Goal: Task Accomplishment & Management: Manage account settings

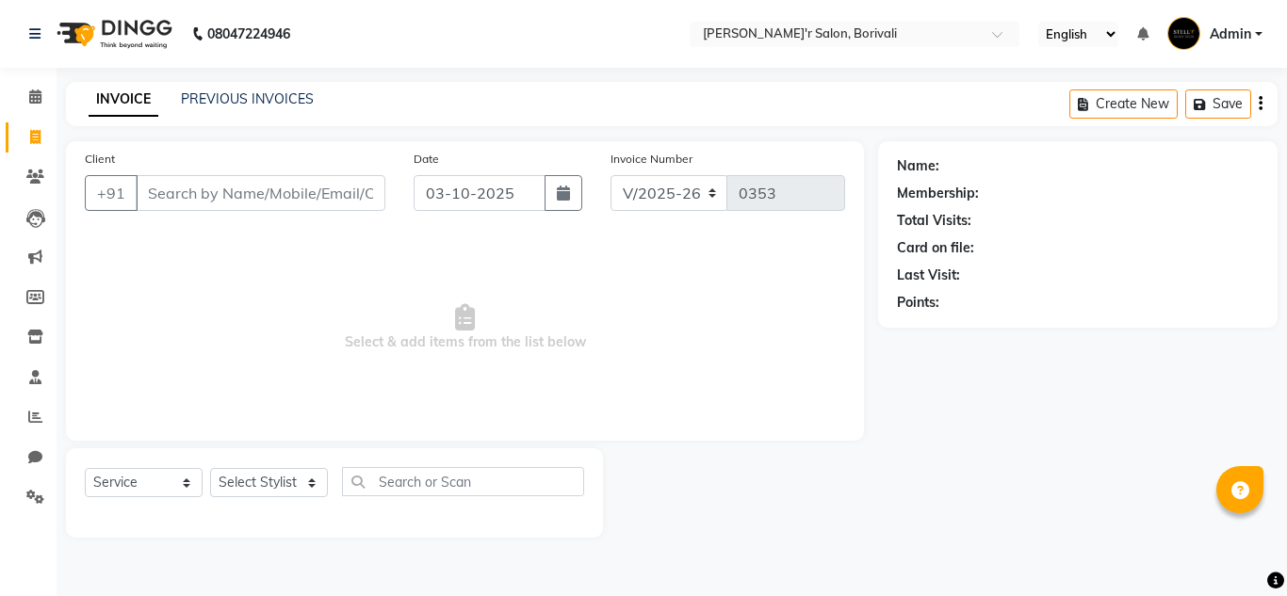
select select "8737"
select select "service"
click at [278, 485] on select "Select Stylist [PERSON_NAME] Chote Laal [PERSON_NAME] [PERSON_NAME] [PERSON_NAM…" at bounding box center [269, 482] width 118 height 29
select select "89313"
click at [210, 468] on select "Select Stylist [PERSON_NAME] Chote Laal [PERSON_NAME] [PERSON_NAME] [PERSON_NAM…" at bounding box center [269, 482] width 118 height 29
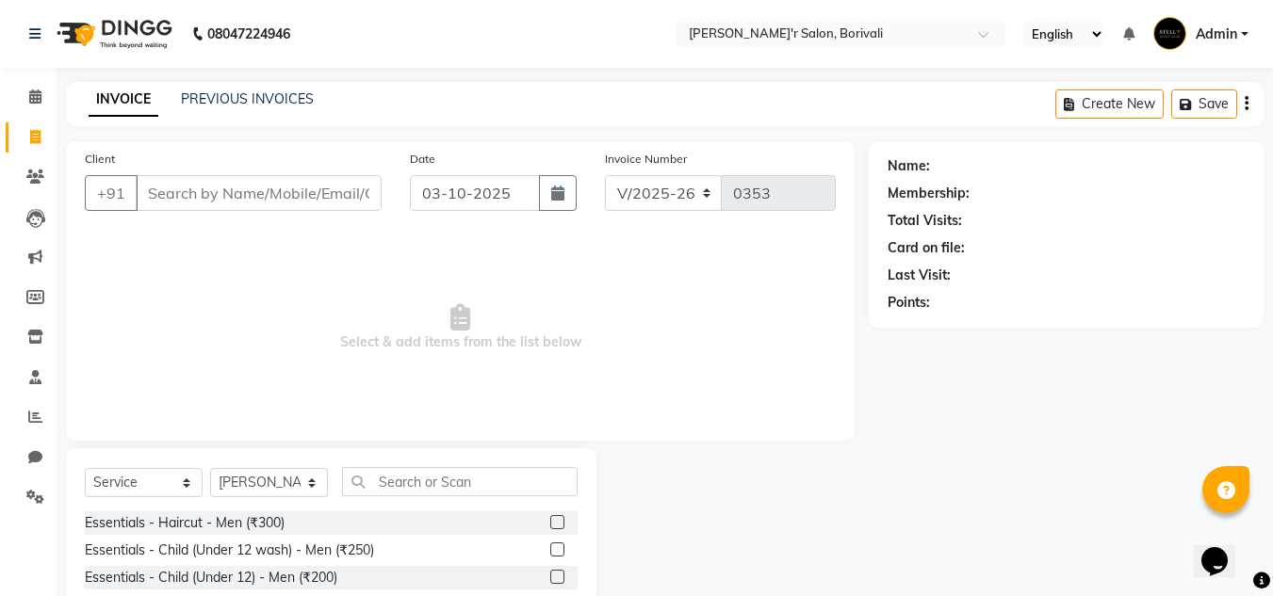
click at [550, 518] on label at bounding box center [557, 522] width 14 height 14
click at [550, 518] on input "checkbox" at bounding box center [556, 523] width 12 height 12
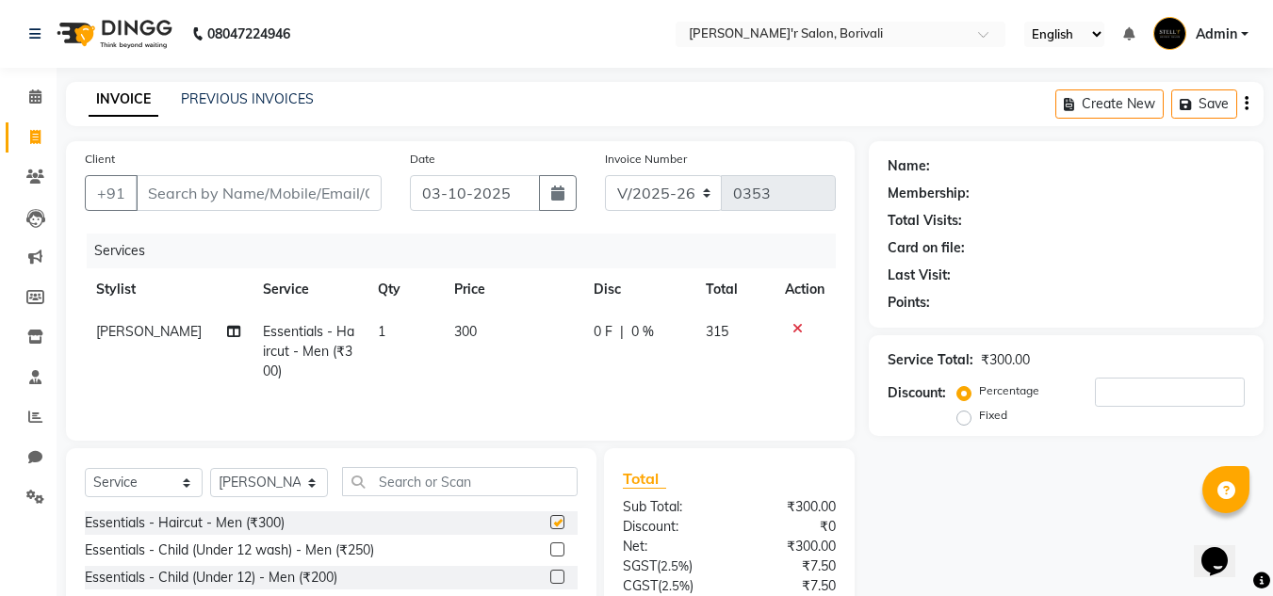
checkbox input "false"
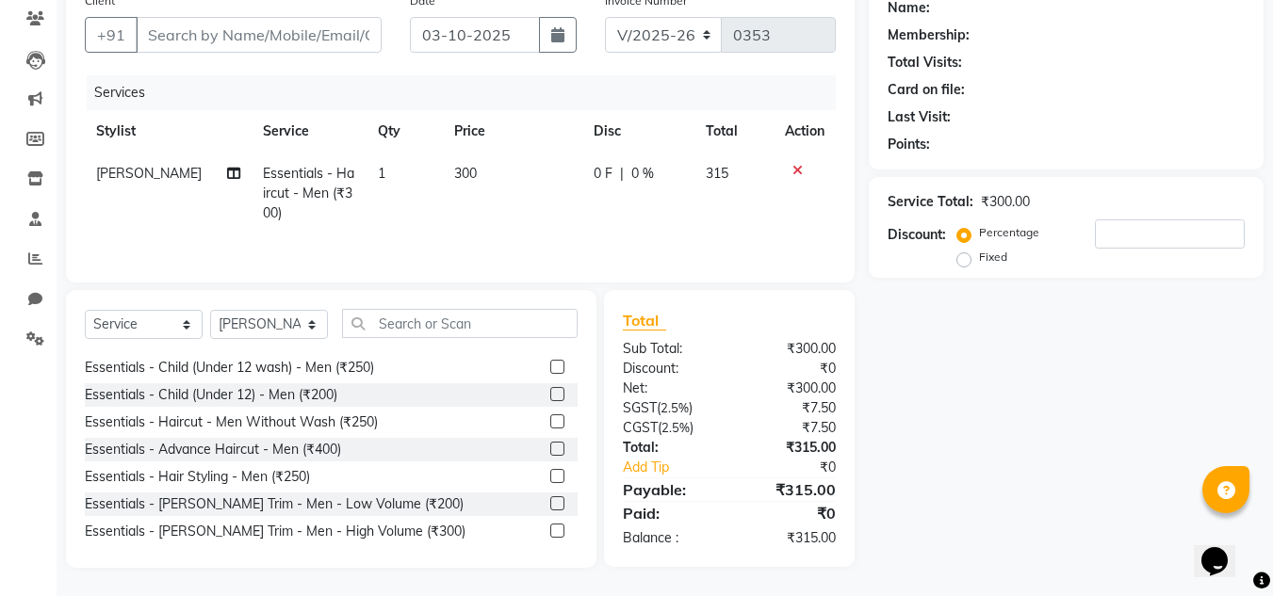
scroll to position [94, 0]
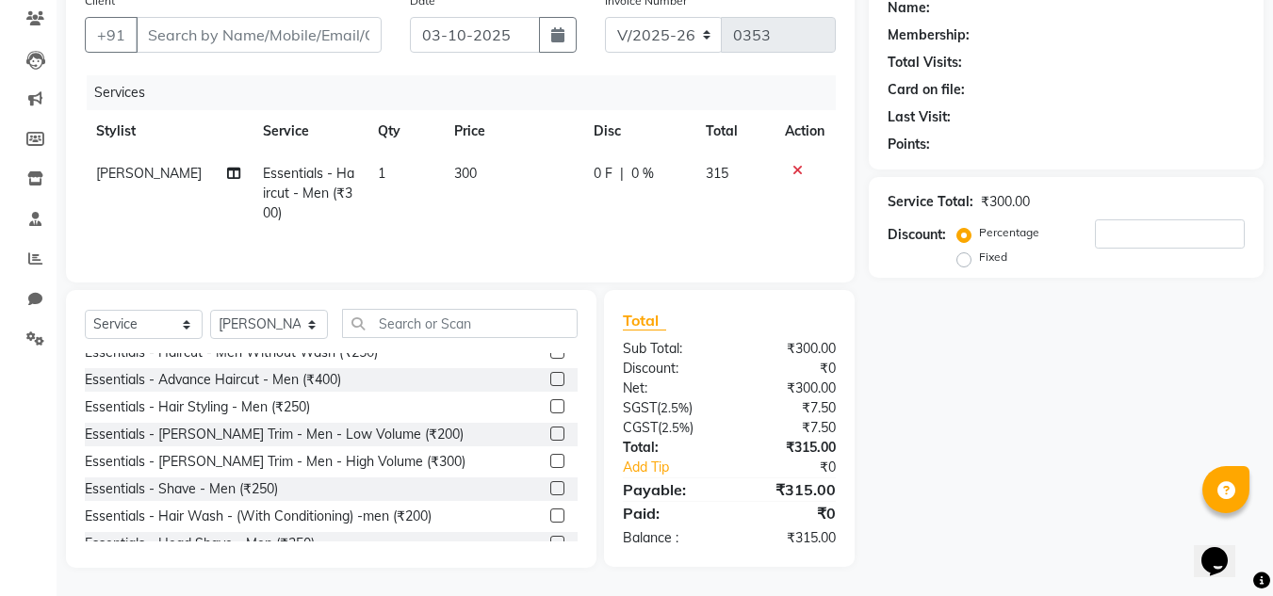
click at [550, 484] on label at bounding box center [557, 488] width 14 height 14
click at [550, 484] on input "checkbox" at bounding box center [556, 489] width 12 height 12
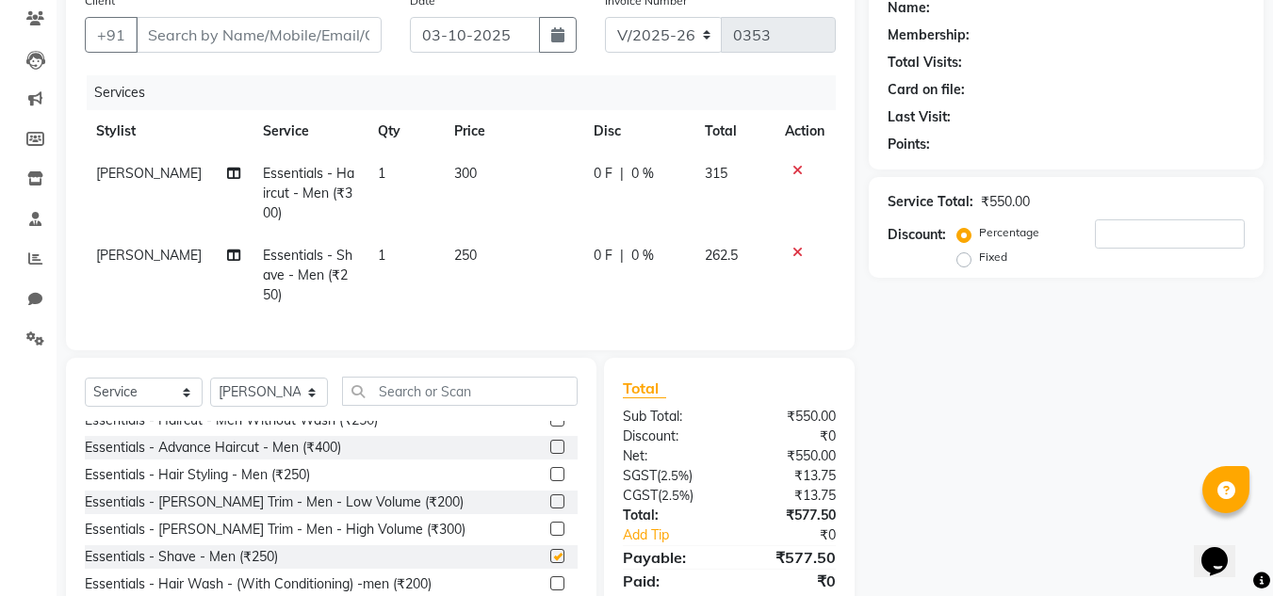
checkbox input "false"
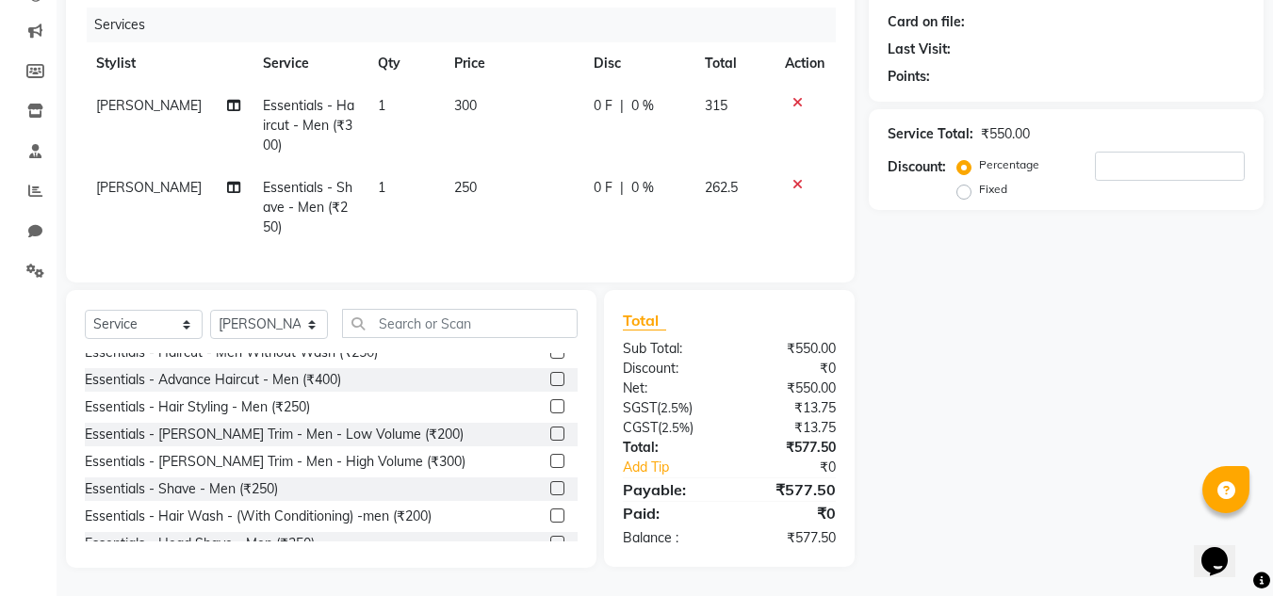
scroll to position [240, 0]
click at [1069, 399] on div "Name: Membership: Total Visits: Card on file: Last Visit: Points: Service Total…" at bounding box center [1073, 241] width 409 height 653
click at [1009, 346] on div "Name: Membership: Total Visits: Card on file: Last Visit: Points: Service Total…" at bounding box center [1073, 241] width 409 height 653
click at [417, 322] on input "text" at bounding box center [460, 323] width 236 height 29
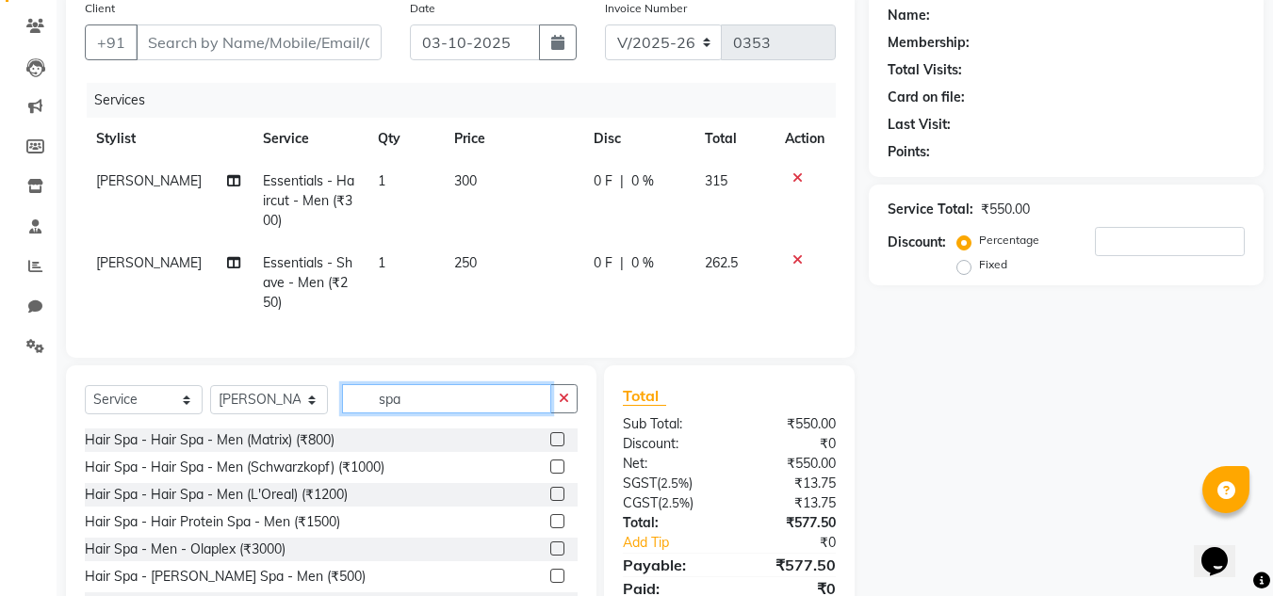
scroll to position [146, 0]
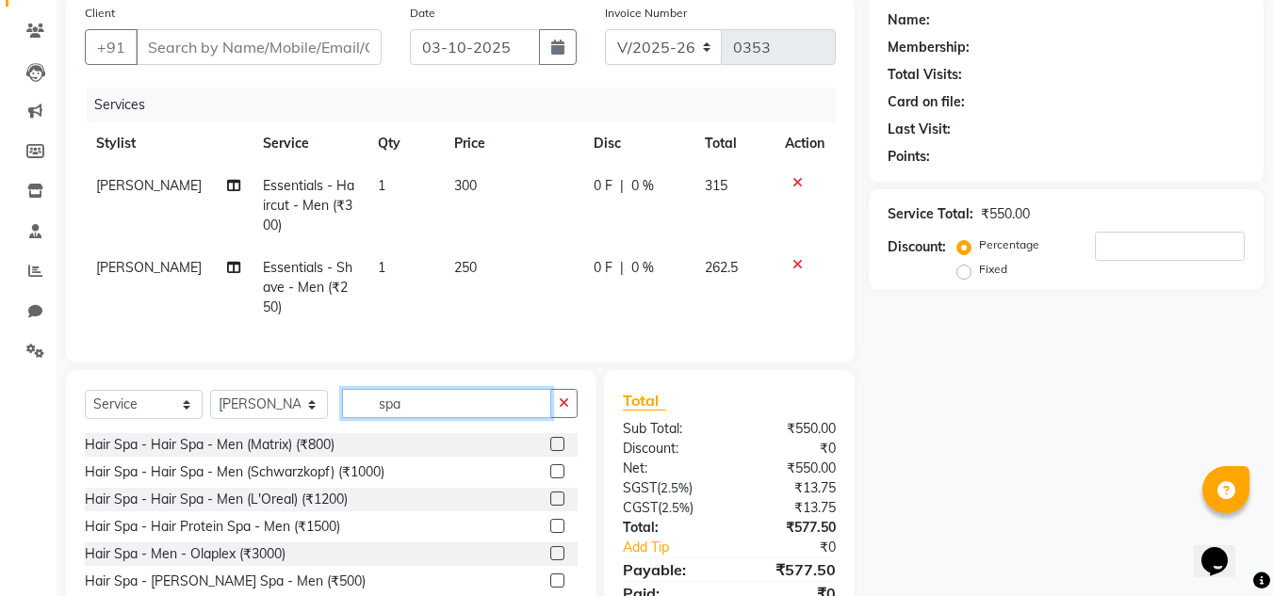
type input "spa"
click at [550, 506] on label at bounding box center [557, 499] width 14 height 14
click at [550, 506] on input "checkbox" at bounding box center [556, 500] width 12 height 12
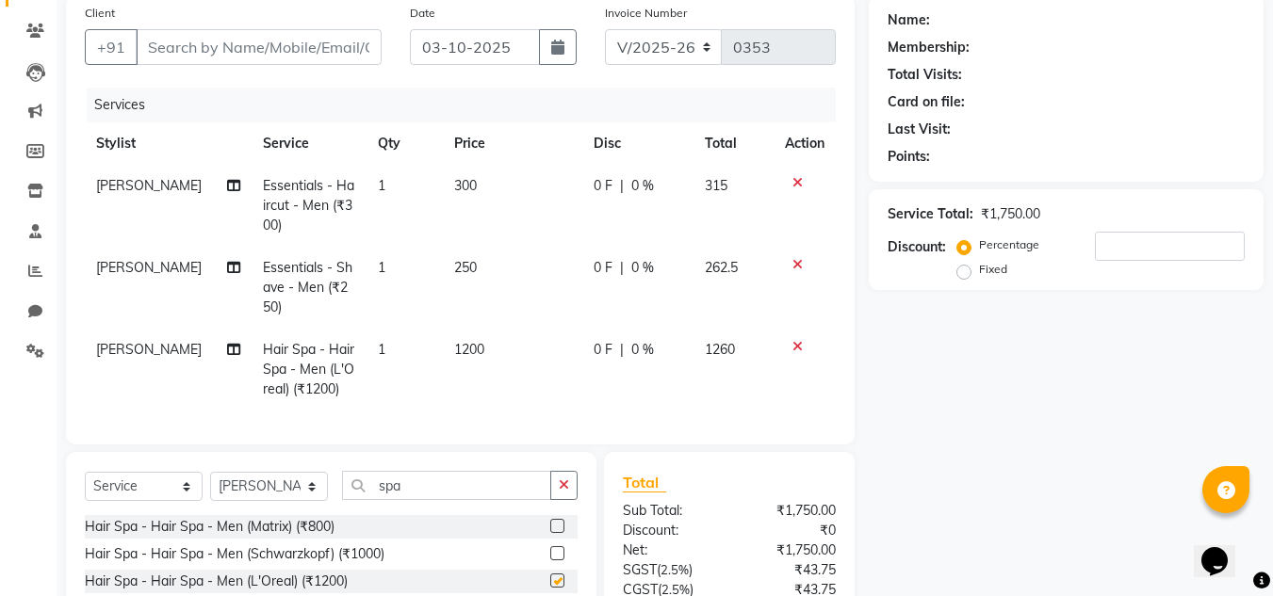
checkbox input "false"
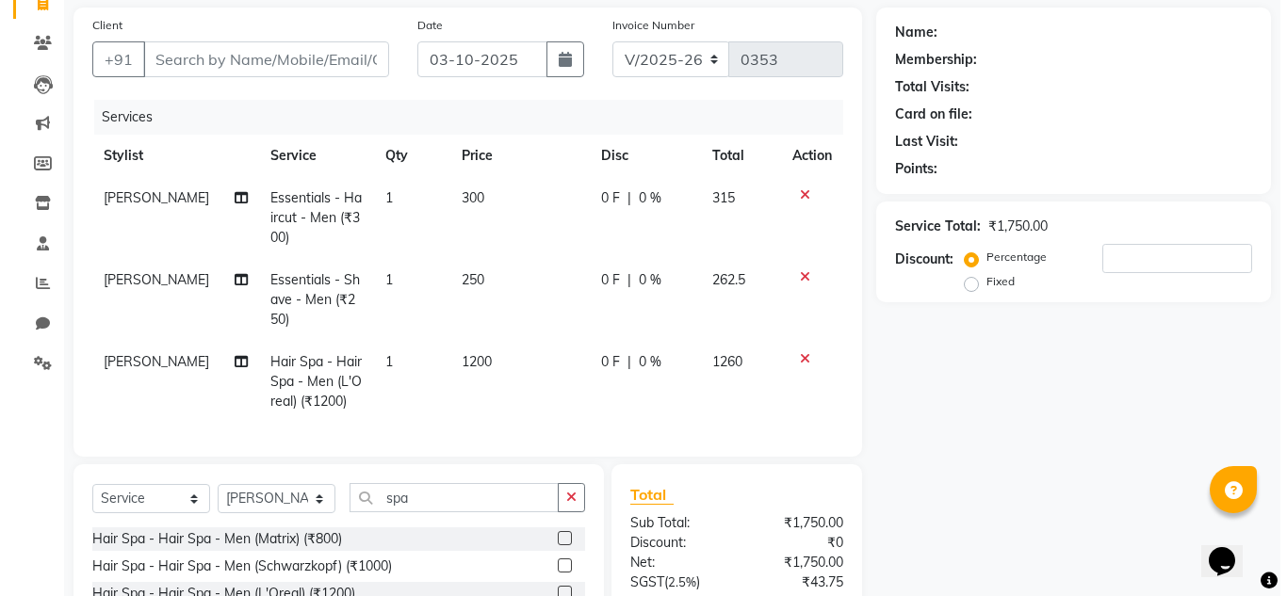
scroll to position [40, 0]
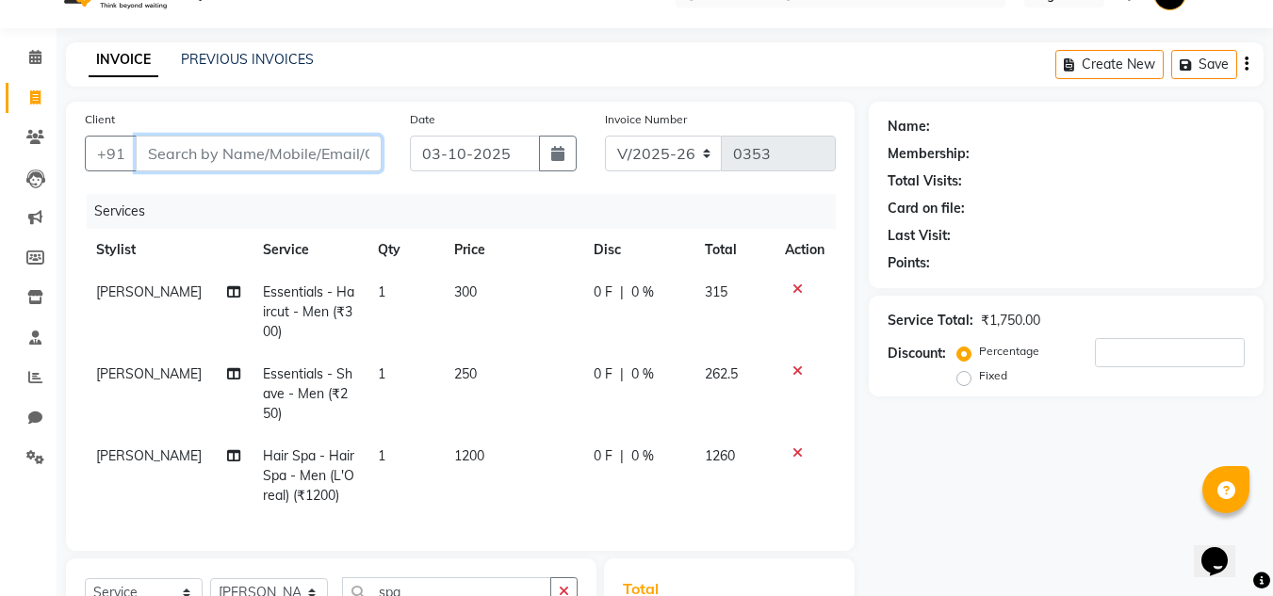
click at [320, 158] on input "Client" at bounding box center [259, 154] width 246 height 36
type input "a"
type input "0"
type input "a"
type input "9136064640"
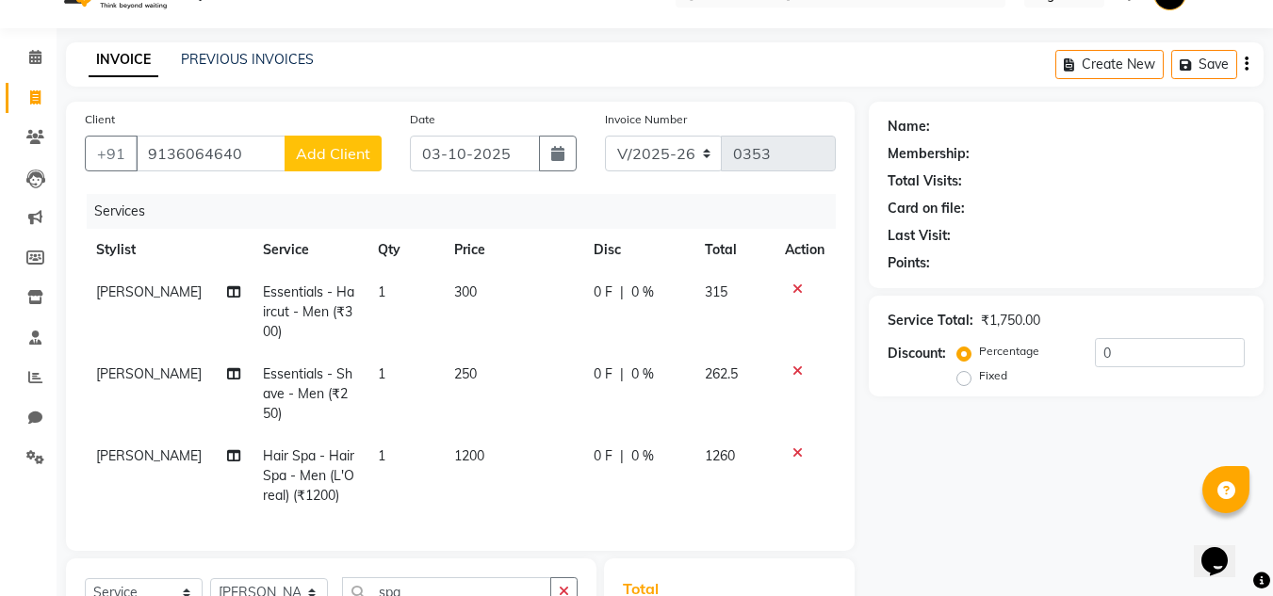
click at [345, 152] on span "Add Client" at bounding box center [333, 153] width 74 height 19
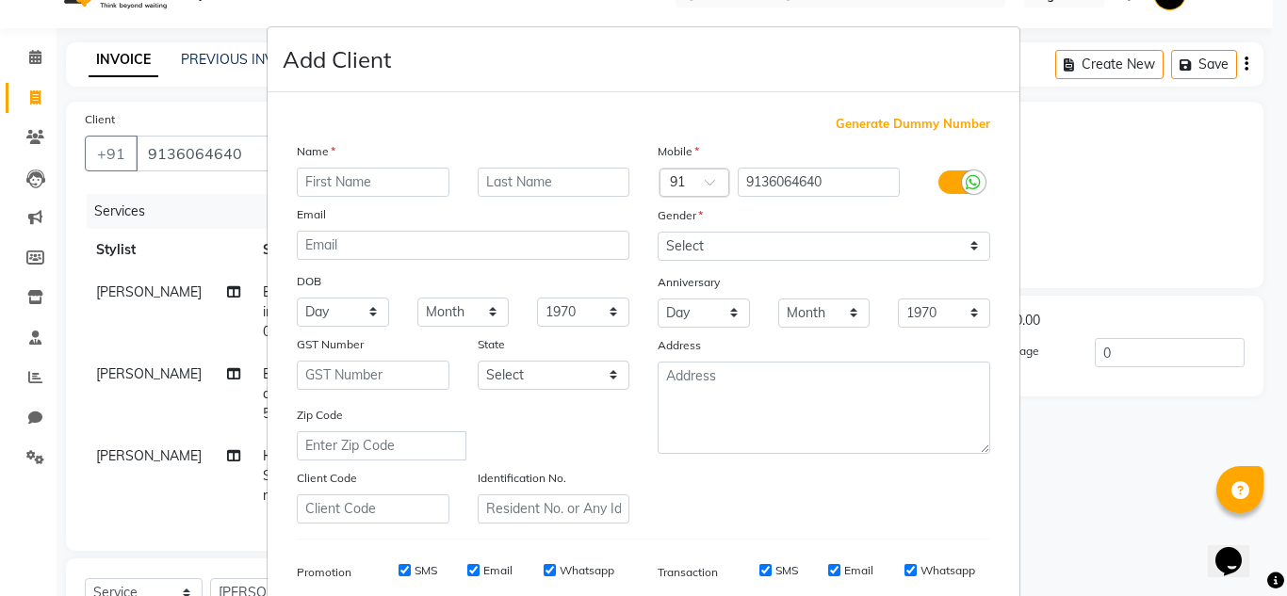
click at [366, 181] on input "text" at bounding box center [373, 182] width 153 height 29
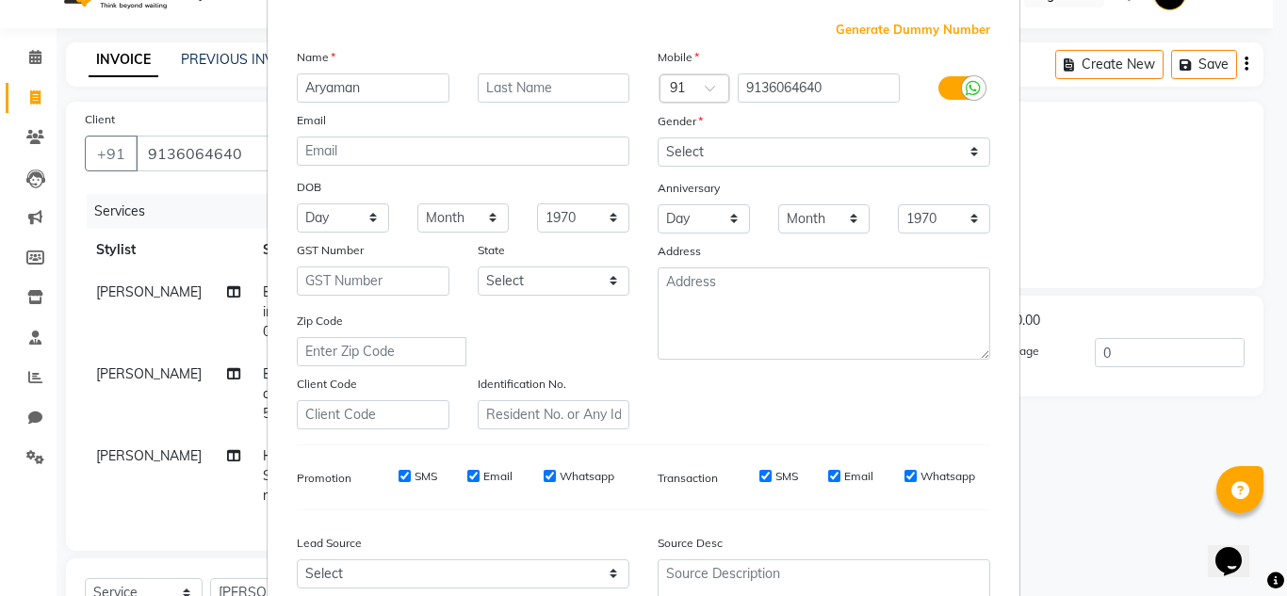
type input "Aryaman"
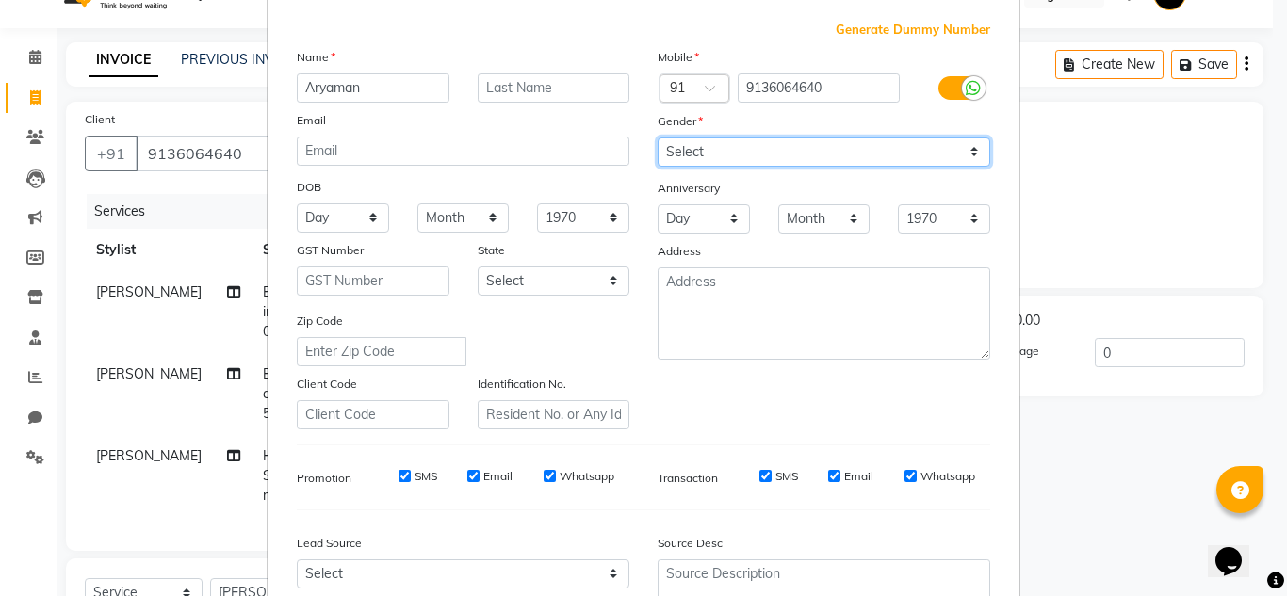
click at [729, 147] on select "Select Male Female Other Prefer Not To Say" at bounding box center [824, 152] width 333 height 29
select select "male"
click at [658, 138] on select "Select Male Female Other Prefer Not To Say" at bounding box center [824, 152] width 333 height 29
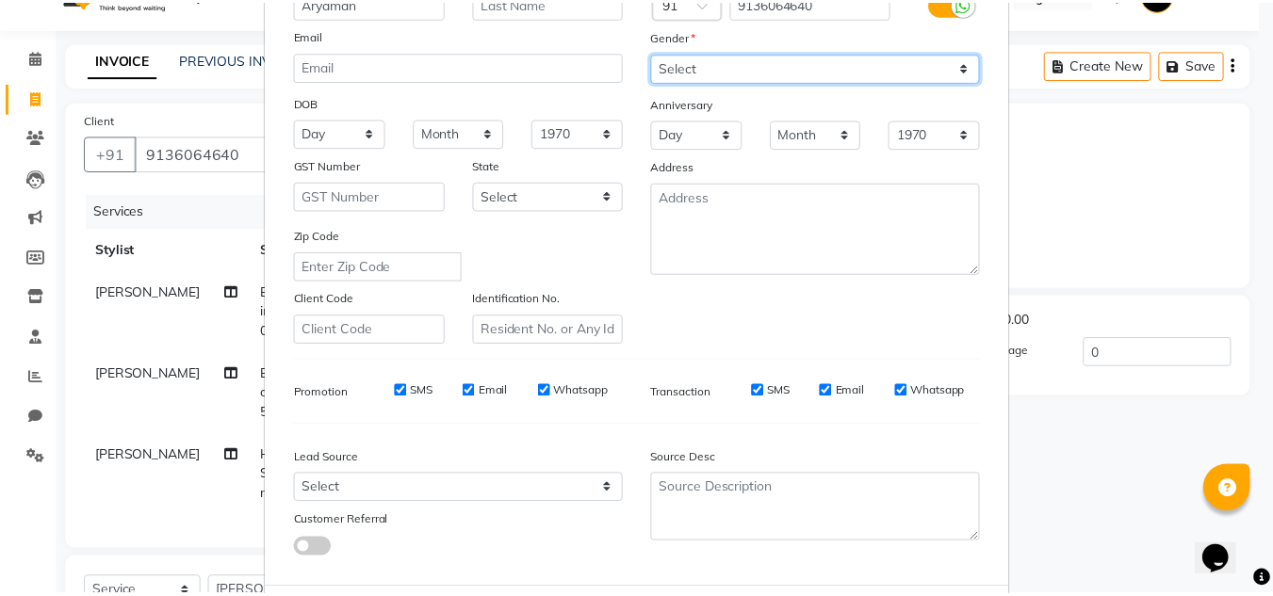
scroll to position [273, 0]
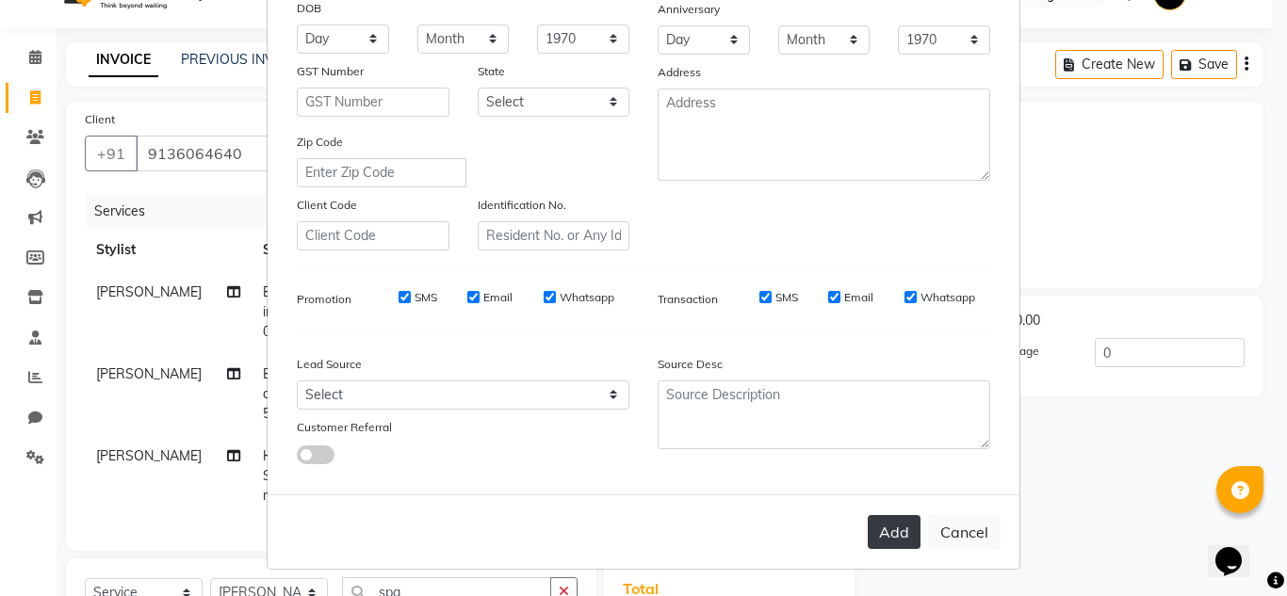
click at [891, 526] on button "Add" at bounding box center [894, 532] width 53 height 34
select select
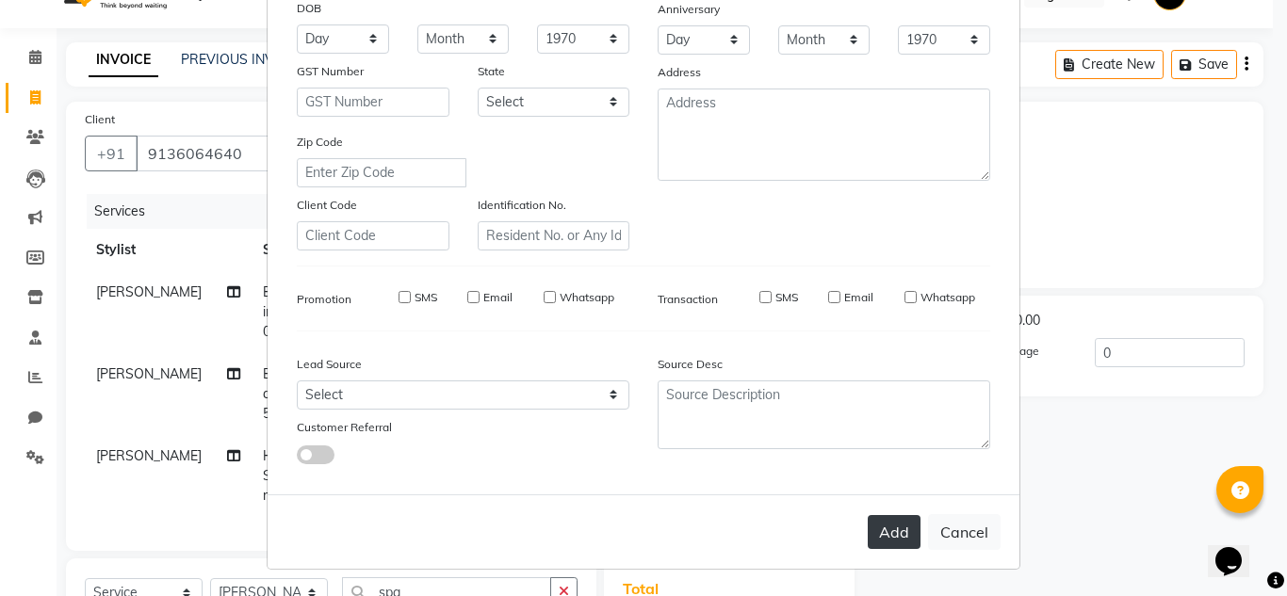
select select
checkbox input "false"
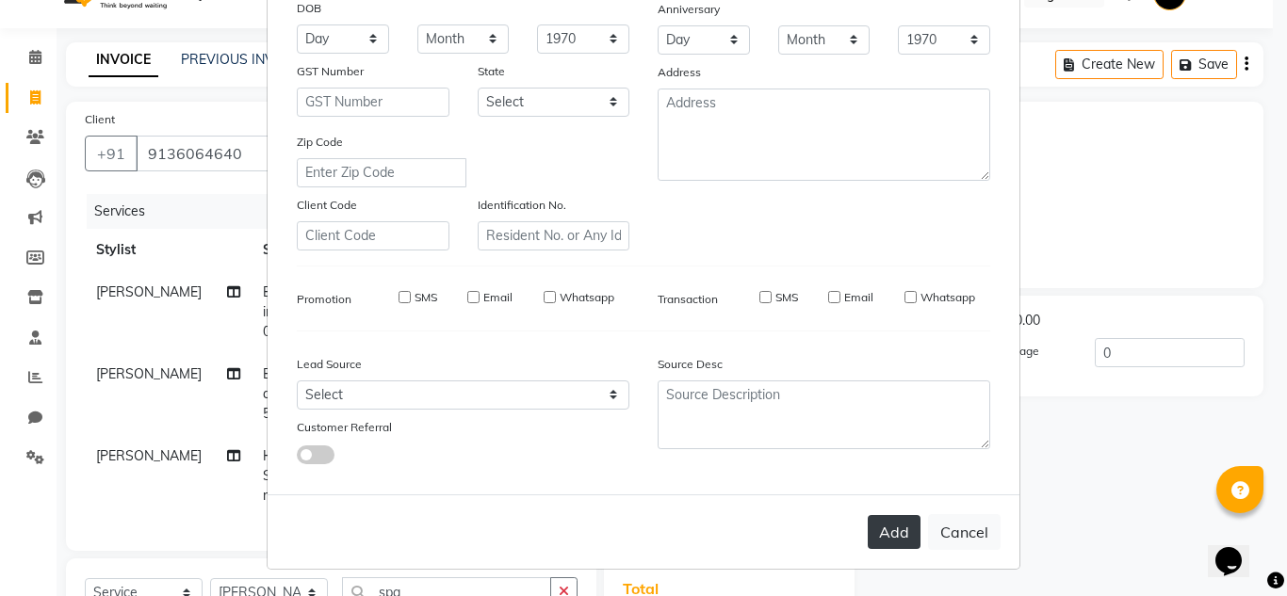
checkbox input "false"
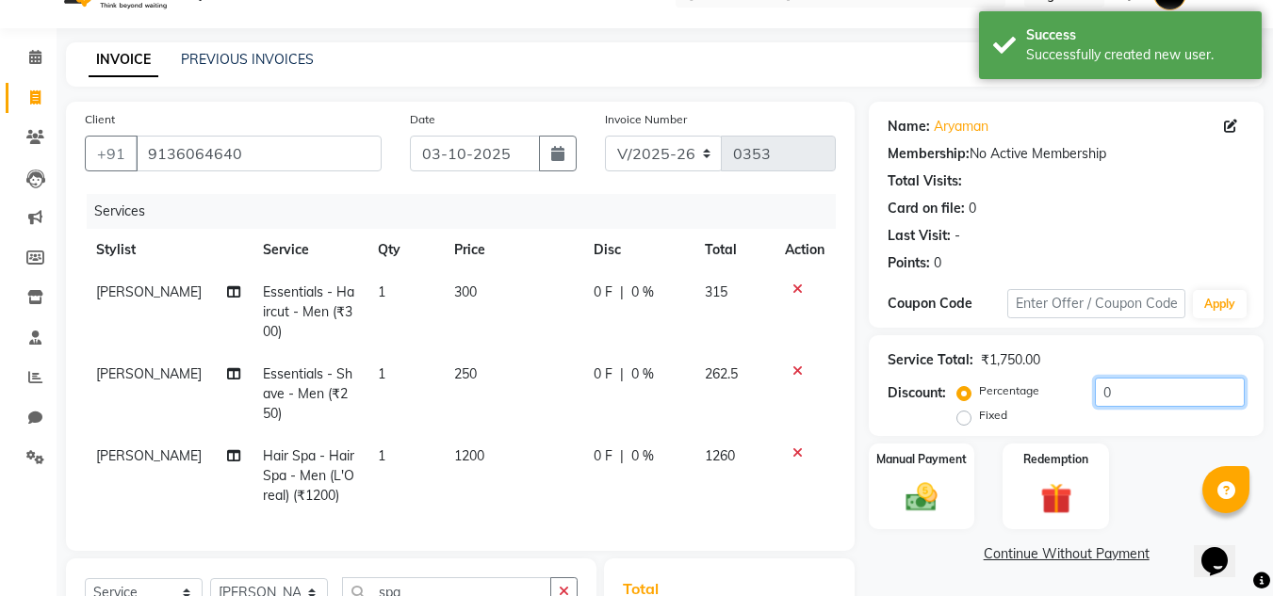
click at [1130, 403] on input "0" at bounding box center [1170, 392] width 150 height 29
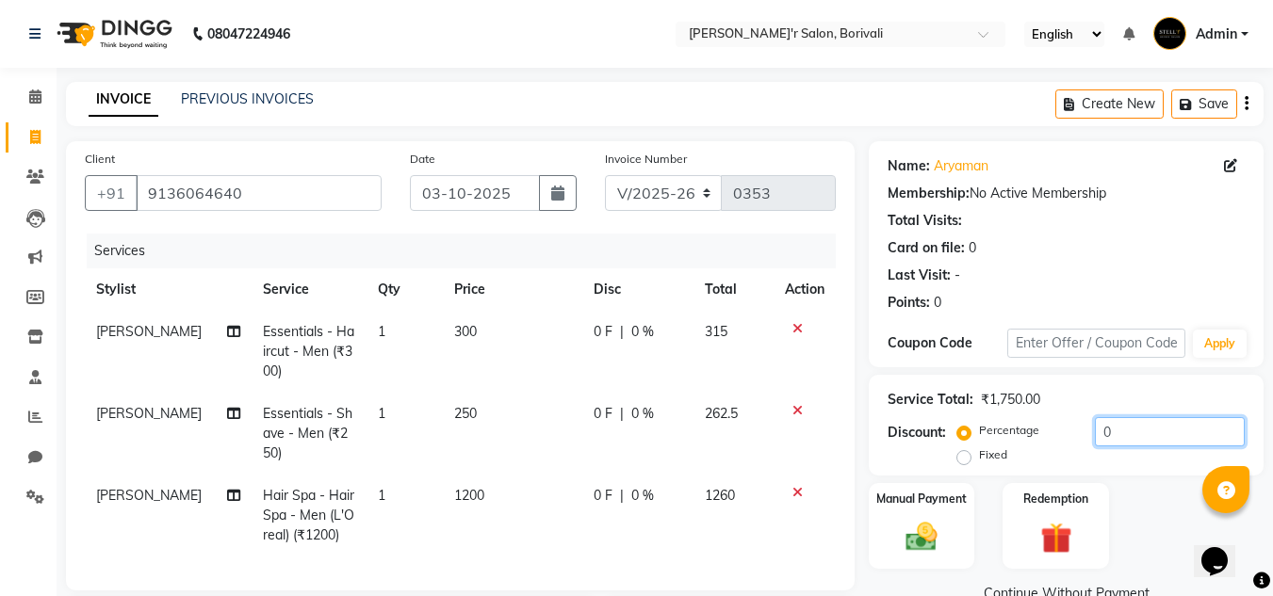
scroll to position [322, 0]
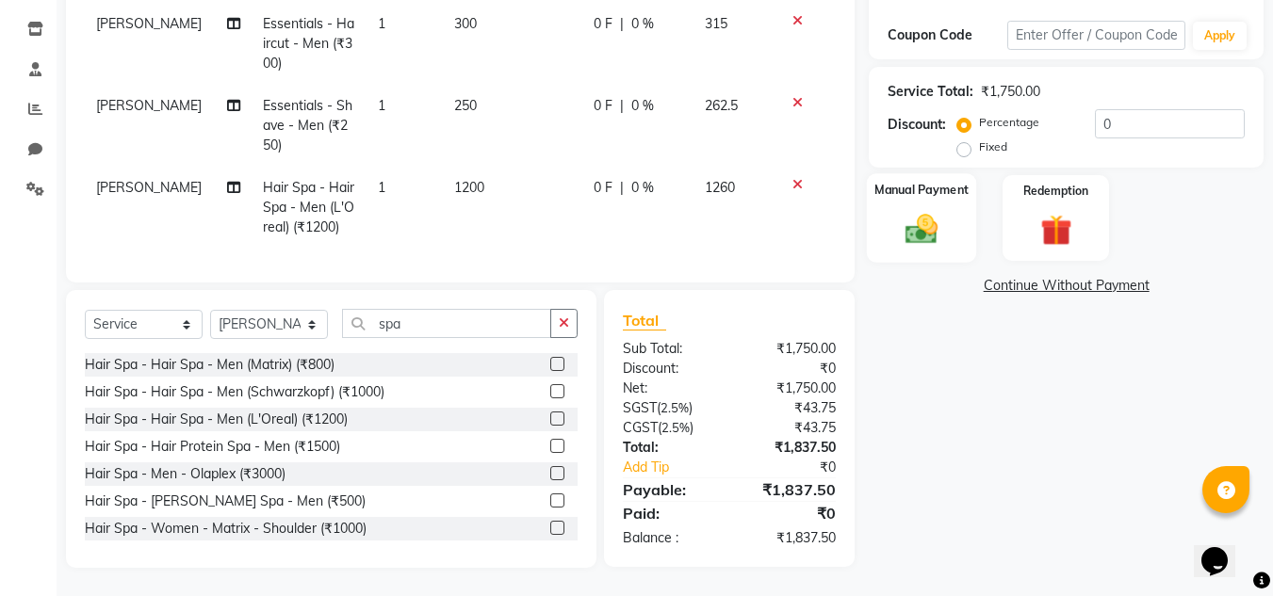
click at [952, 211] on div "Manual Payment" at bounding box center [922, 218] width 110 height 90
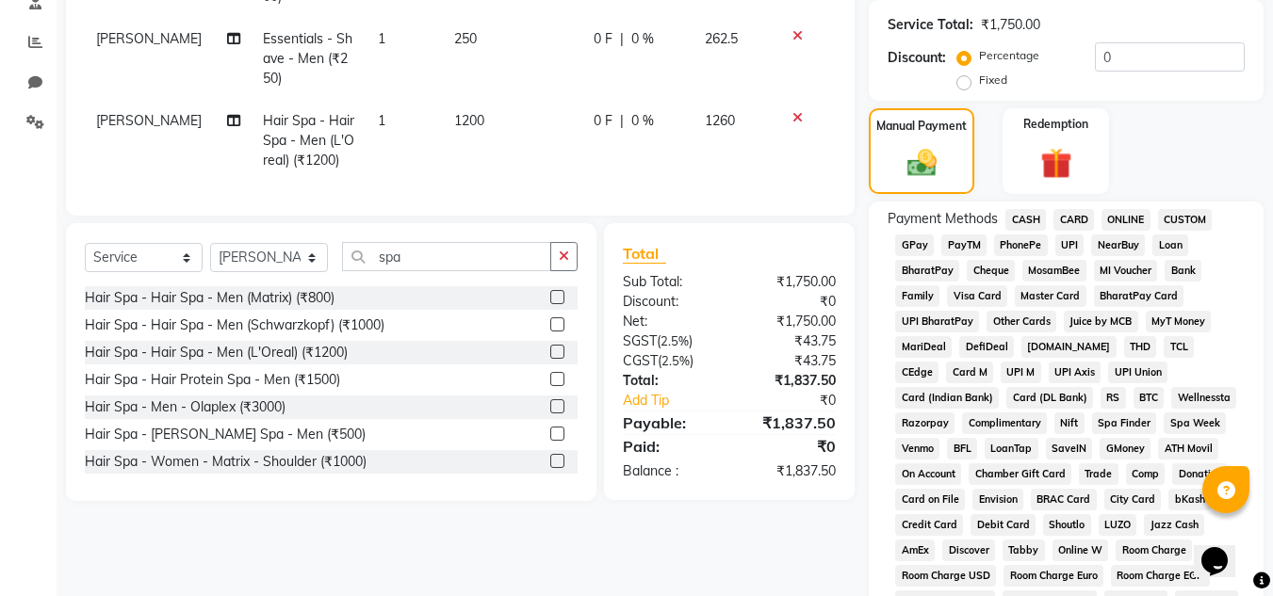
scroll to position [367, 0]
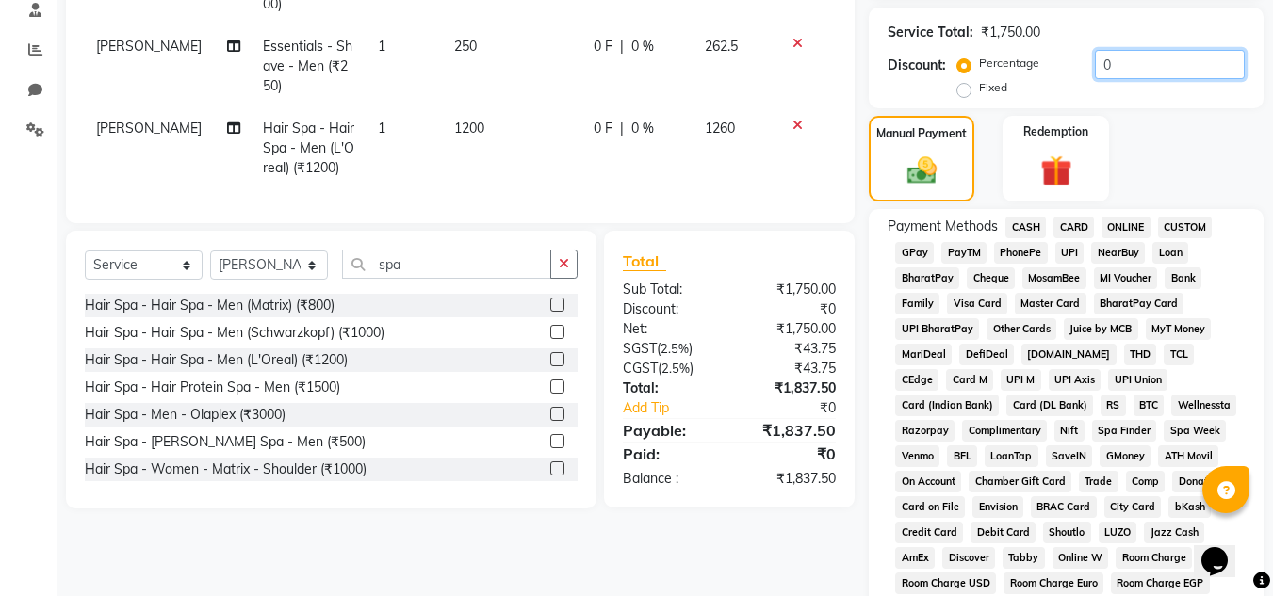
click at [1144, 58] on input "0" at bounding box center [1170, 64] width 150 height 29
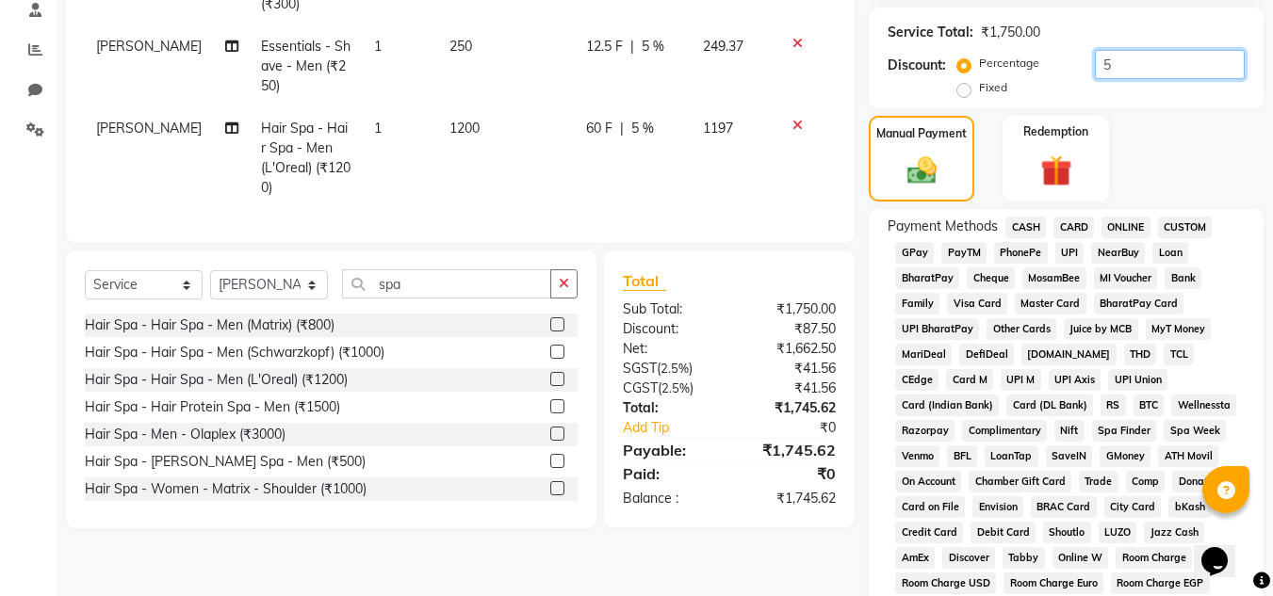
scroll to position [179, 0]
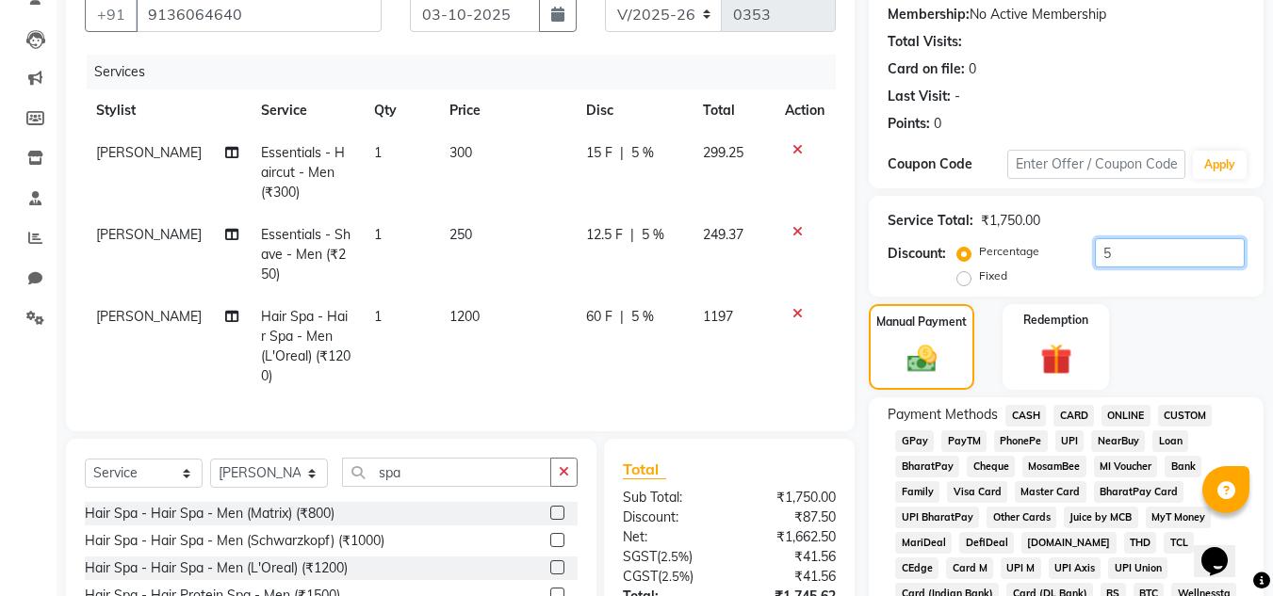
type input "5"
click at [914, 443] on span "GPay" at bounding box center [914, 442] width 39 height 22
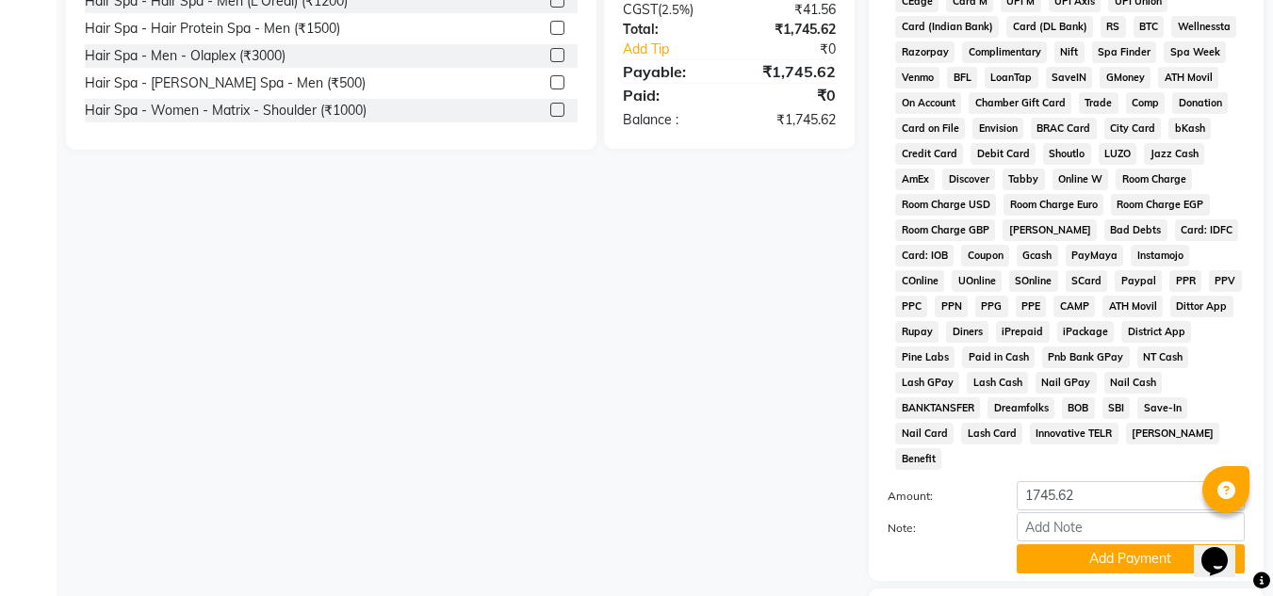
scroll to position [844, 0]
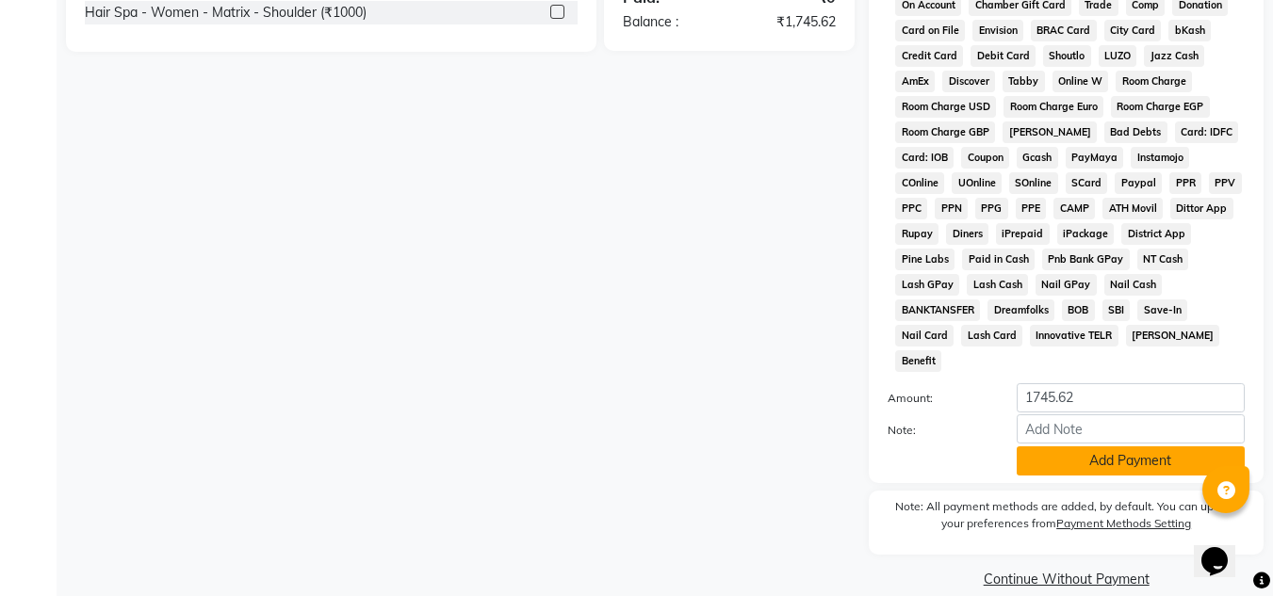
click at [1056, 447] on button "Add Payment" at bounding box center [1131, 461] width 228 height 29
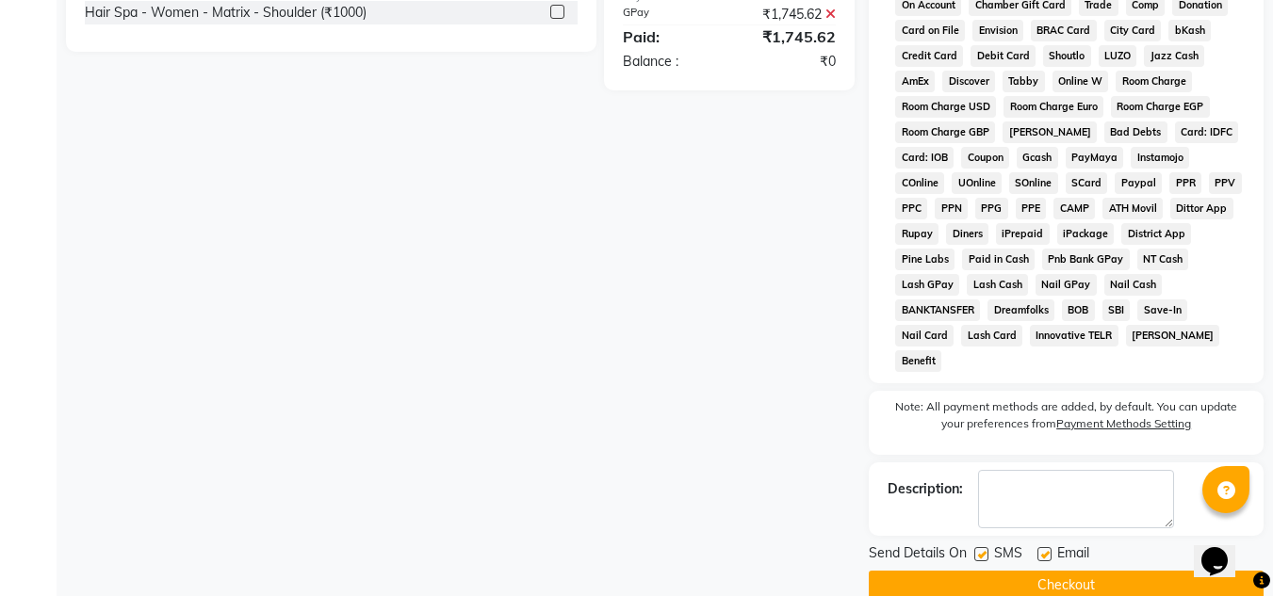
click at [999, 571] on button "Checkout" at bounding box center [1066, 585] width 395 height 29
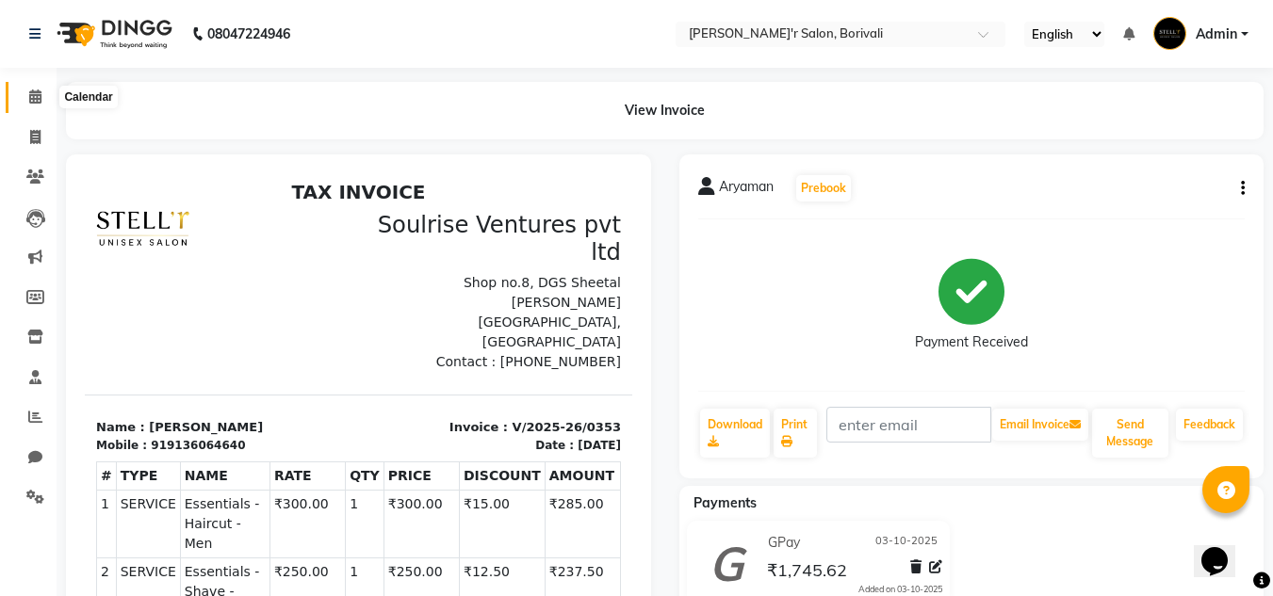
click at [38, 96] on icon at bounding box center [35, 97] width 12 height 14
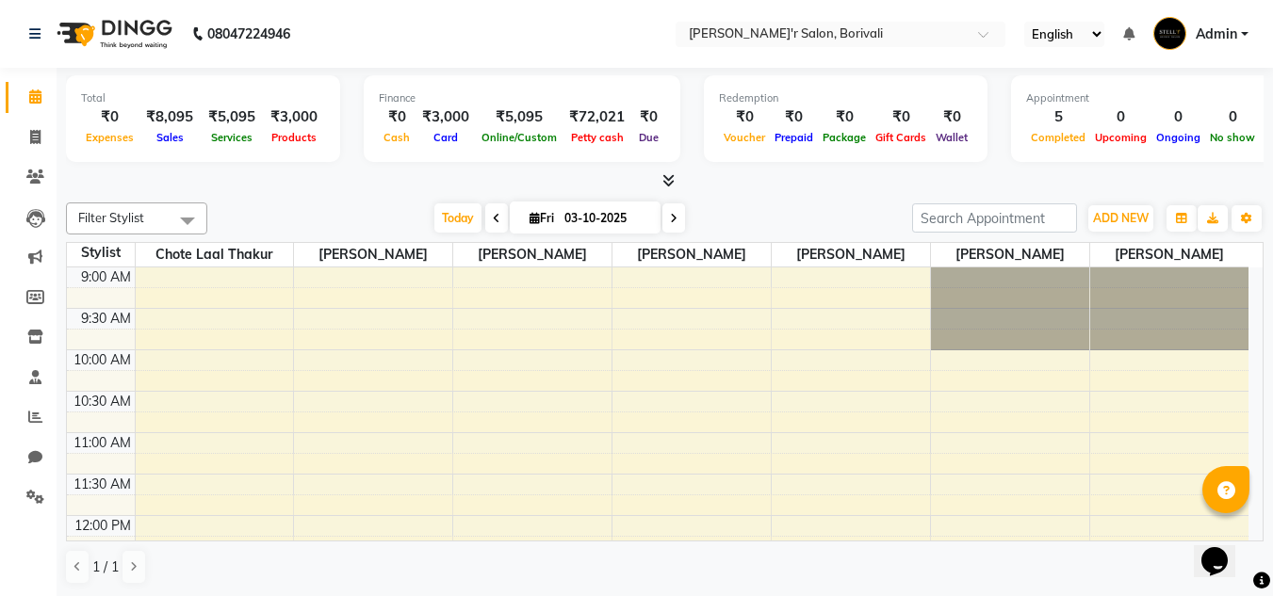
click at [286, 119] on div "₹3,000" at bounding box center [294, 117] width 62 height 22
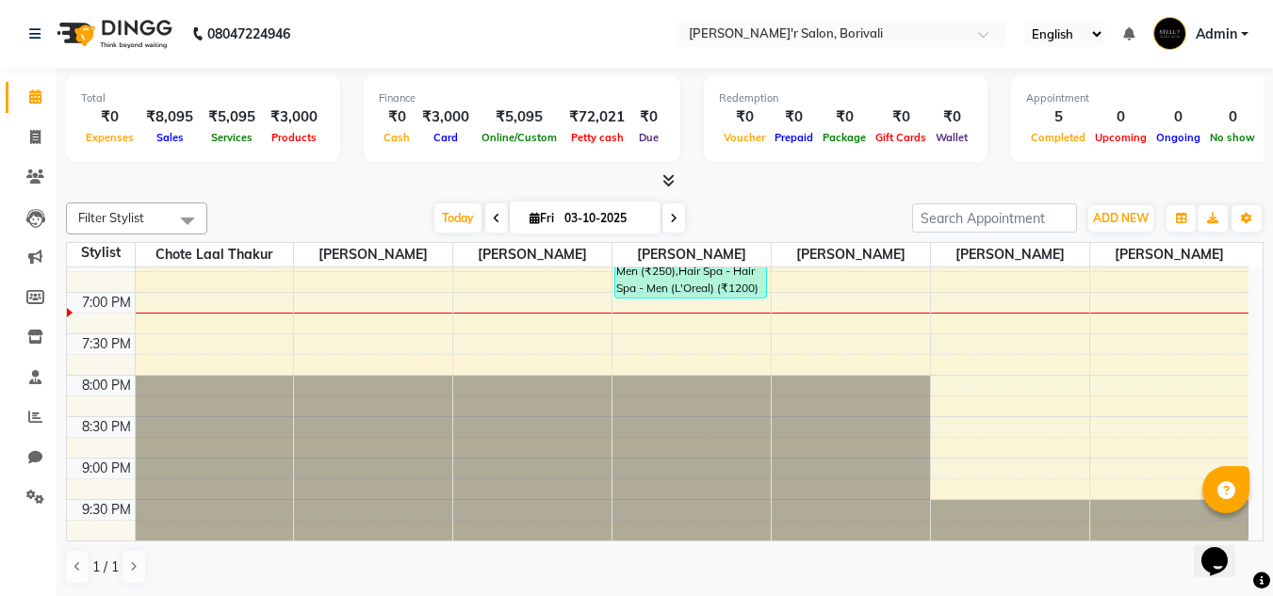
scroll to position [710, 0]
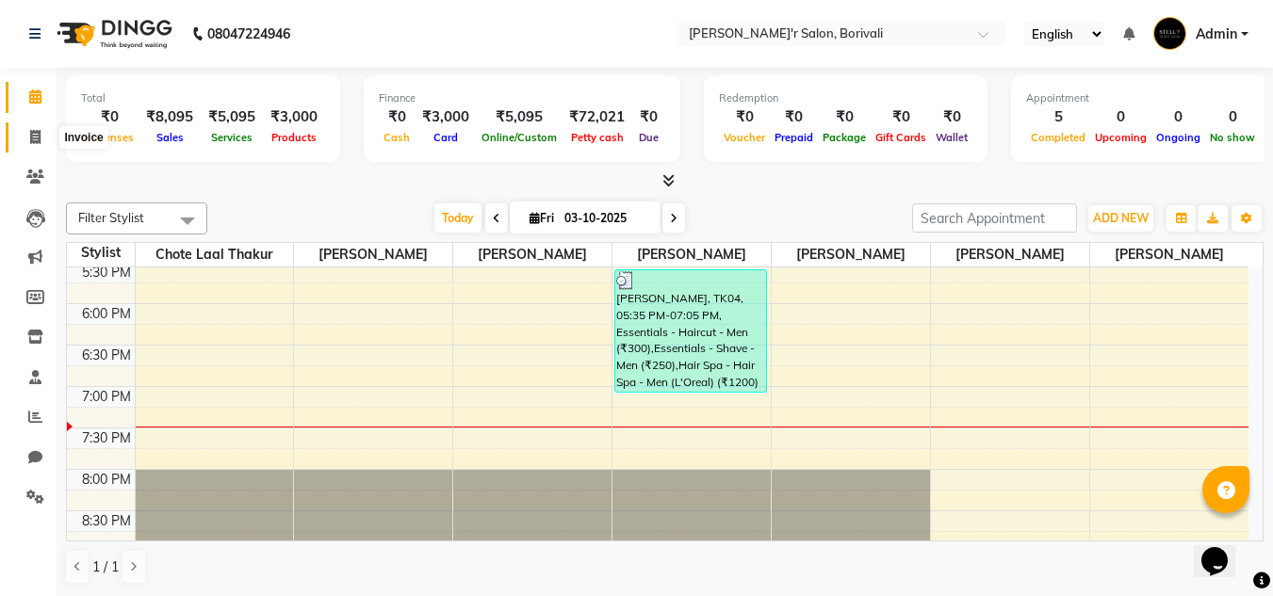
click at [33, 132] on icon at bounding box center [35, 137] width 10 height 14
select select "8737"
select select "service"
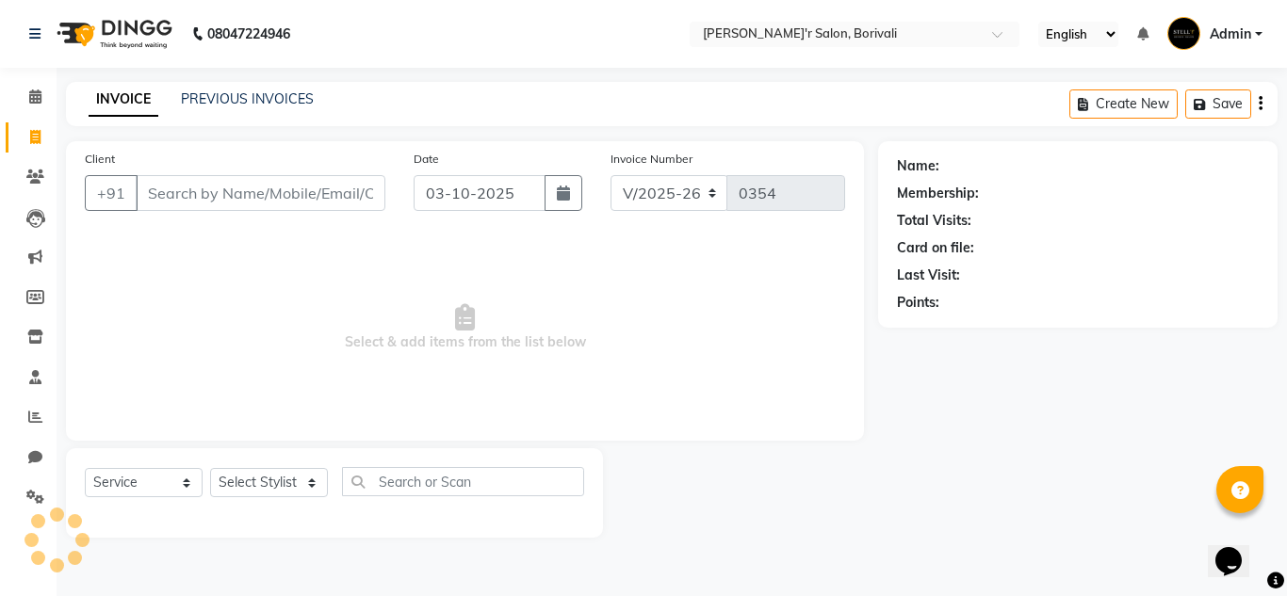
click at [249, 187] on input "Client" at bounding box center [261, 193] width 250 height 36
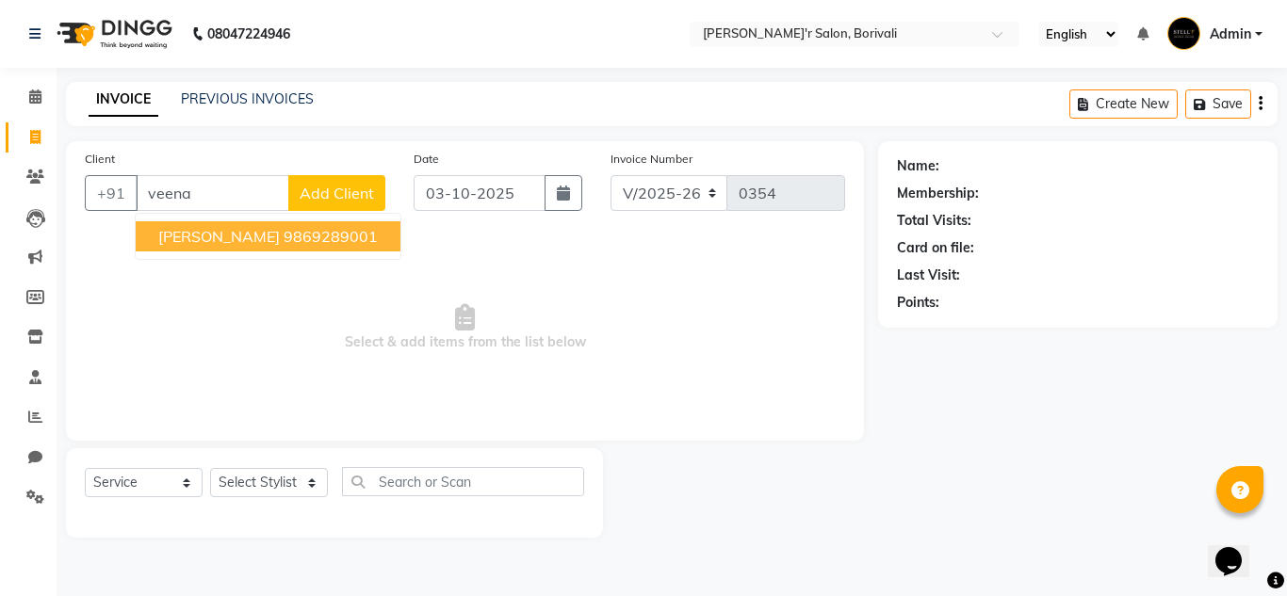
click at [299, 238] on ngb-highlight "9869289001" at bounding box center [331, 236] width 94 height 19
type input "9869289001"
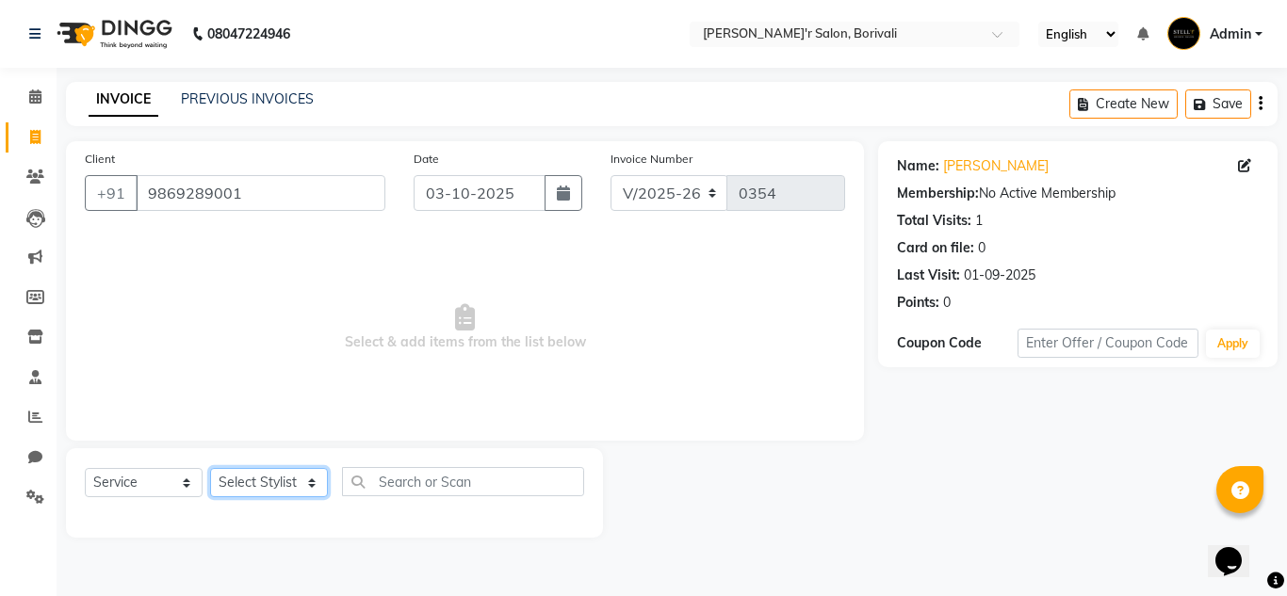
click at [250, 483] on select "Select Stylist Alisha Shaikh Chote Laal Thakur Mohd Gulsher Alvi Naushad Nida S…" at bounding box center [269, 482] width 118 height 29
select select "90797"
click at [210, 468] on select "Select Stylist Alisha Shaikh Chote Laal Thakur Mohd Gulsher Alvi Naushad Nida S…" at bounding box center [269, 482] width 118 height 29
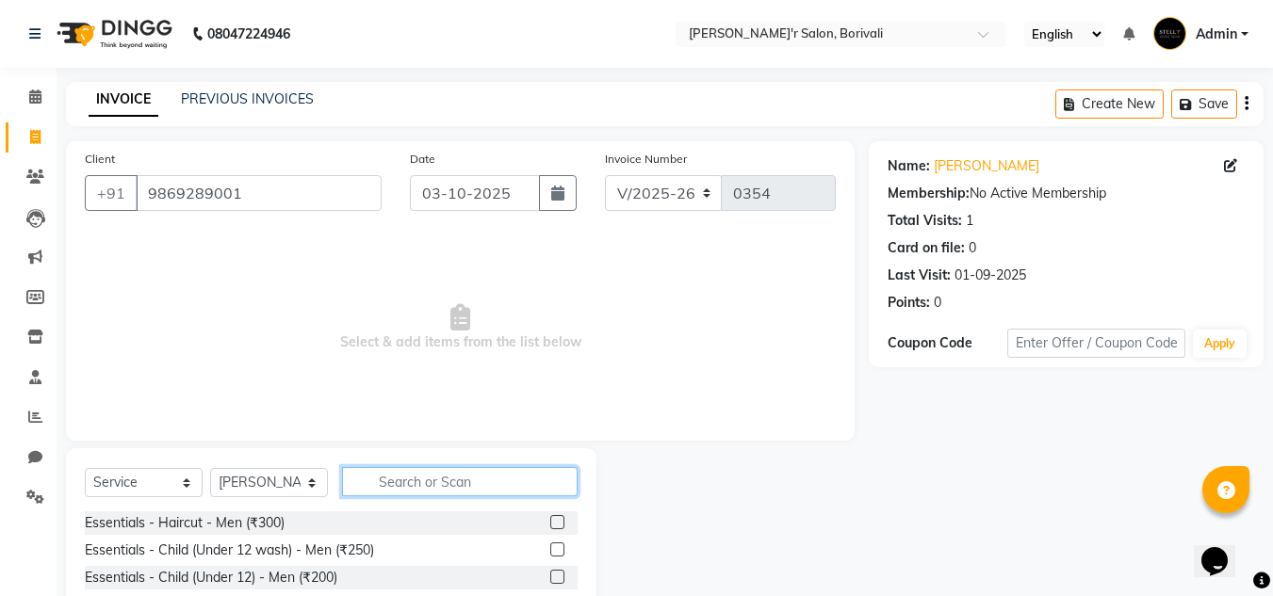
click at [421, 486] on input "text" at bounding box center [460, 481] width 236 height 29
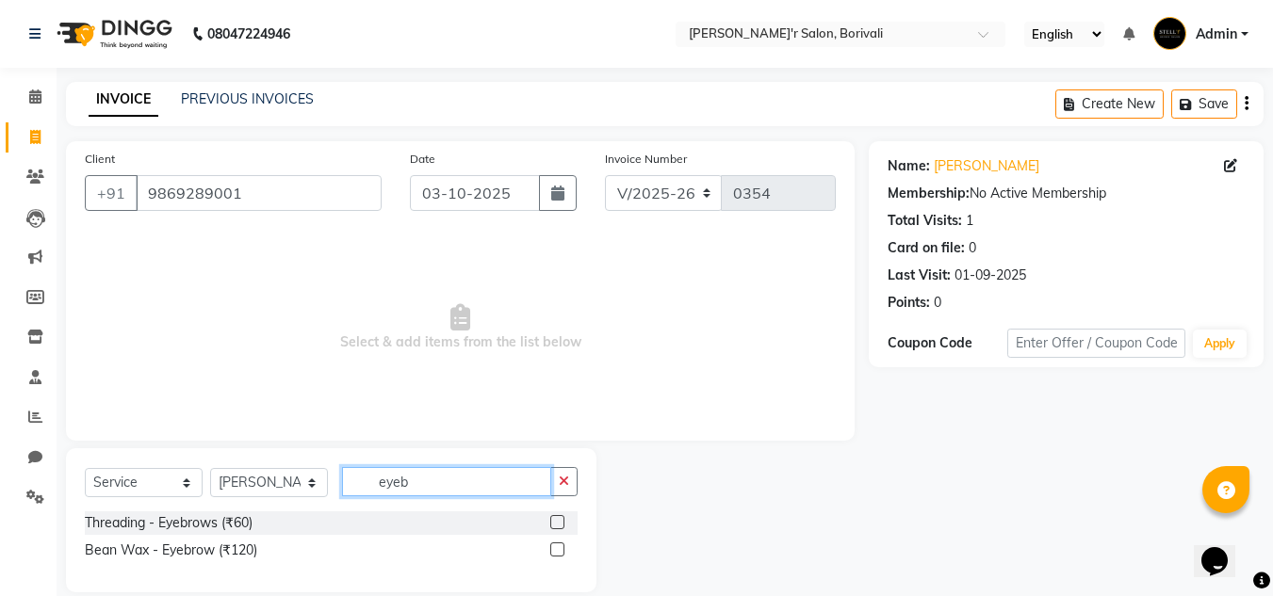
type input "eyeb"
click at [558, 518] on label at bounding box center [557, 522] width 14 height 14
click at [558, 518] on input "checkbox" at bounding box center [556, 523] width 12 height 12
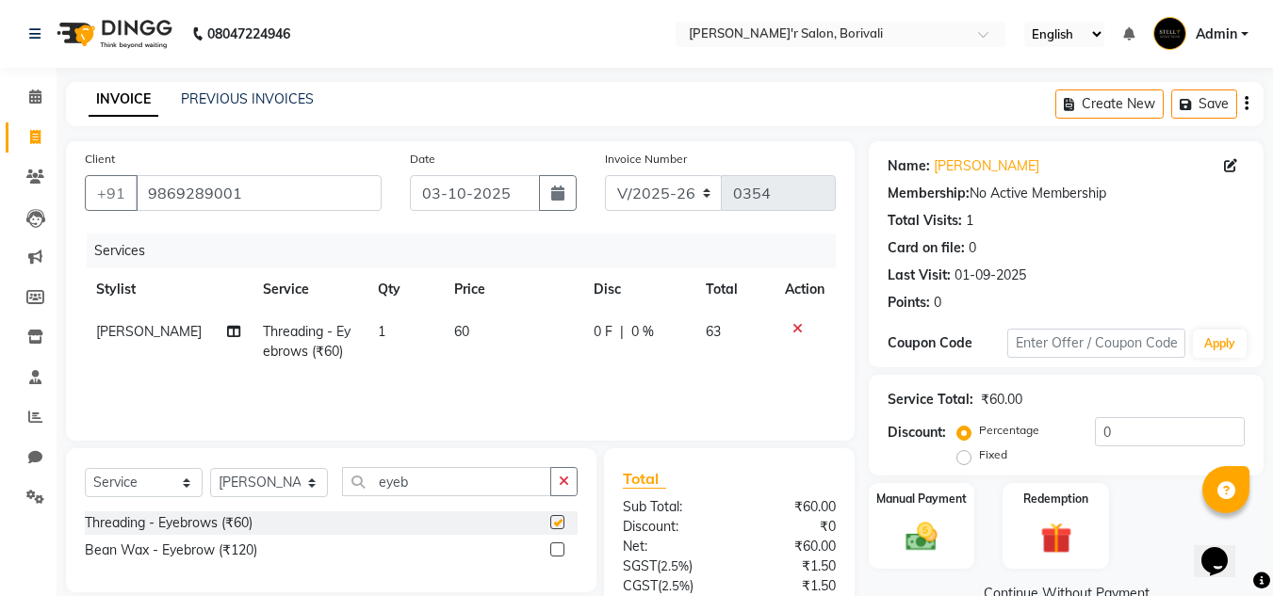
checkbox input "false"
click at [527, 482] on input "eyeb" at bounding box center [446, 481] width 209 height 29
type input "e"
type input "upper"
click at [554, 518] on label at bounding box center [557, 522] width 14 height 14
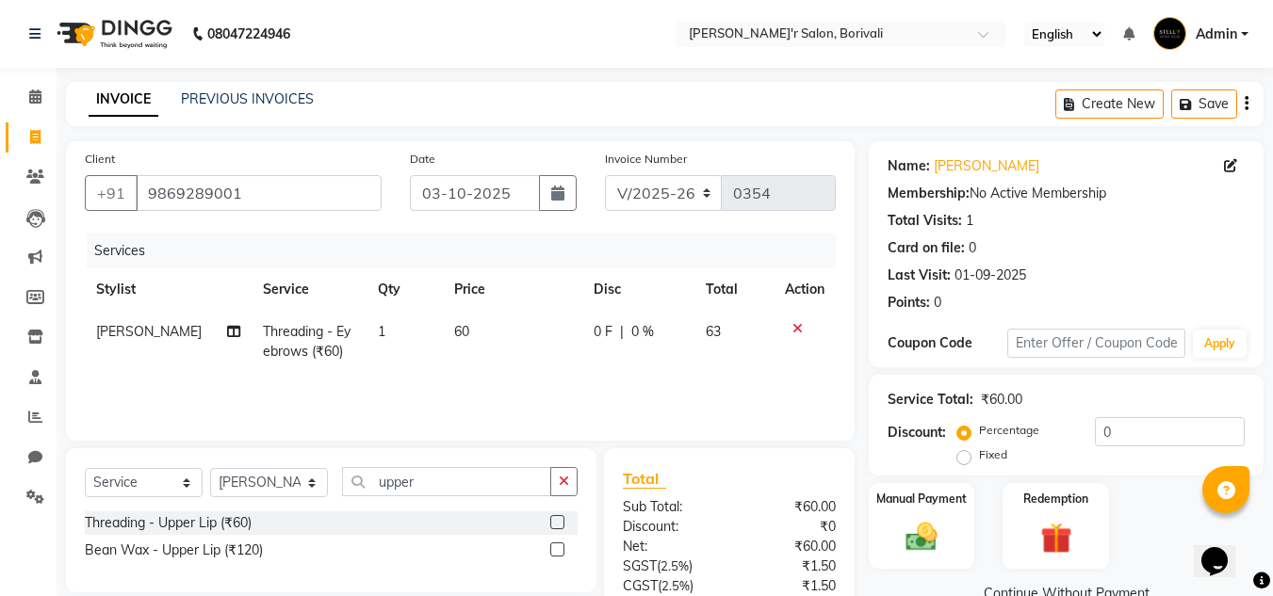
click at [554, 518] on input "checkbox" at bounding box center [556, 523] width 12 height 12
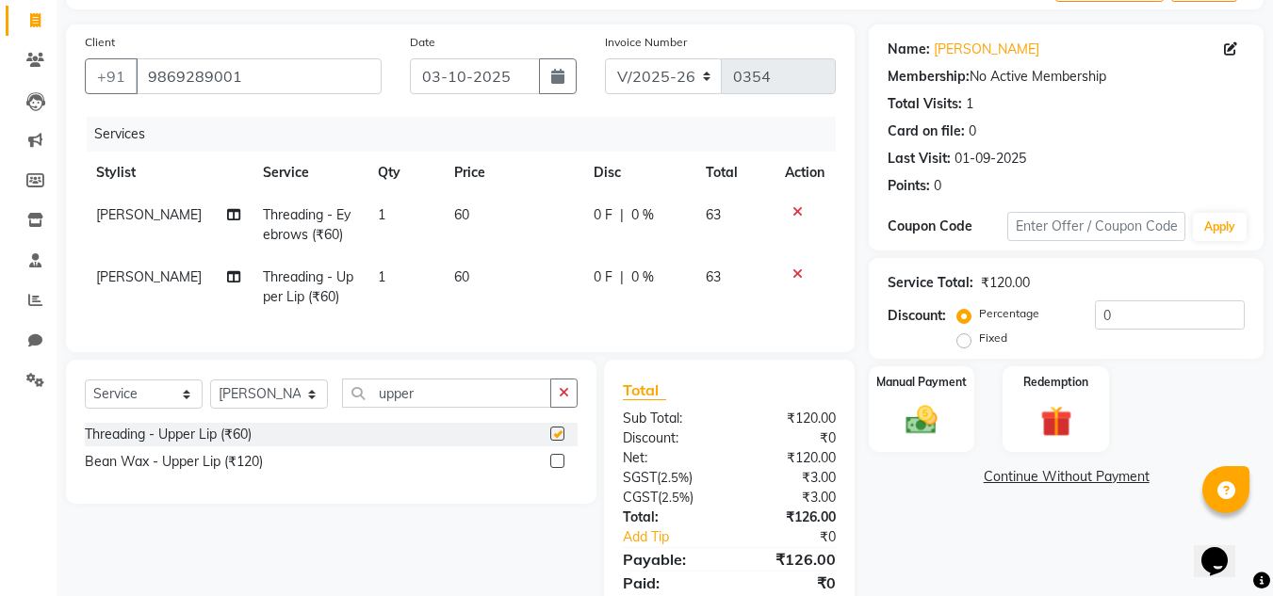
checkbox input "false"
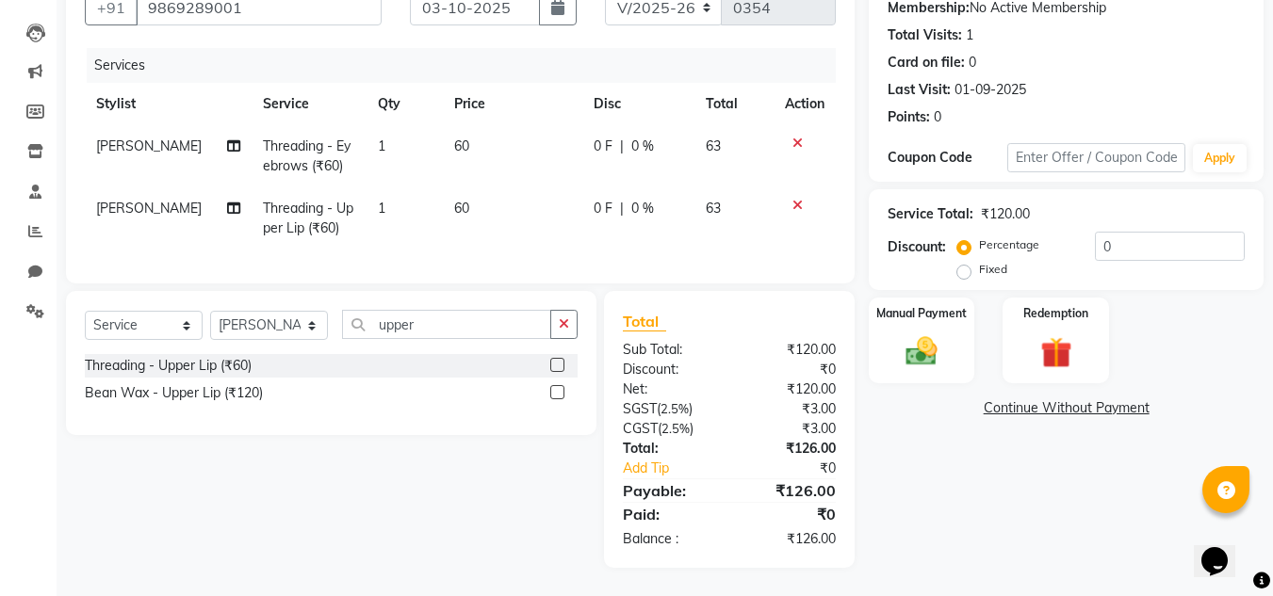
scroll to position [106, 0]
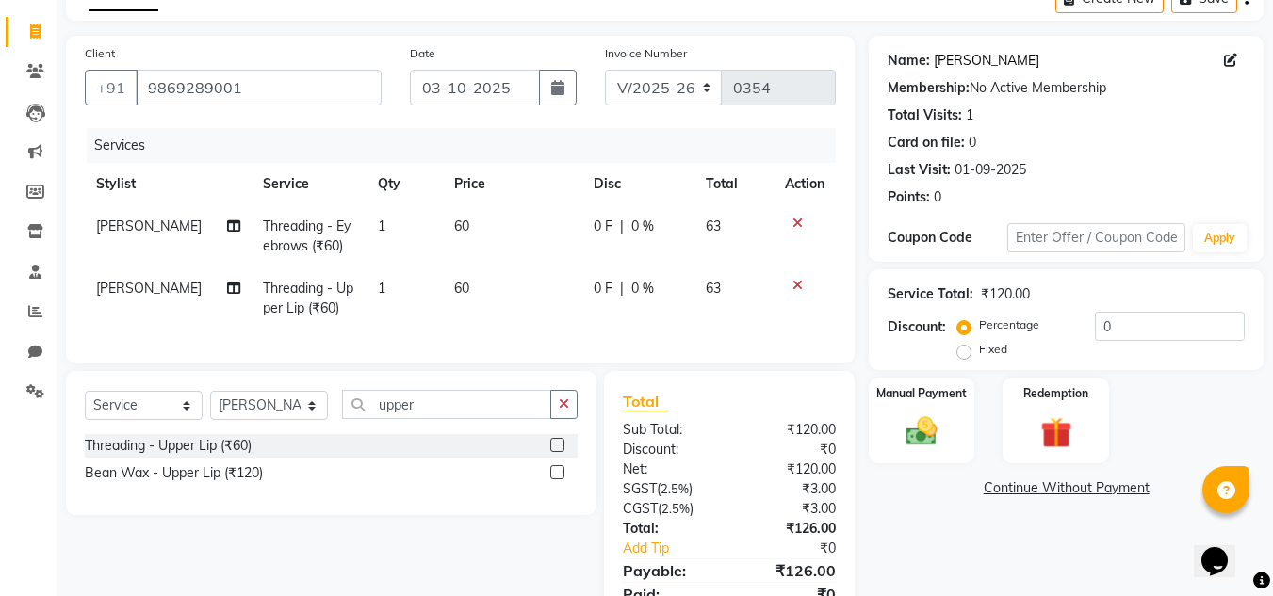
click at [955, 56] on link "Veena Iyer" at bounding box center [987, 61] width 106 height 20
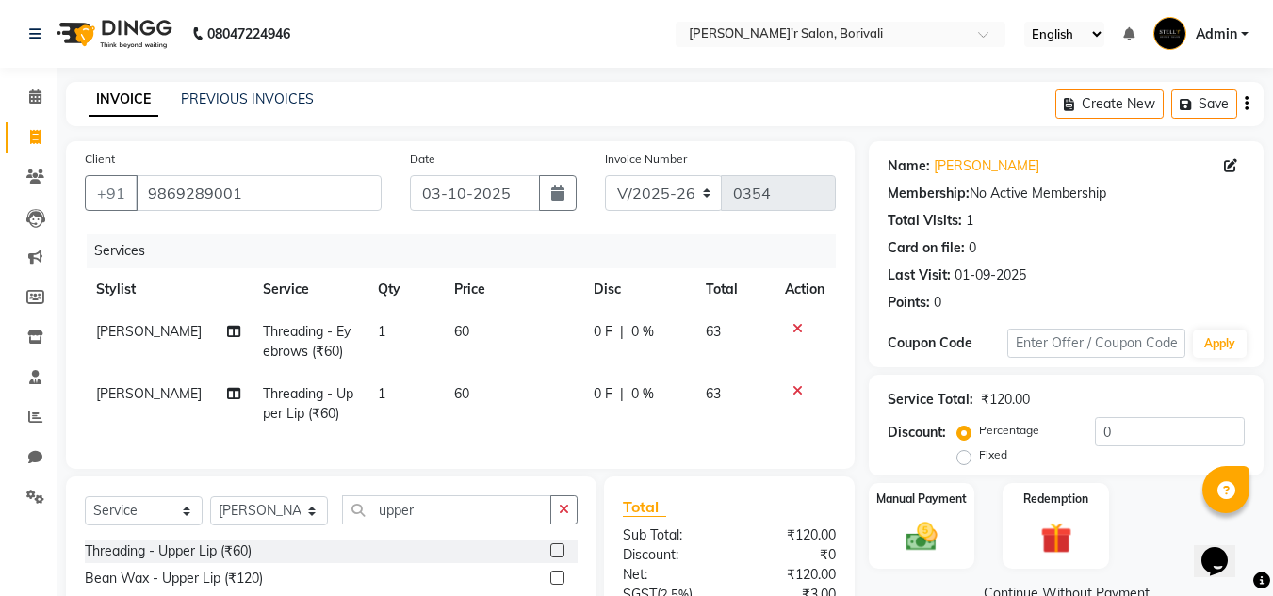
scroll to position [200, 0]
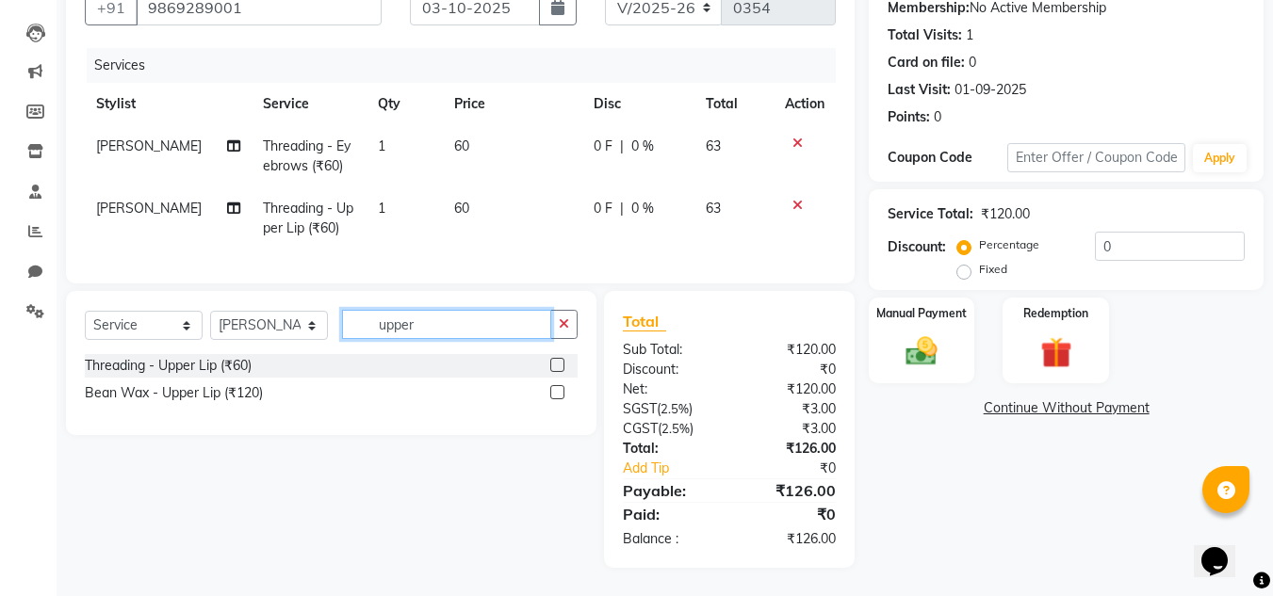
click at [426, 328] on input "upper" at bounding box center [446, 324] width 209 height 29
type input "u"
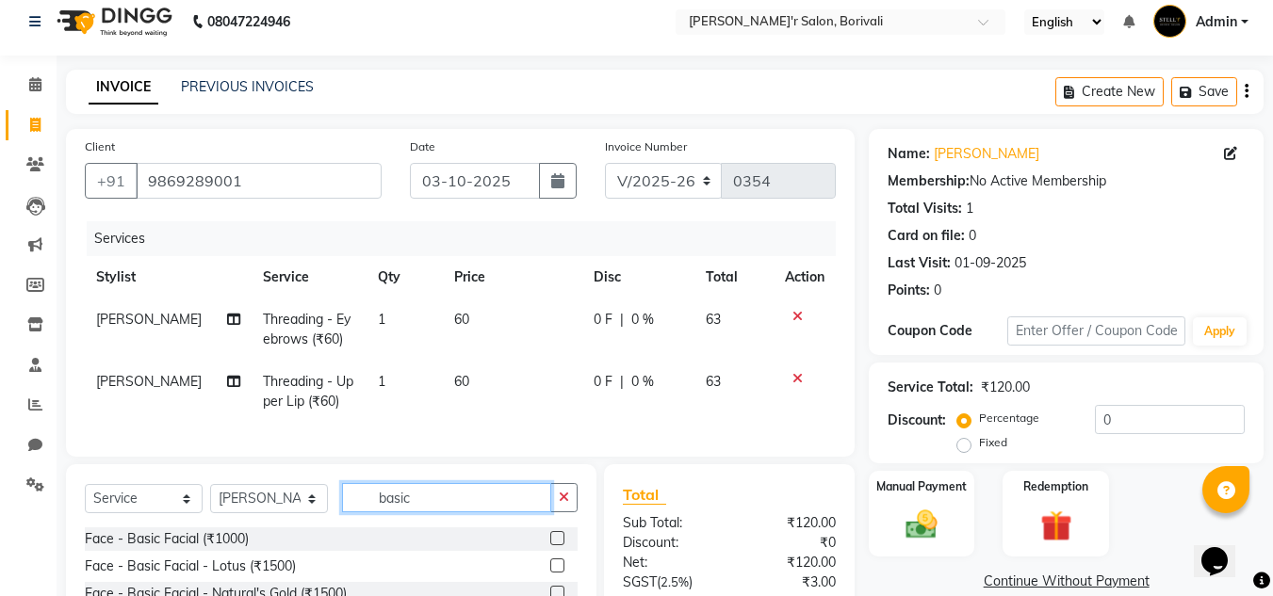
scroll to position [201, 0]
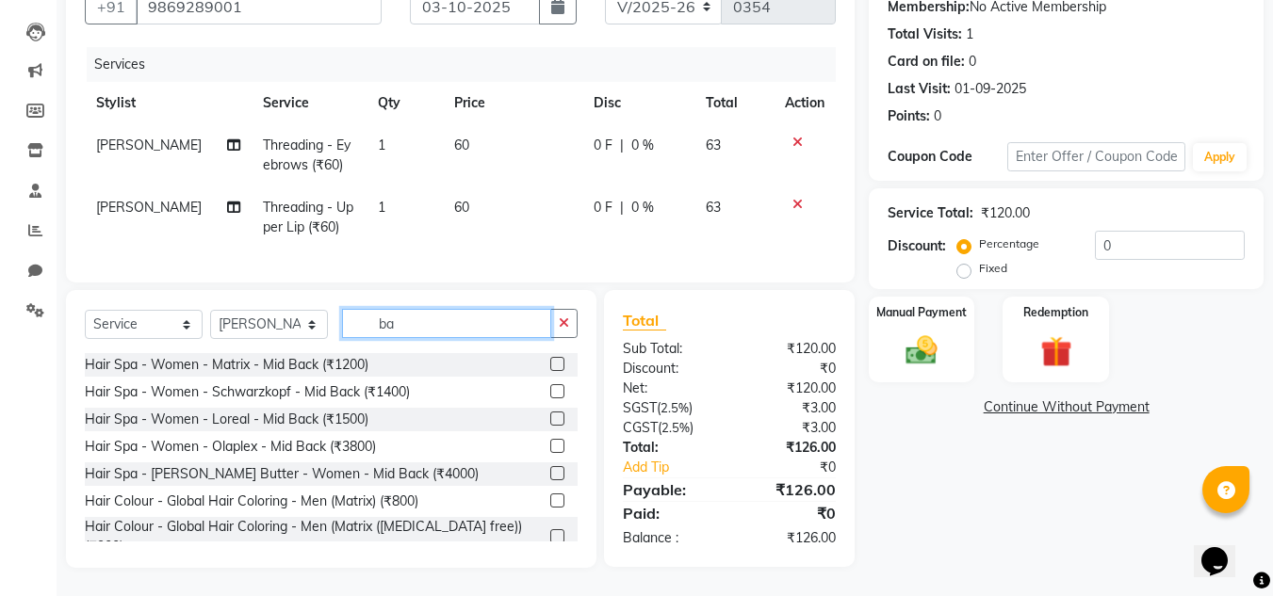
type input "b"
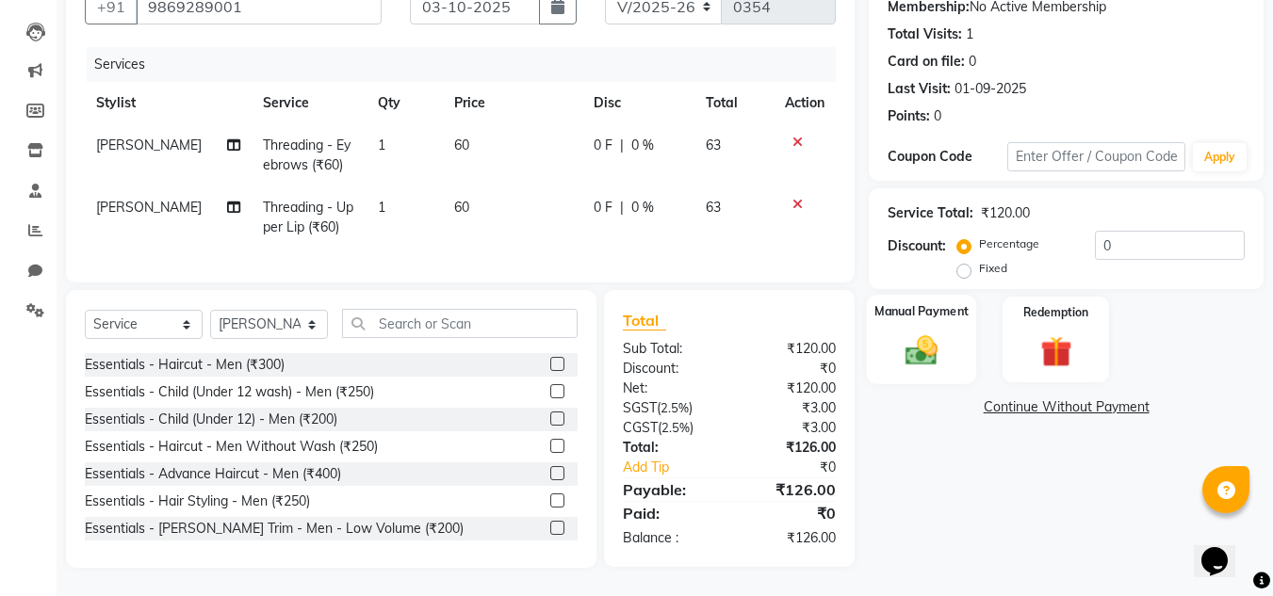
click at [938, 340] on img at bounding box center [921, 351] width 53 height 38
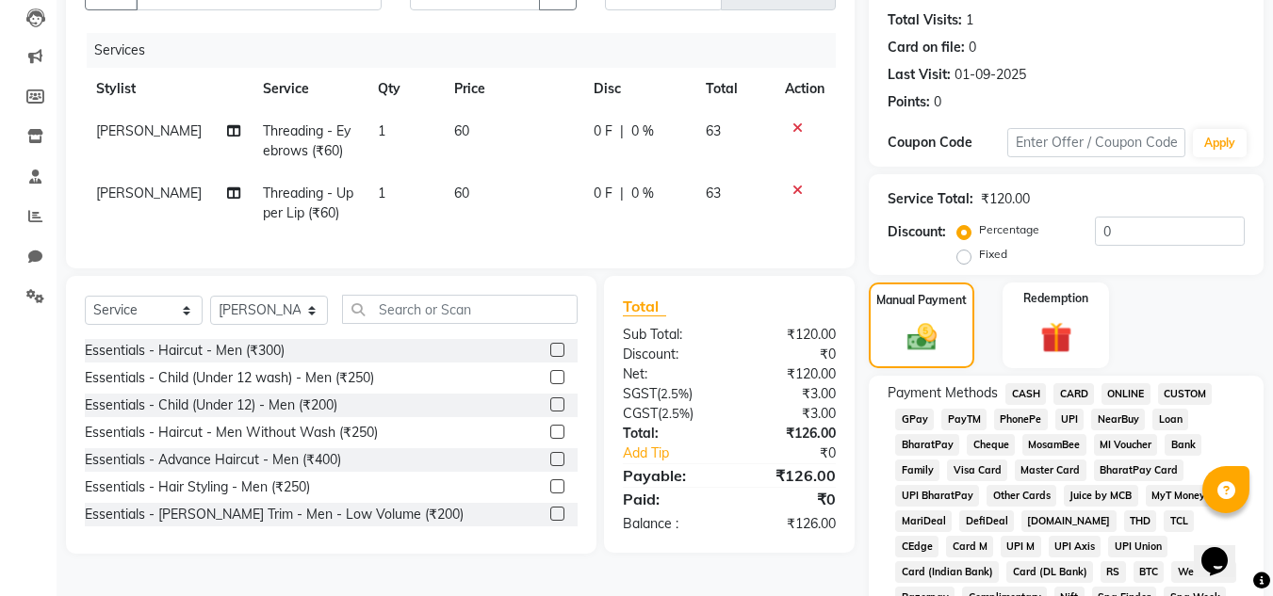
click at [1031, 392] on span "CASH" at bounding box center [1025, 394] width 41 height 22
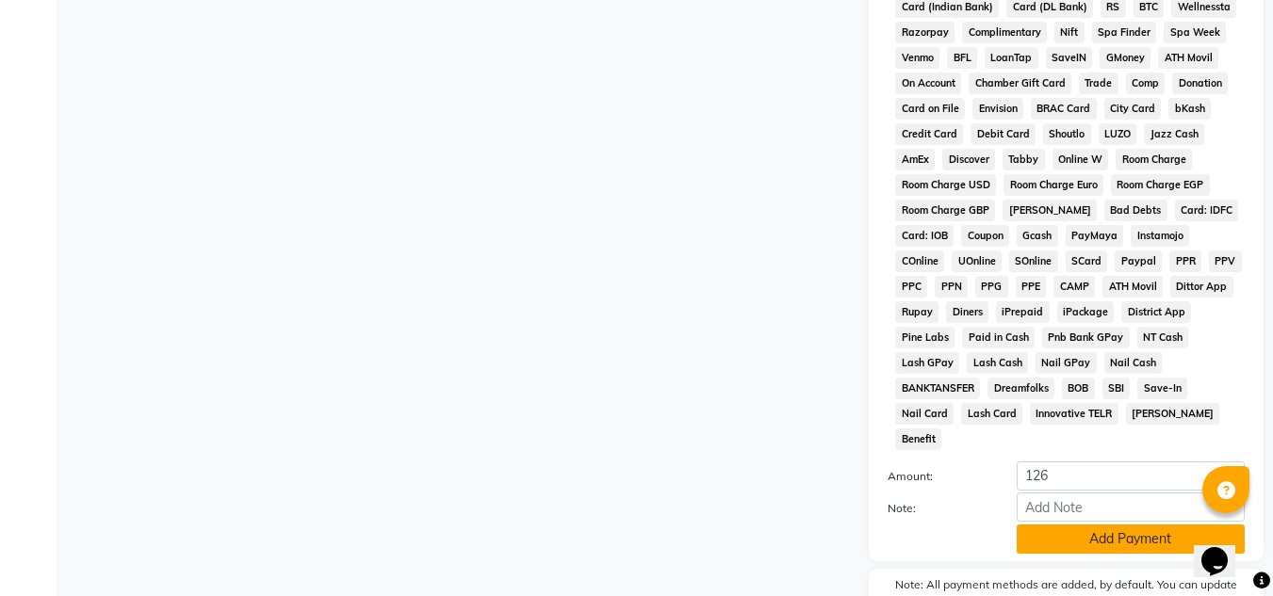
click at [1096, 525] on button "Add Payment" at bounding box center [1131, 539] width 228 height 29
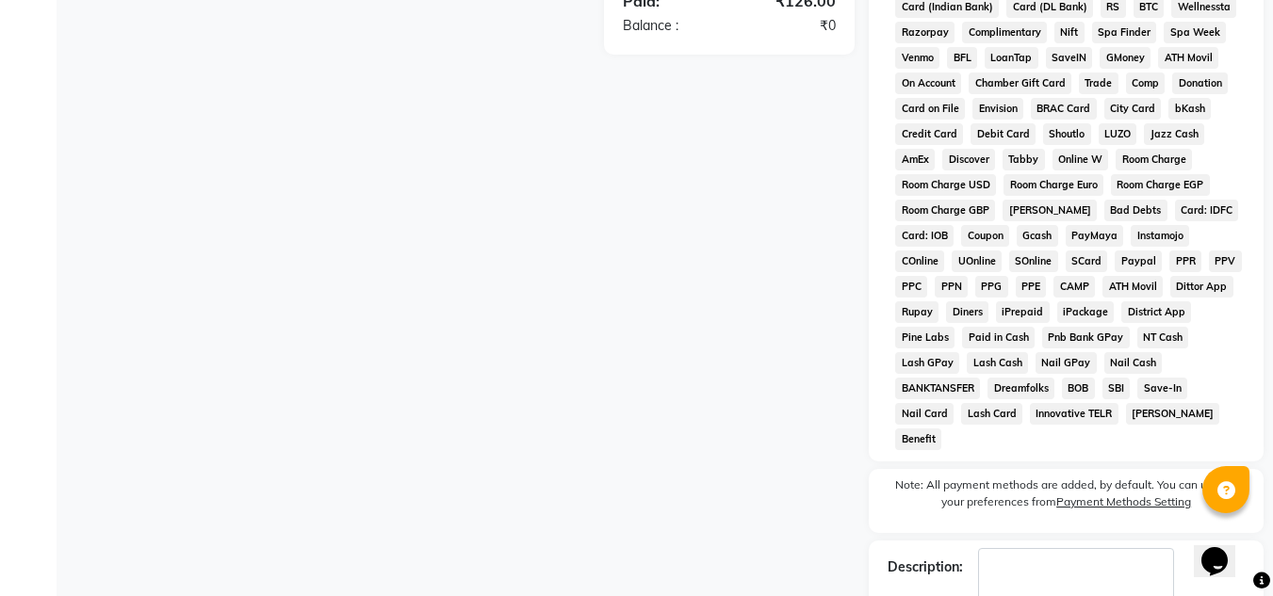
scroll to position [851, 0]
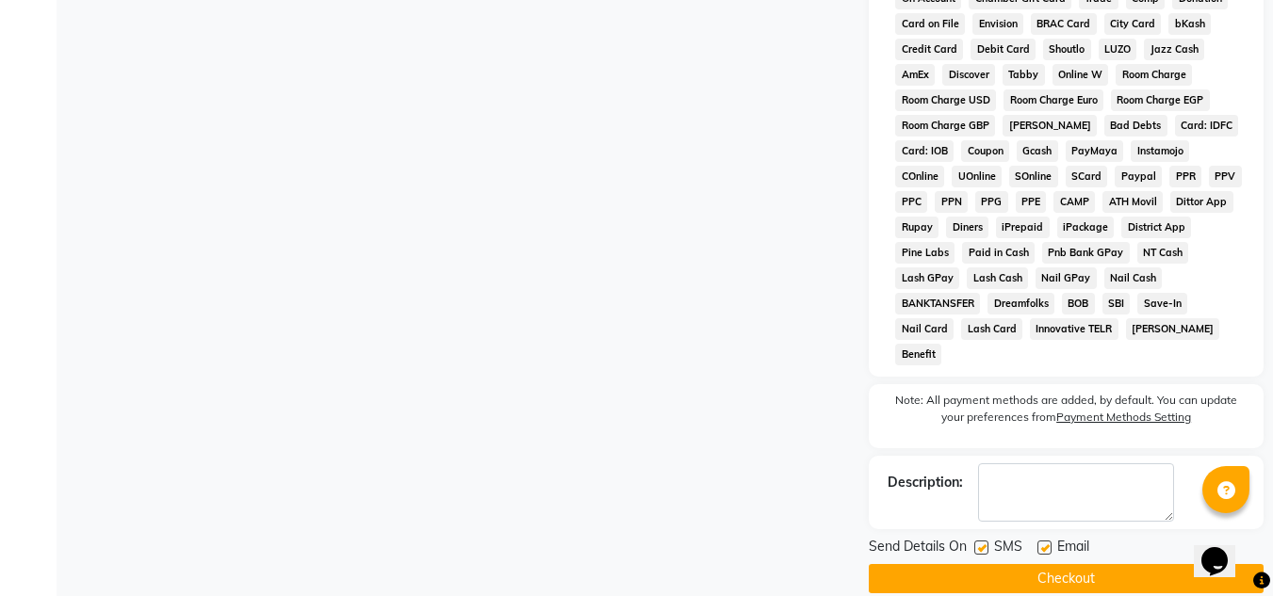
click at [1085, 564] on button "Checkout" at bounding box center [1066, 578] width 395 height 29
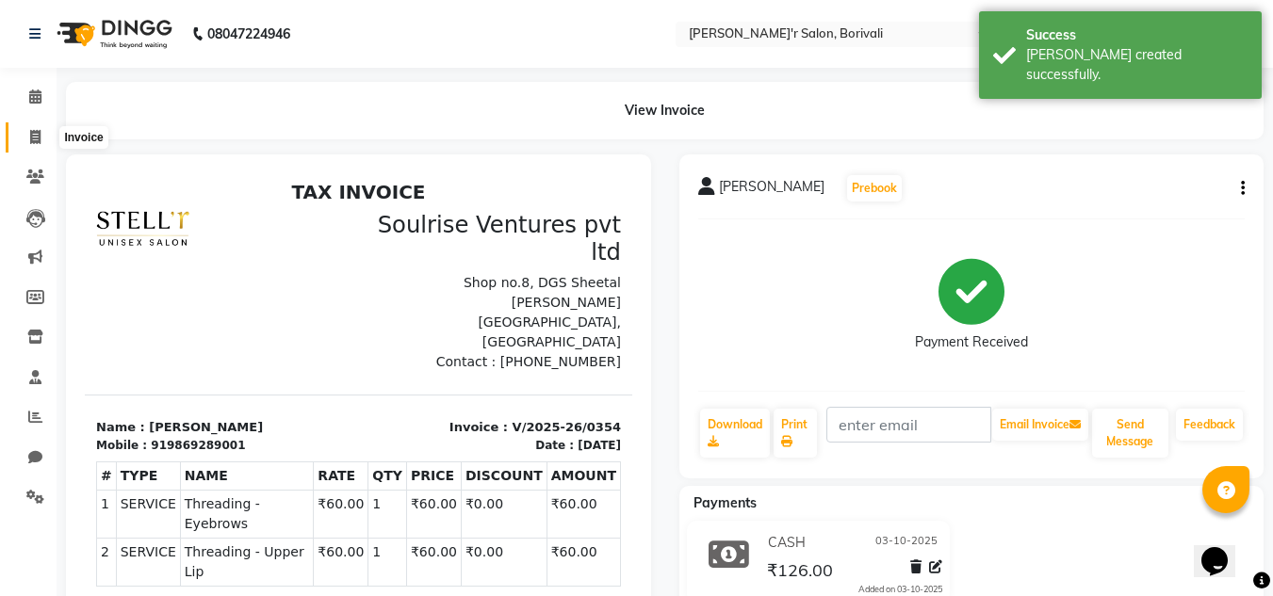
click at [27, 132] on span at bounding box center [35, 138] width 33 height 22
select select "service"
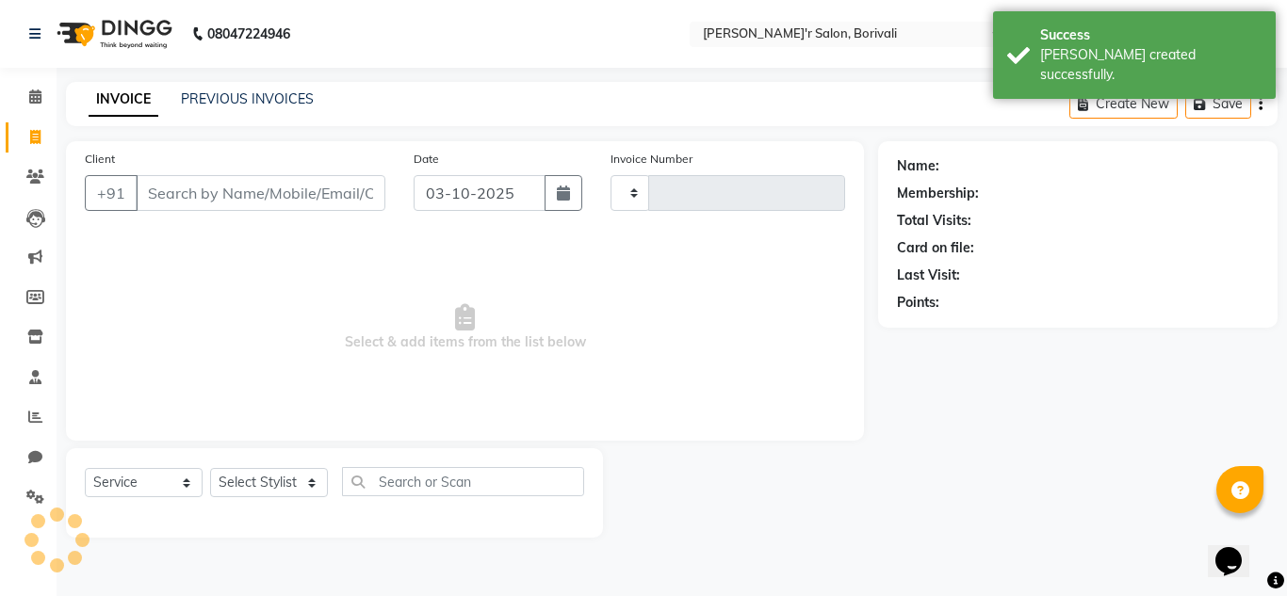
type input "0355"
select select "8737"
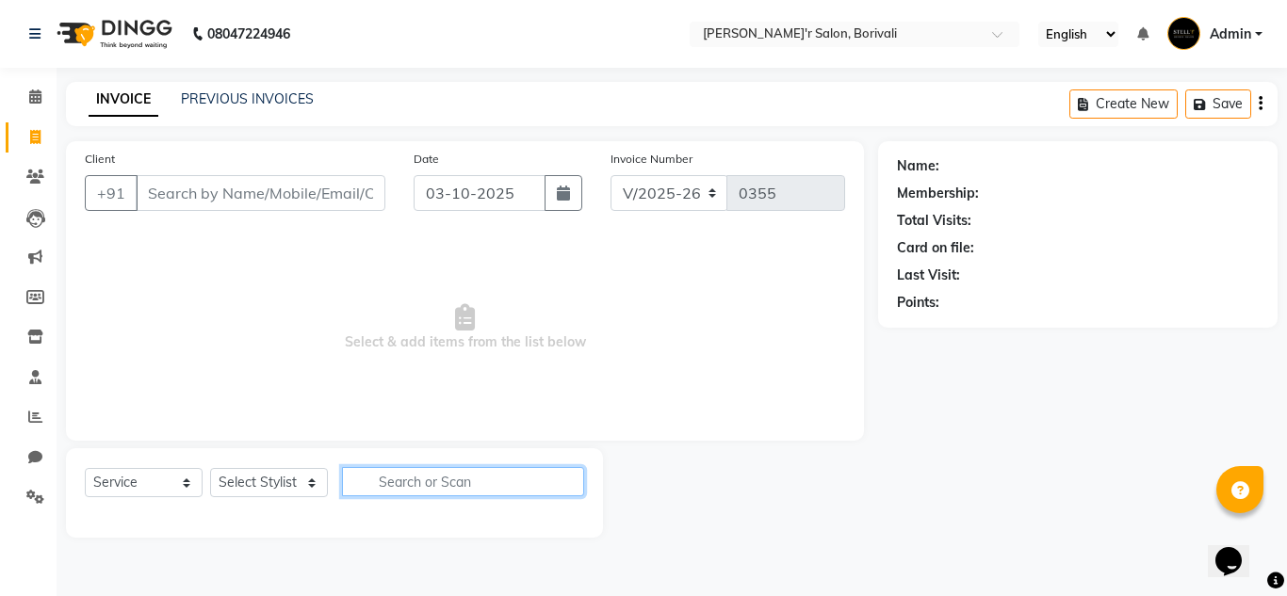
click at [498, 482] on input "text" at bounding box center [463, 481] width 242 height 29
type input "loreal"
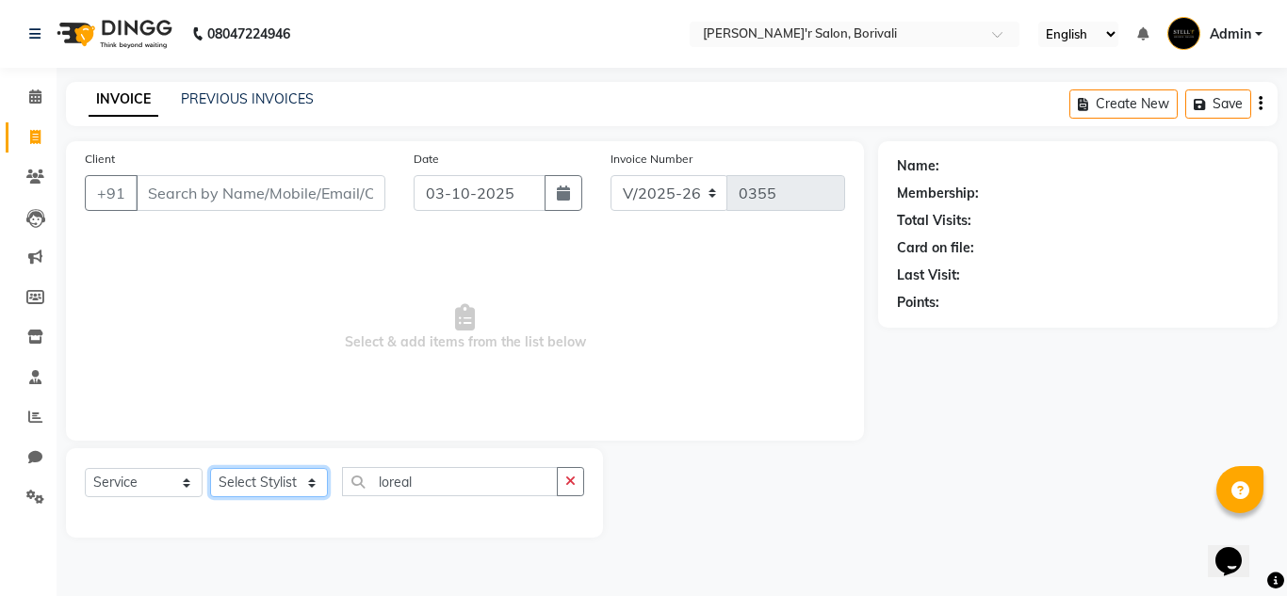
click at [275, 486] on select "Select Stylist Alisha Shaikh Chote Laal Thakur Mohd Gulsher Alvi Naushad Nida S…" at bounding box center [269, 482] width 118 height 29
select select "91581"
click at [210, 468] on select "Select Stylist Alisha Shaikh Chote Laal Thakur Mohd Gulsher Alvi Naushad Nida S…" at bounding box center [269, 482] width 118 height 29
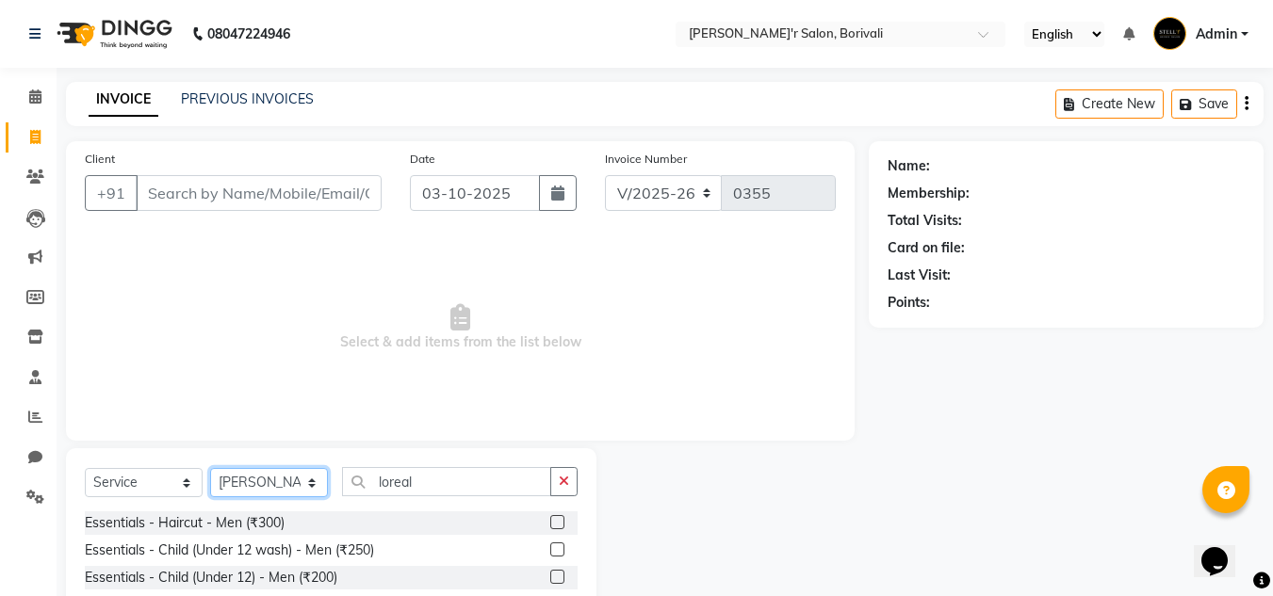
scroll to position [158, 0]
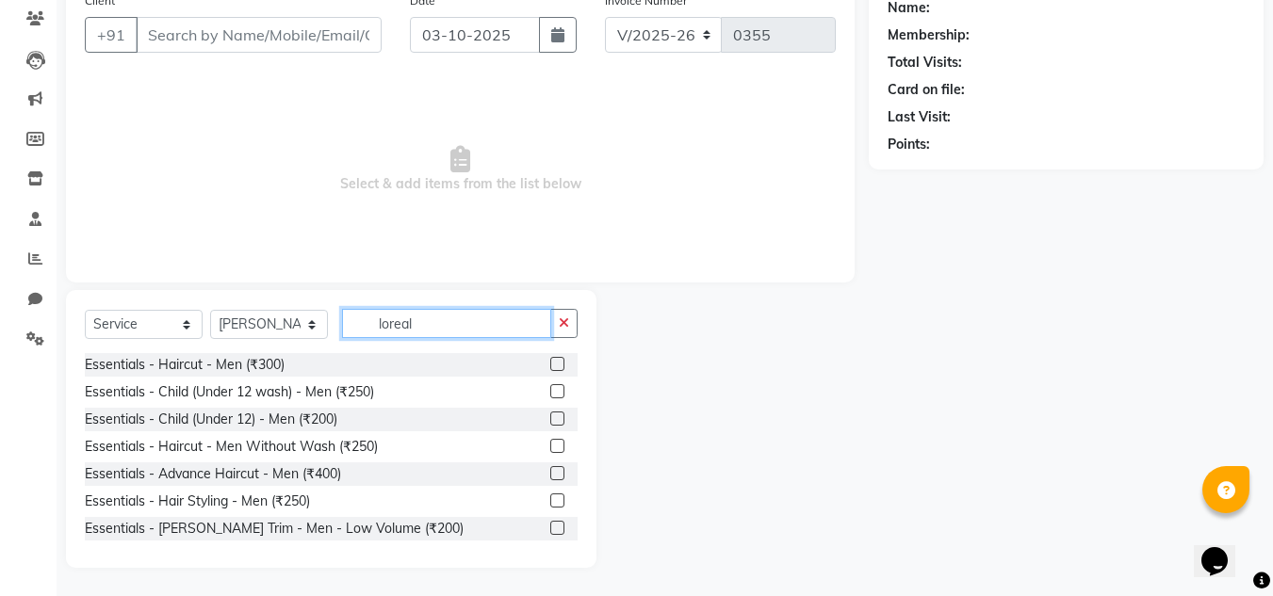
click at [452, 326] on input "loreal" at bounding box center [446, 323] width 209 height 29
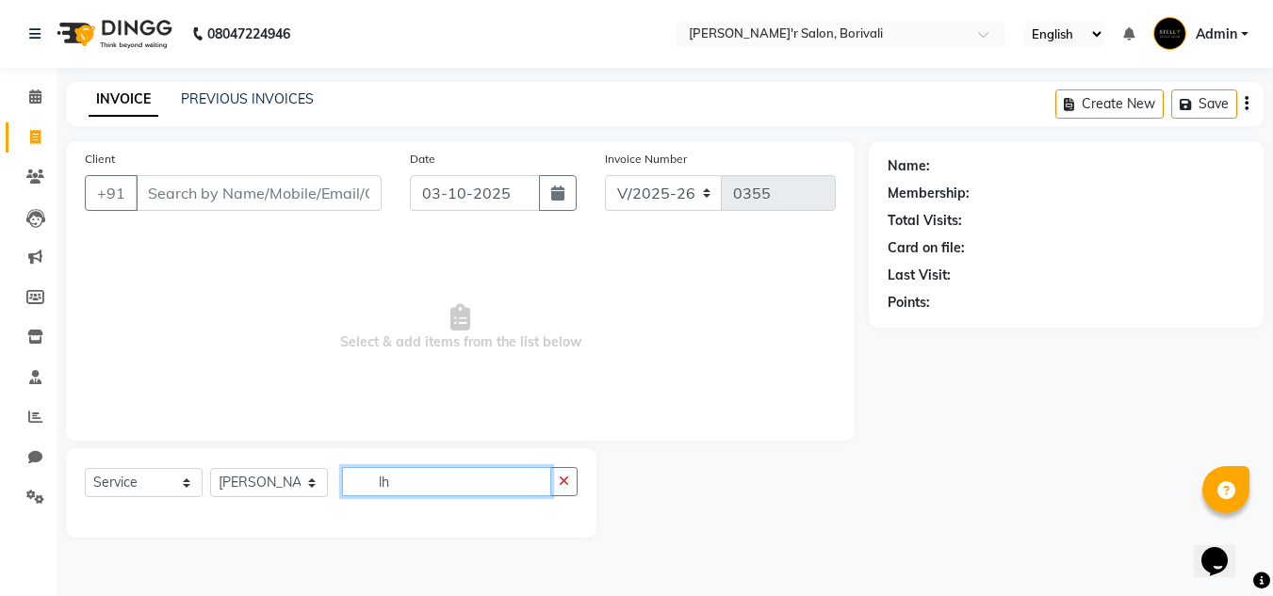
scroll to position [0, 0]
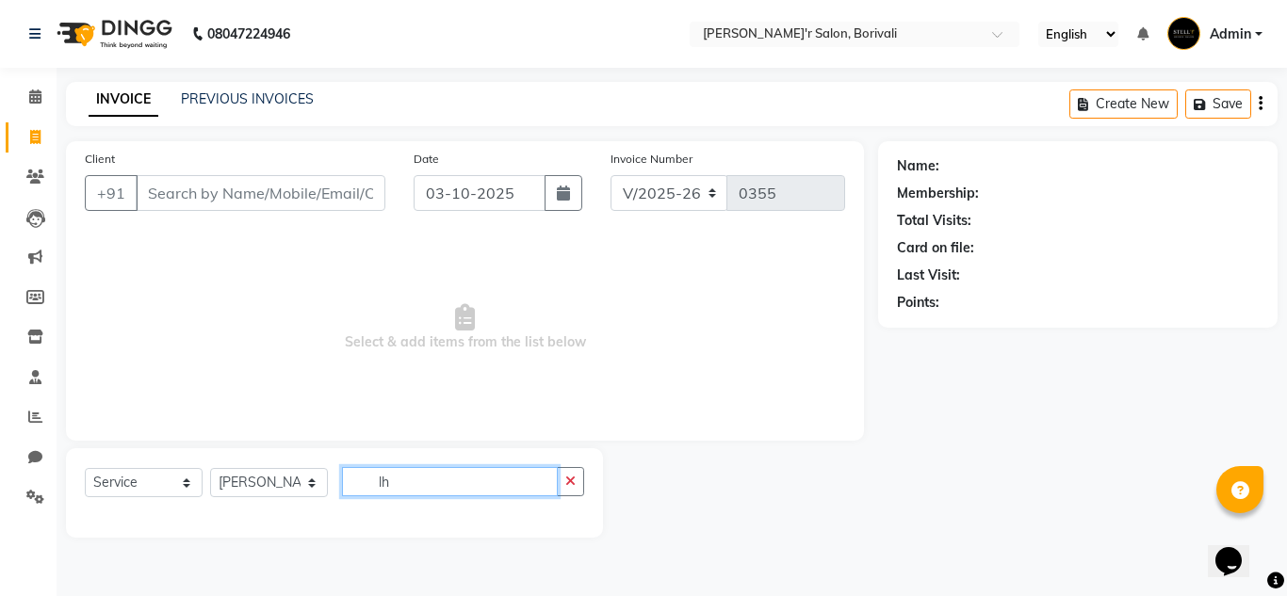
type input "l"
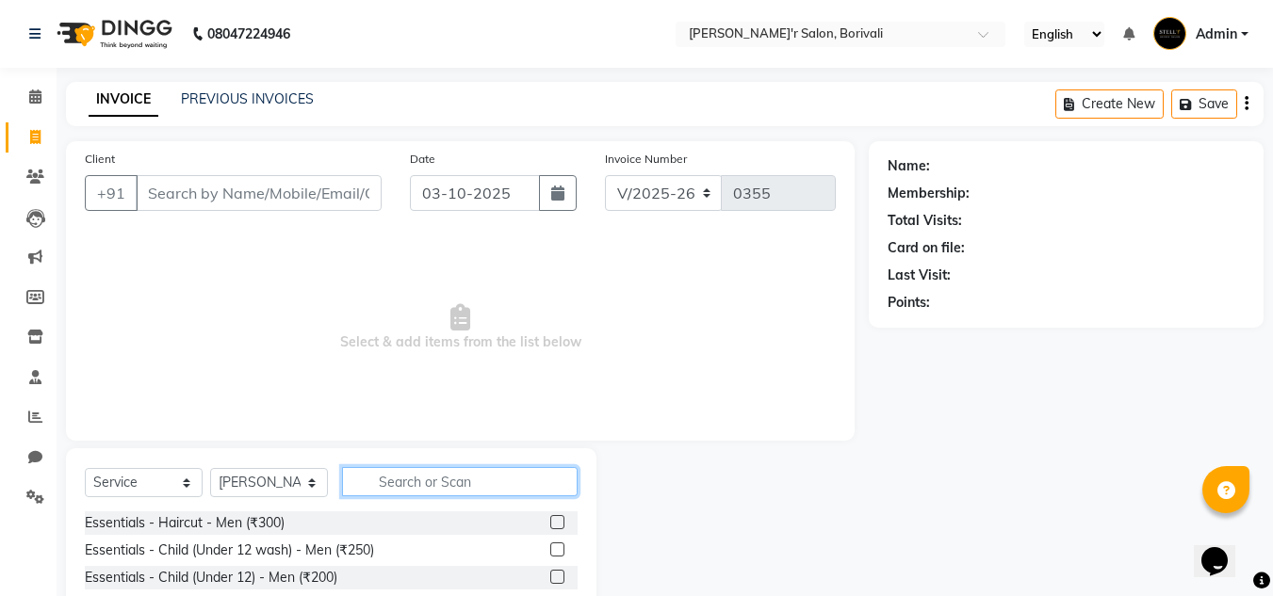
type input "s"
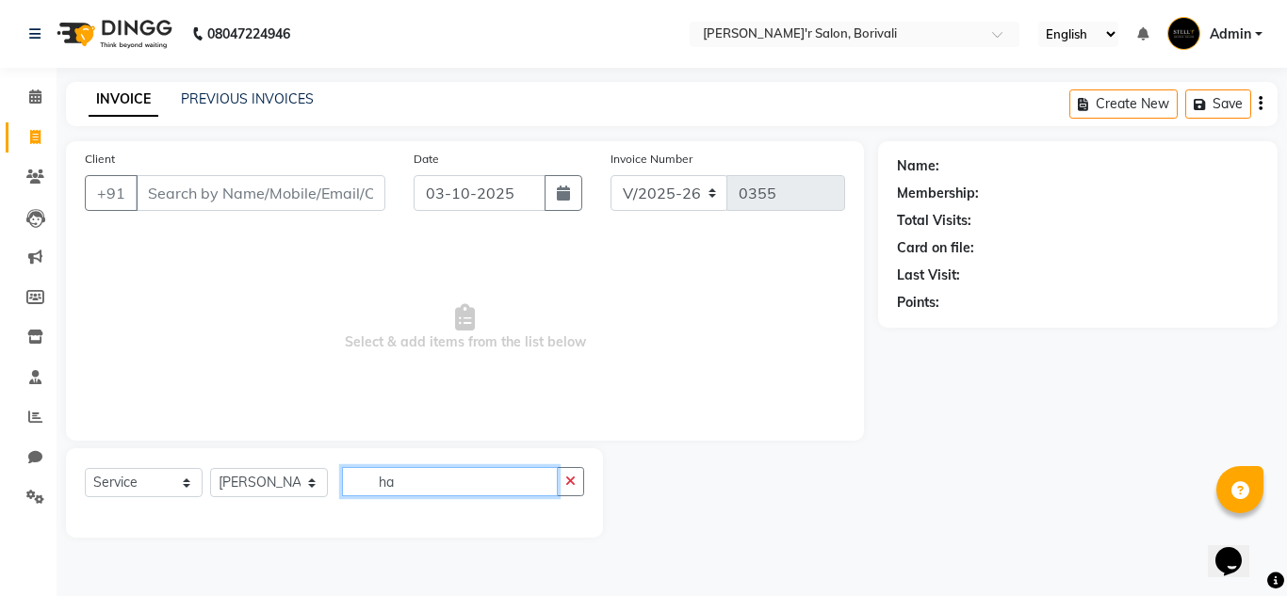
type input "h"
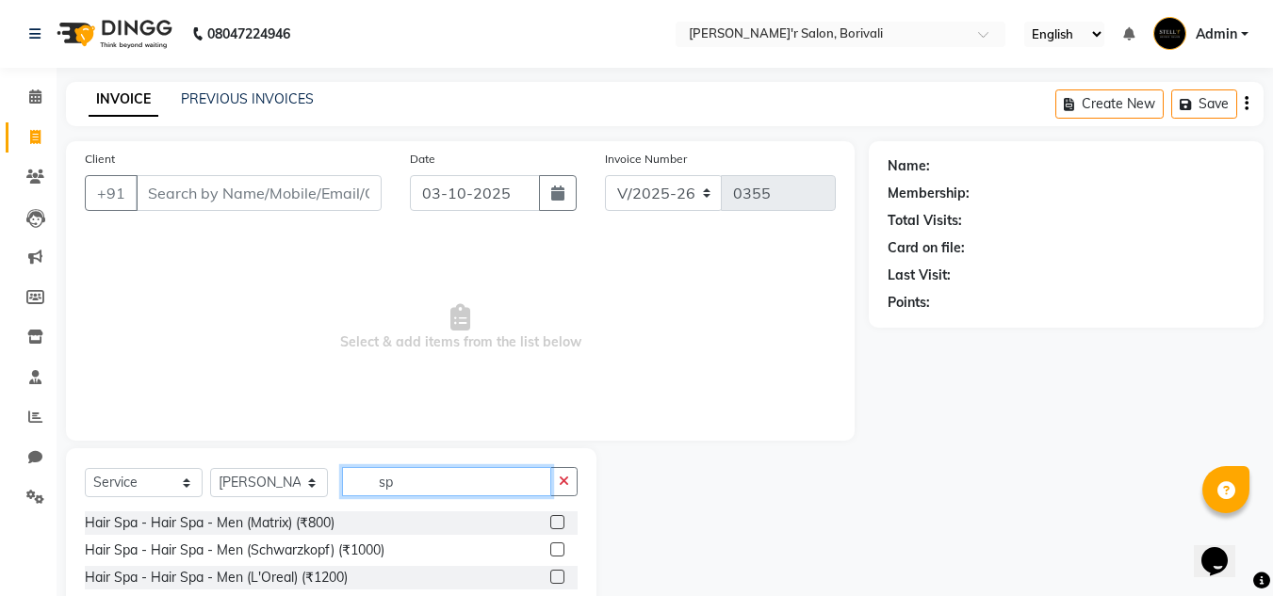
type input "spa"
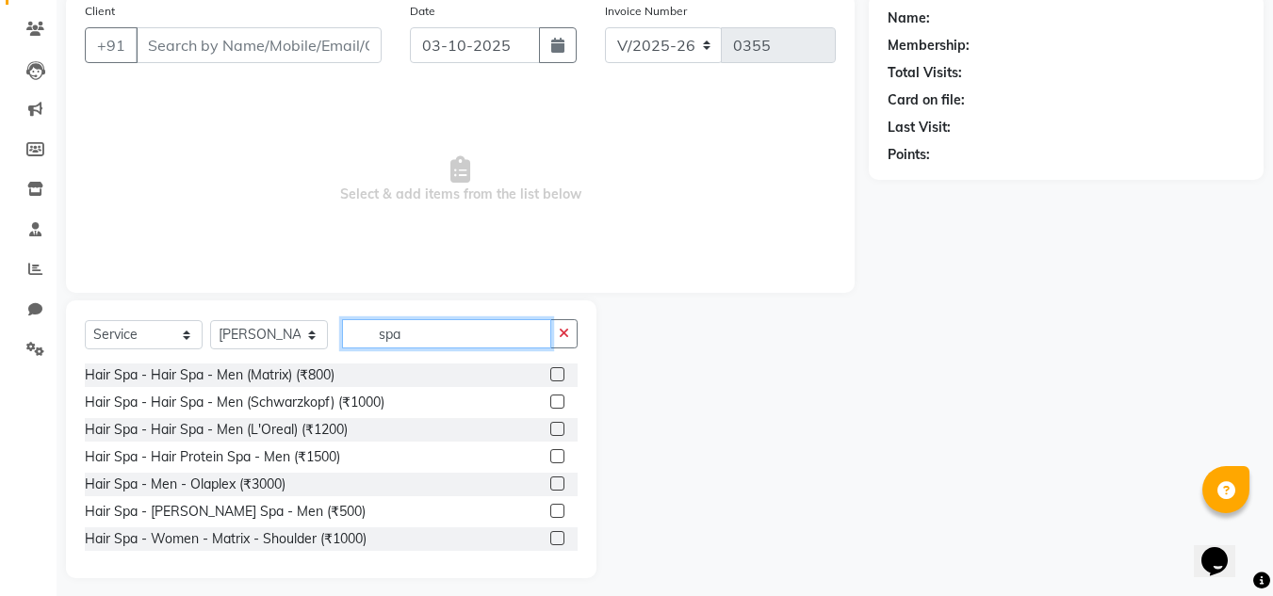
scroll to position [158, 0]
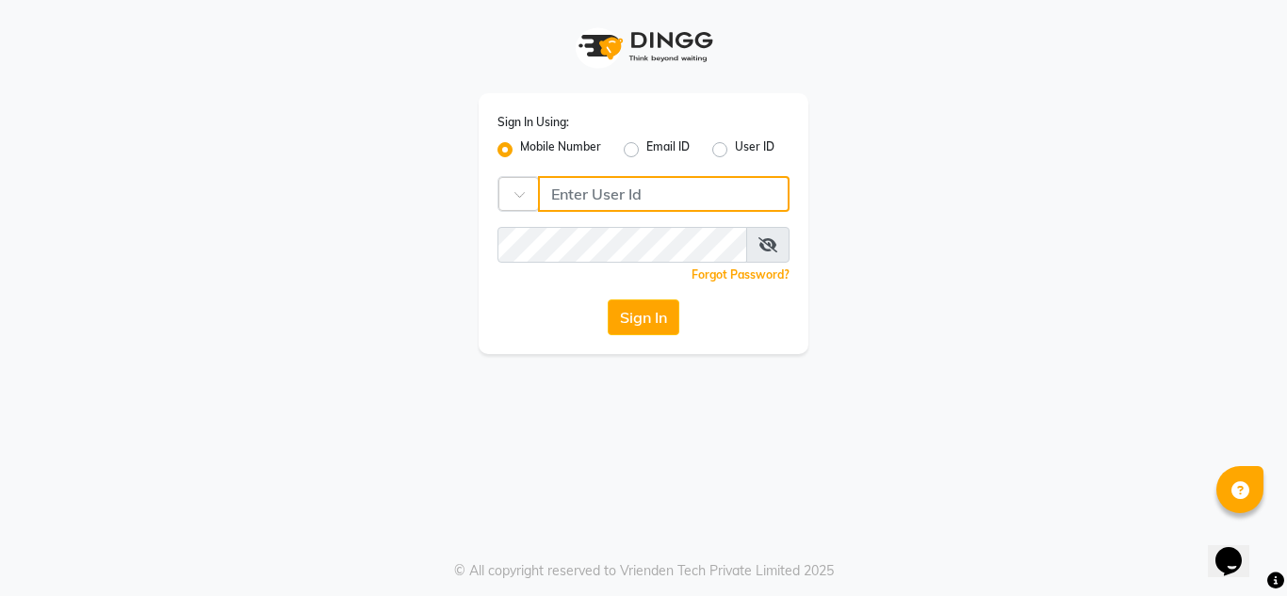
type input "7738947693"
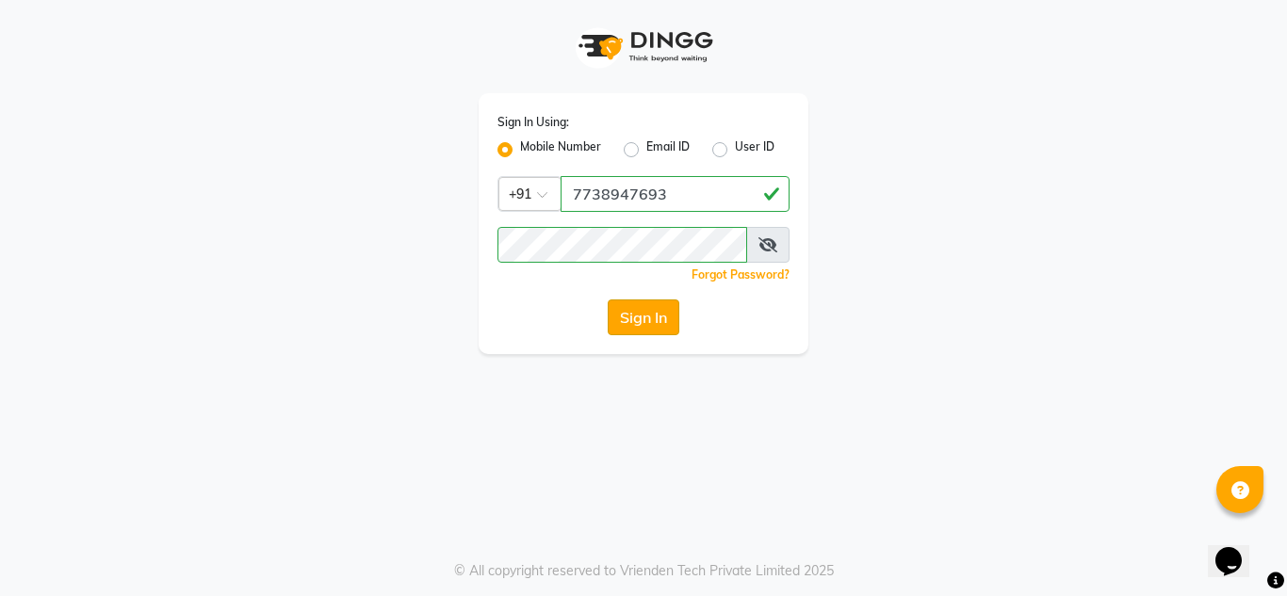
click at [650, 323] on button "Sign In" at bounding box center [644, 318] width 72 height 36
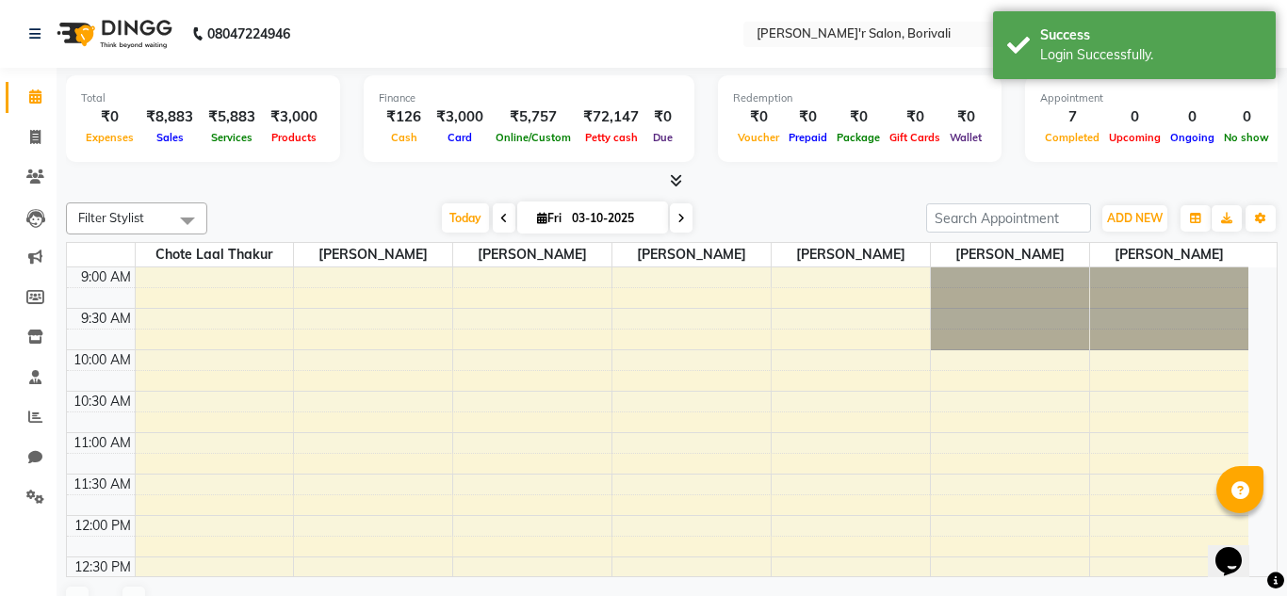
select select "en"
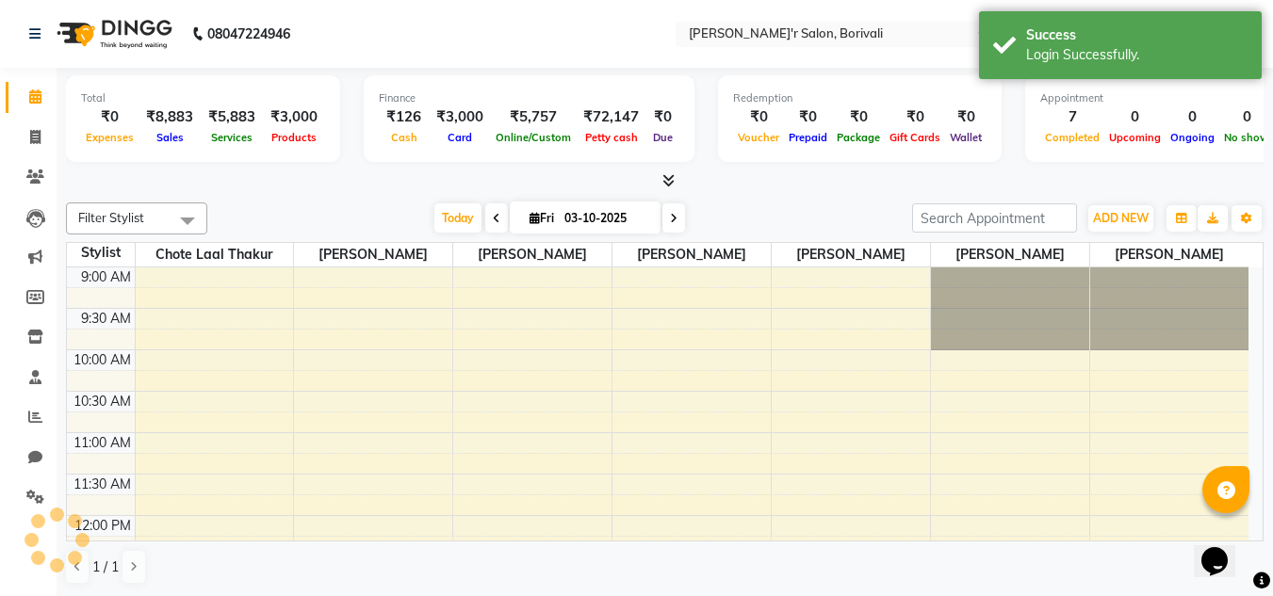
scroll to position [804, 0]
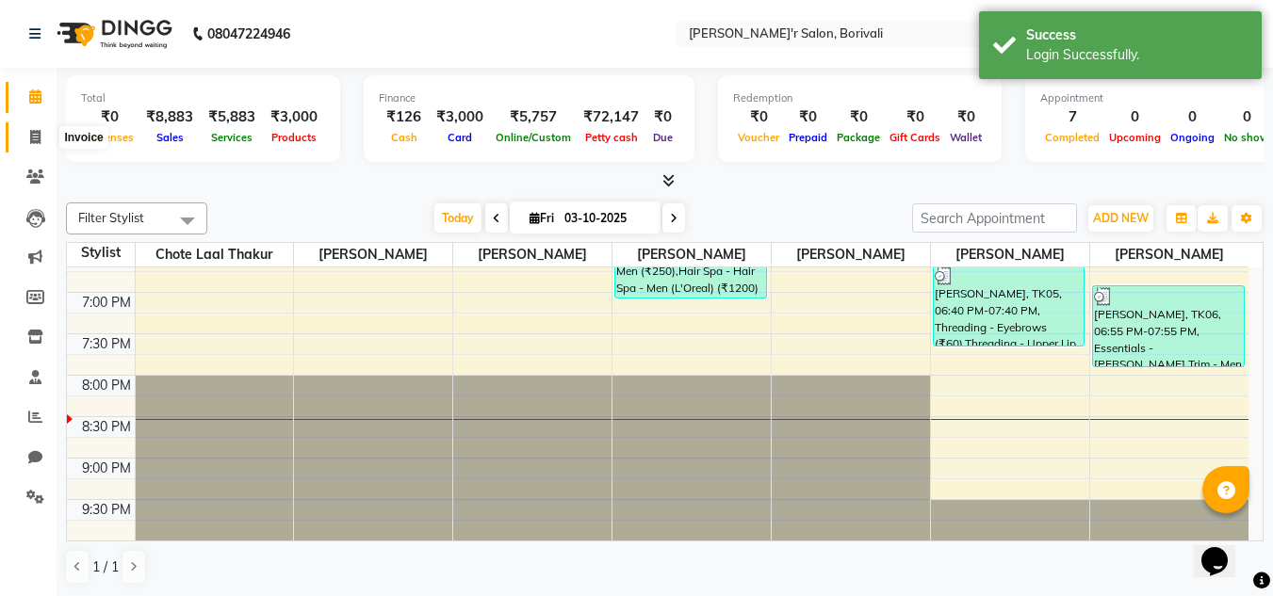
drag, startPoint x: 28, startPoint y: 132, endPoint x: 54, endPoint y: 139, distance: 26.3
click at [28, 132] on span at bounding box center [35, 138] width 33 height 22
select select "8737"
select select "service"
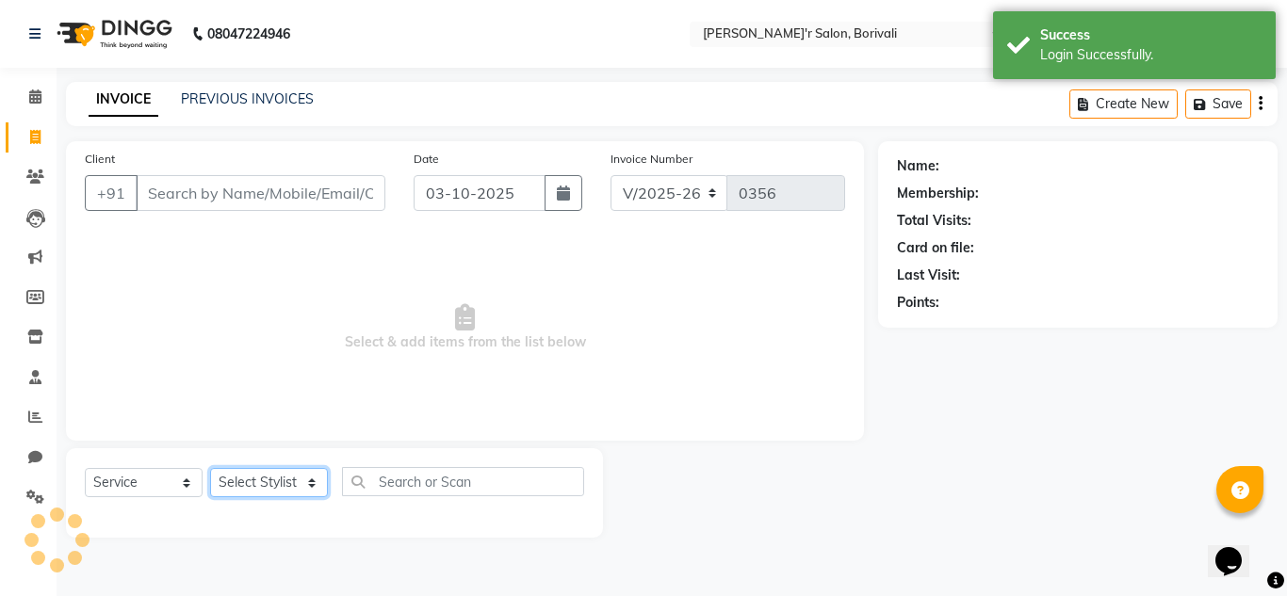
click at [305, 493] on select "Select Stylist Alisha Shaikh Chote Laal Thakur Mohd Gulsher Alvi Naushad Nida S…" at bounding box center [269, 482] width 118 height 29
select select "89311"
click at [210, 468] on select "Select Stylist Alisha Shaikh Chote Laal Thakur Mohd Gulsher Alvi Naushad Nida S…" at bounding box center [269, 482] width 118 height 29
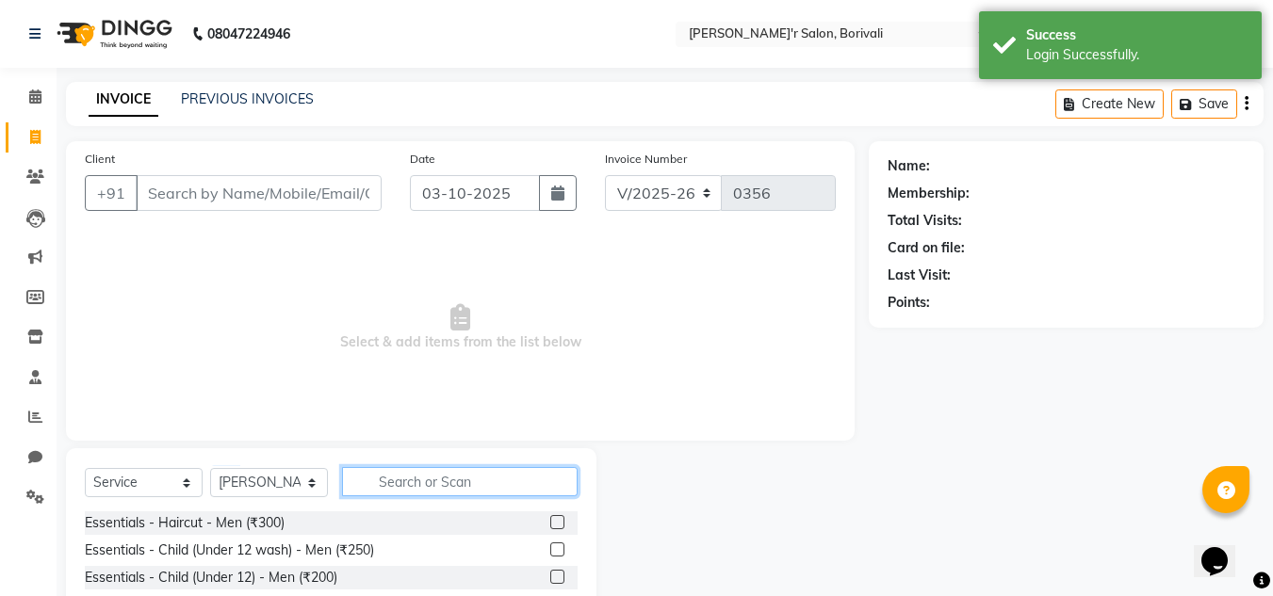
click at [394, 481] on input "text" at bounding box center [460, 481] width 236 height 29
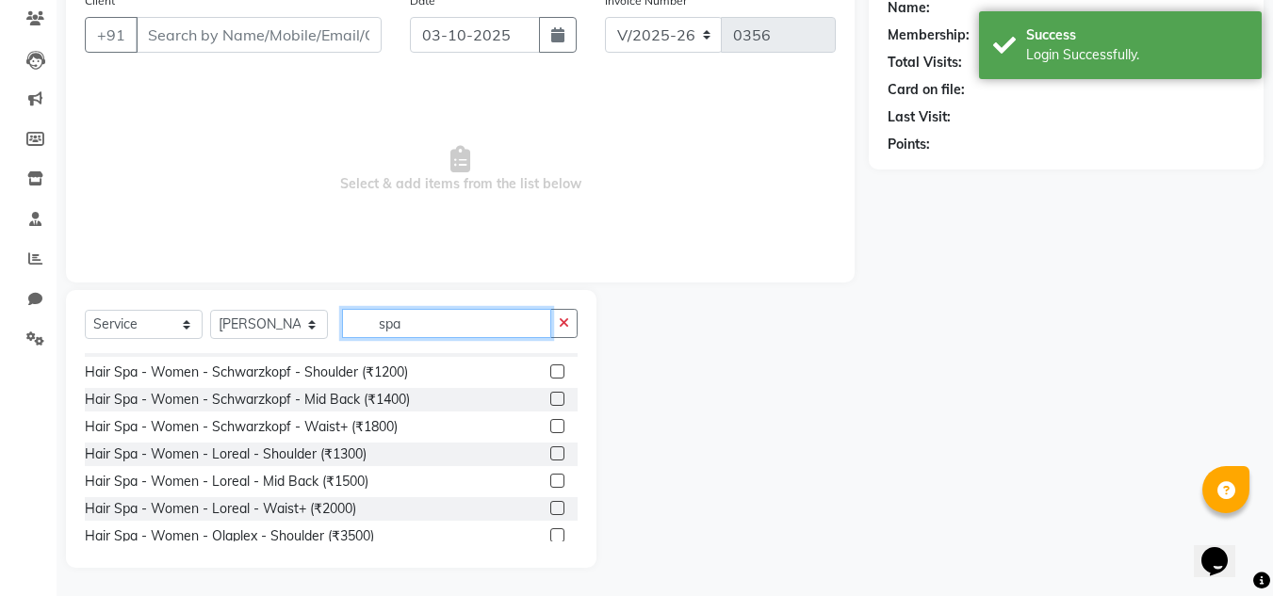
scroll to position [283, 0]
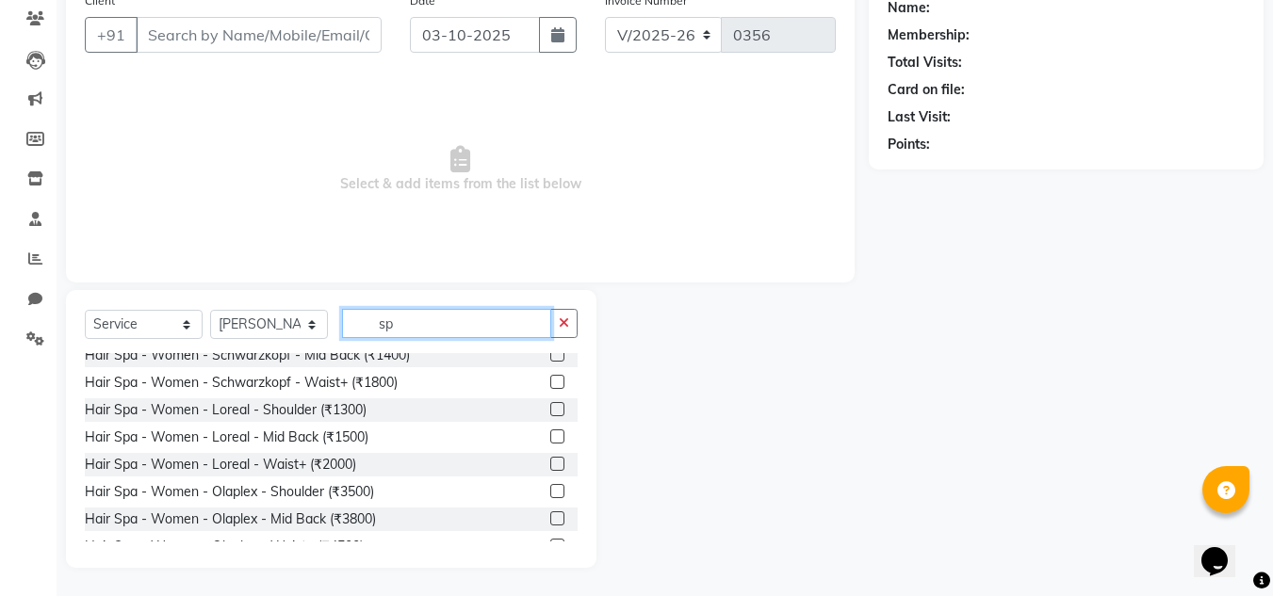
click at [433, 324] on input "sp" at bounding box center [446, 323] width 209 height 29
type input "s"
click at [432, 327] on input "s" at bounding box center [446, 323] width 209 height 29
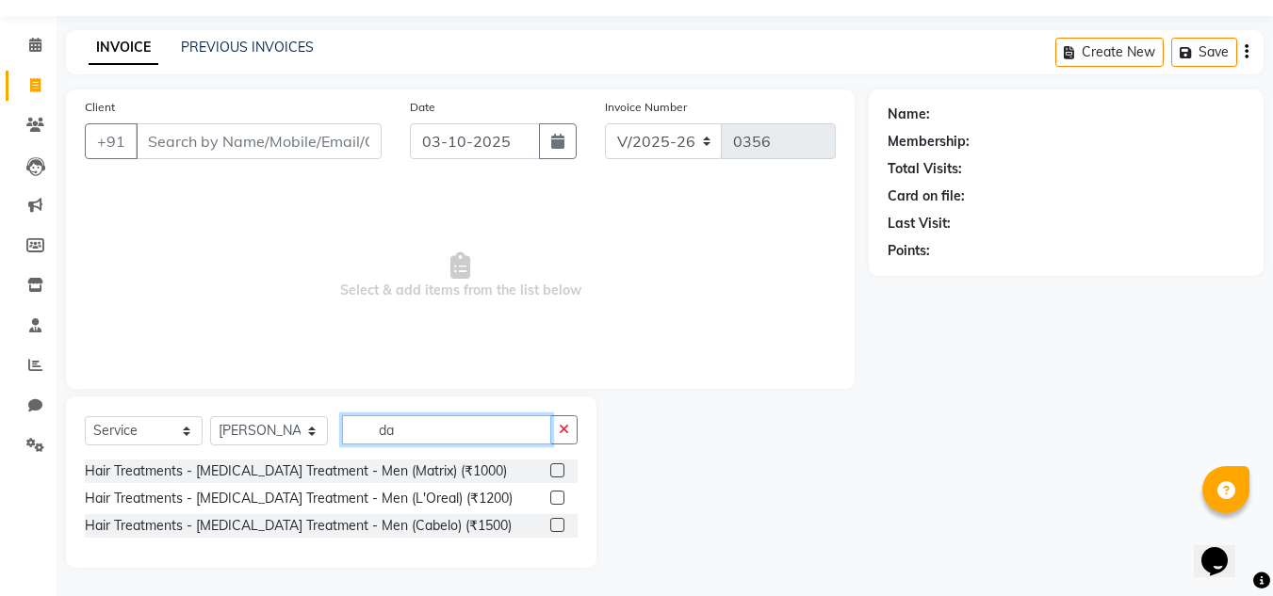
scroll to position [52, 0]
click at [431, 433] on input "dan" at bounding box center [446, 430] width 209 height 29
type input "d"
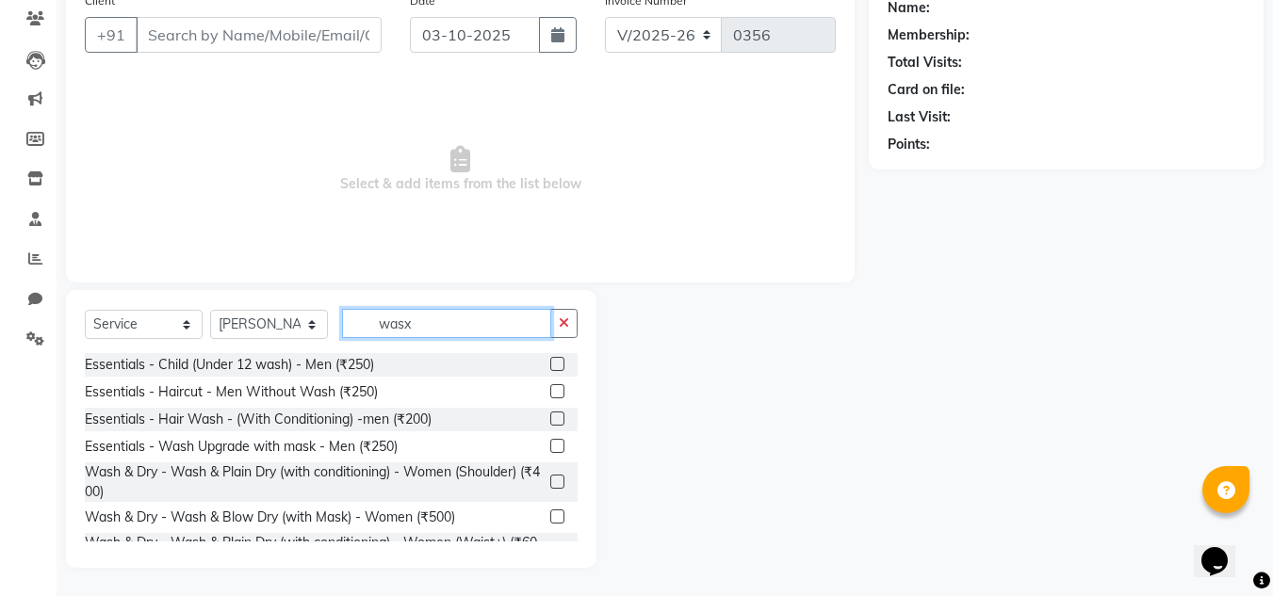
scroll to position [0, 0]
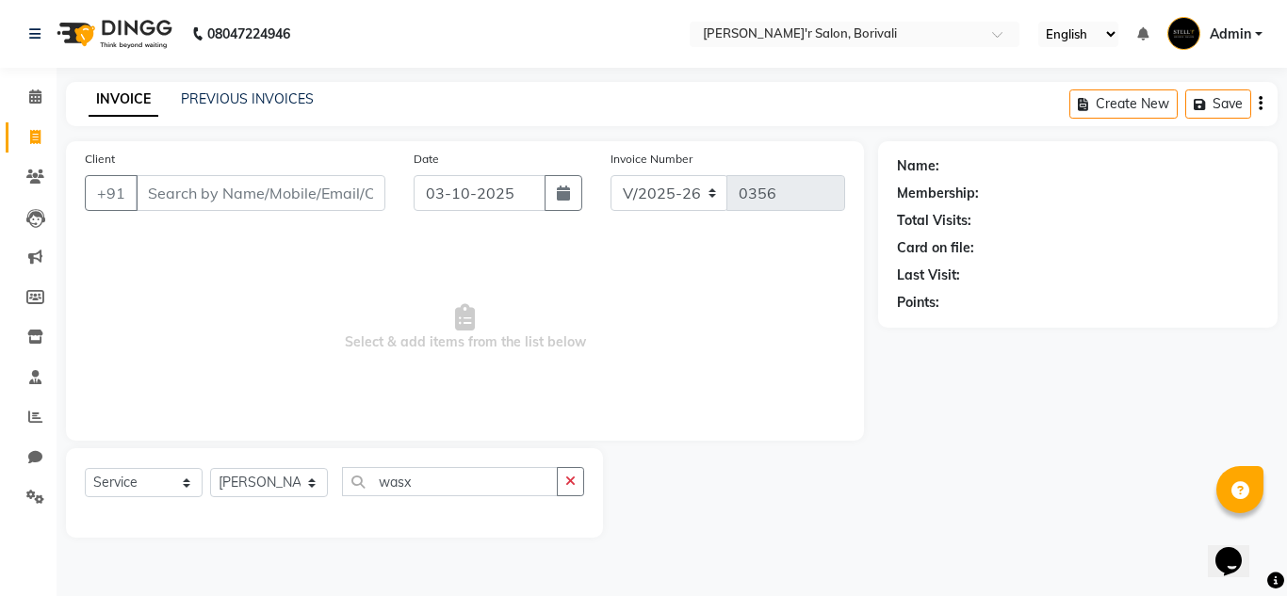
click at [523, 509] on div "Select Service Product Membership Package Voucher Prepaid Gift Card Select Styl…" at bounding box center [334, 489] width 499 height 44
click at [505, 496] on div "Select Service Product Membership Package Voucher Prepaid Gift Card Select Styl…" at bounding box center [334, 489] width 499 height 44
click at [497, 477] on input "wasx" at bounding box center [450, 481] width 216 height 29
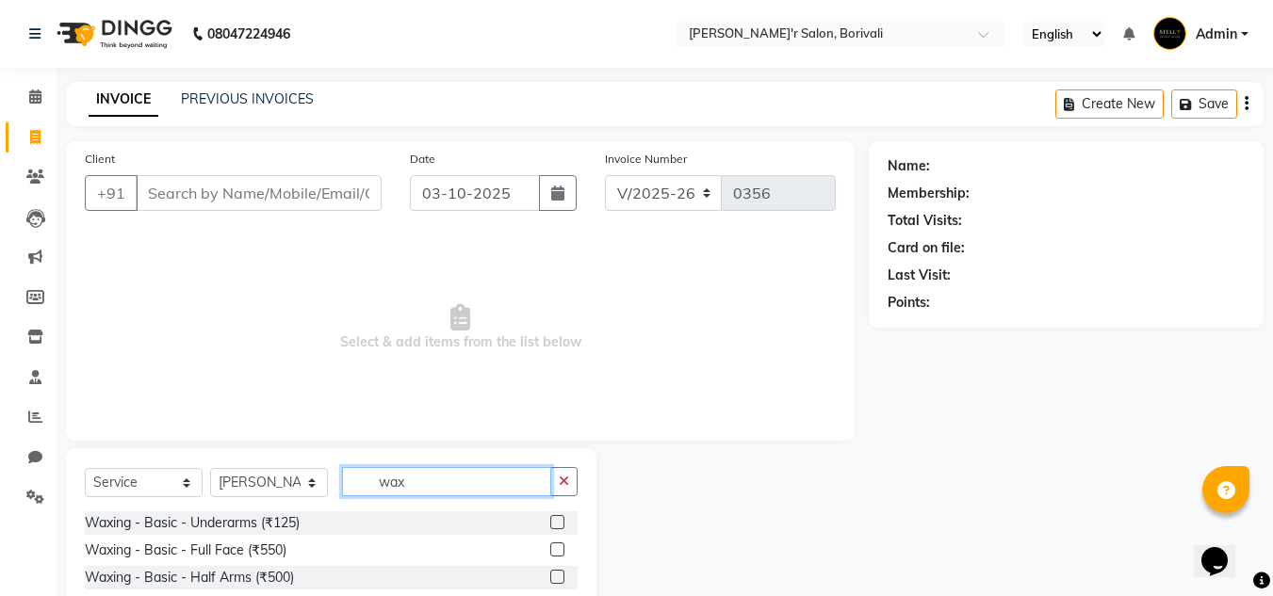
type input "wax"
drag, startPoint x: 1261, startPoint y: 0, endPoint x: 872, endPoint y: 67, distance: 394.9
click at [872, 67] on nav "08047224946 Select Location × Stell'r Salon, Borivali English ENGLISH Español ا…" at bounding box center [636, 34] width 1273 height 68
click at [1245, 104] on icon "button" at bounding box center [1247, 104] width 4 height 1
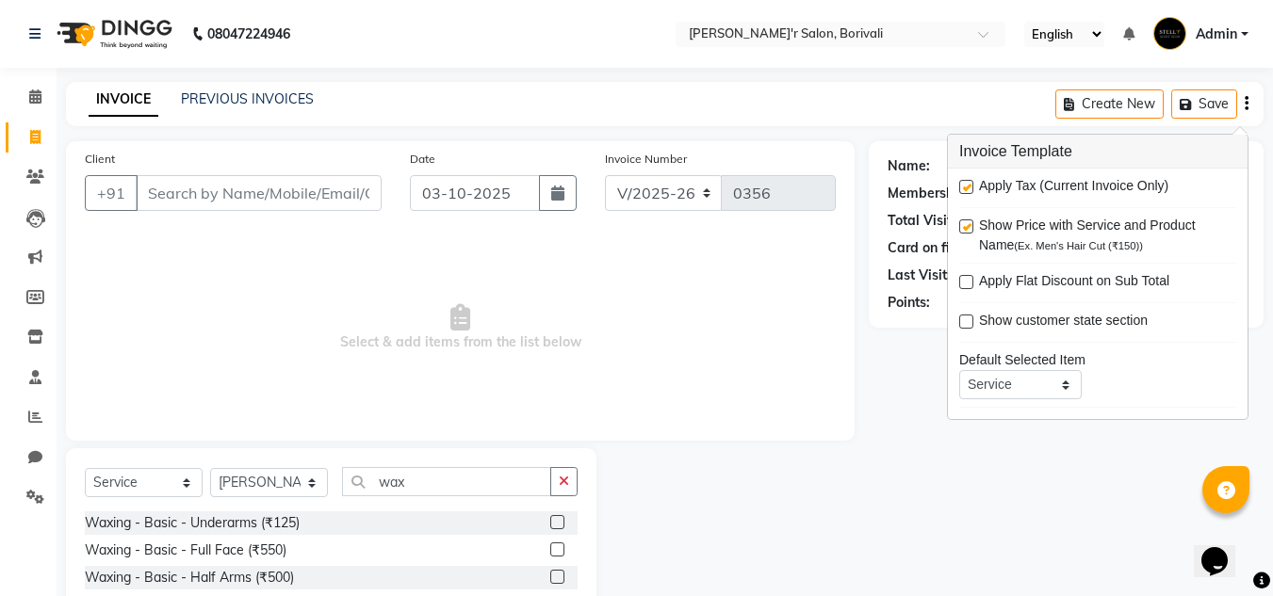
click at [887, 120] on div "INVOICE PREVIOUS INVOICES Create New Save" at bounding box center [665, 104] width 1198 height 44
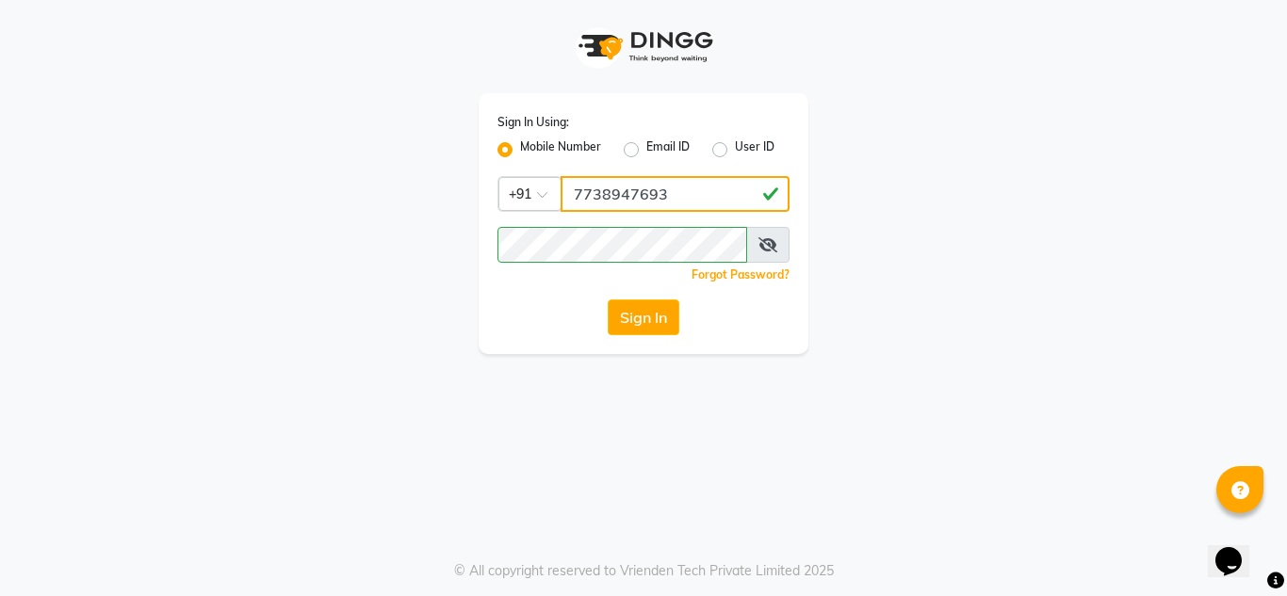
click at [699, 185] on input "7738947693" at bounding box center [675, 194] width 229 height 36
type input "7977020806"
click at [638, 319] on button "Sign In" at bounding box center [644, 318] width 72 height 36
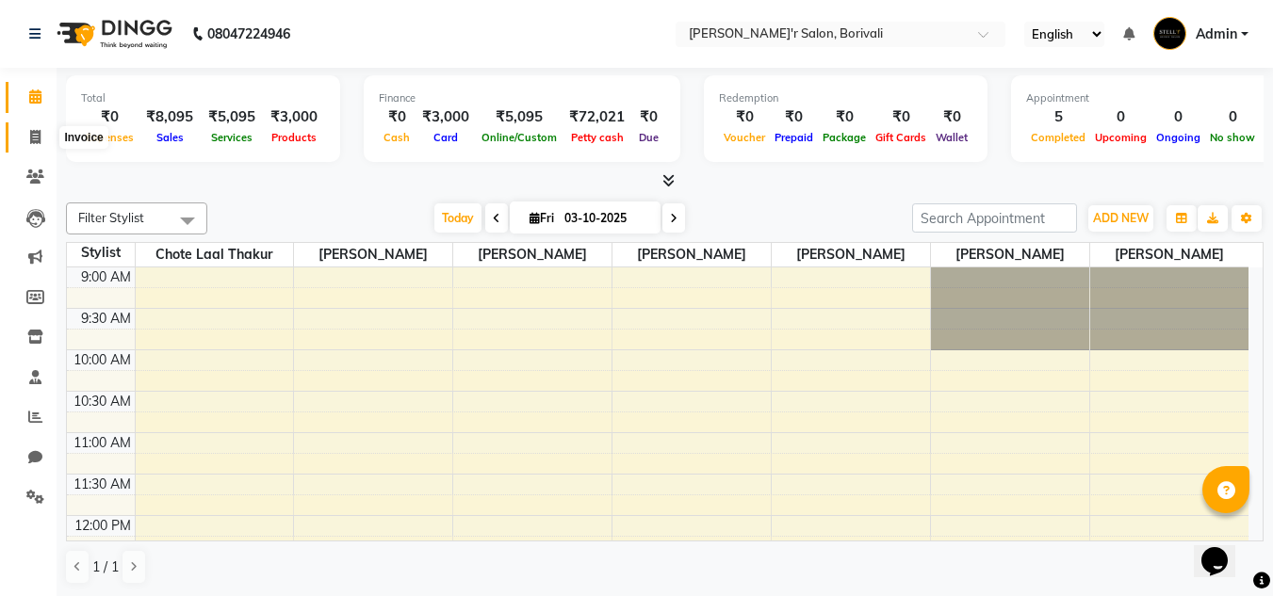
click at [27, 131] on span at bounding box center [35, 138] width 33 height 22
select select "8737"
select select "service"
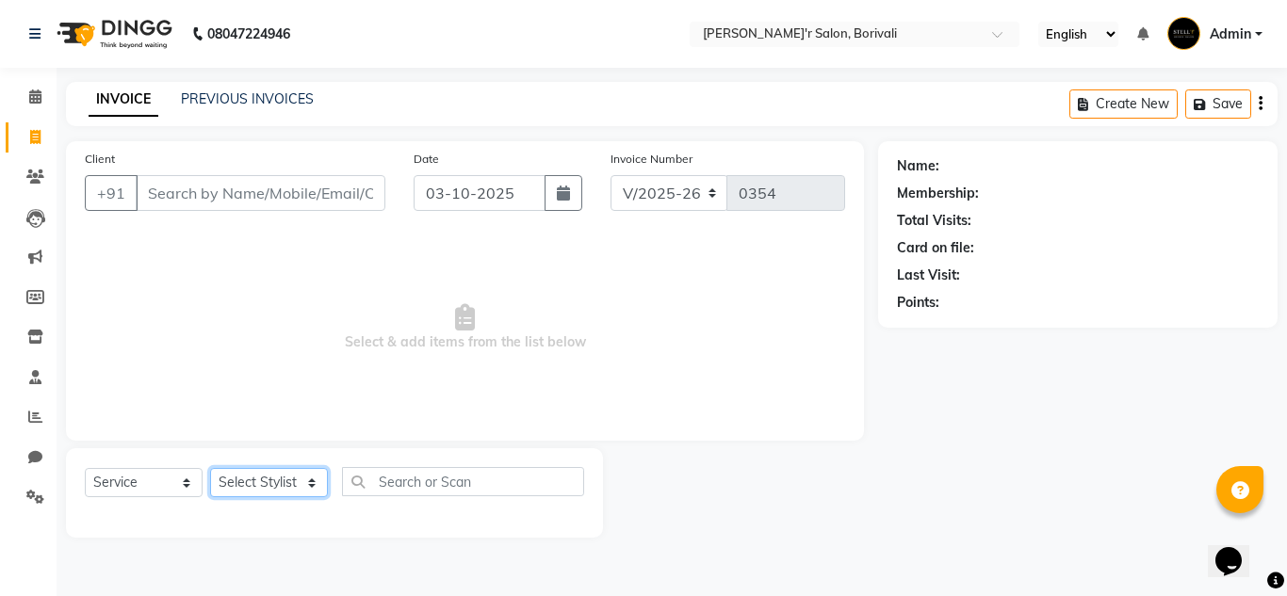
click at [279, 481] on select "Select Stylist Alisha Shaikh Chote Laal Thakur Mohd Gulsher Alvi Naushad Nida S…" at bounding box center [269, 482] width 118 height 29
select select "91581"
click at [210, 468] on select "Select Stylist Alisha Shaikh Chote Laal Thakur Mohd Gulsher Alvi Naushad Nida S…" at bounding box center [269, 482] width 118 height 29
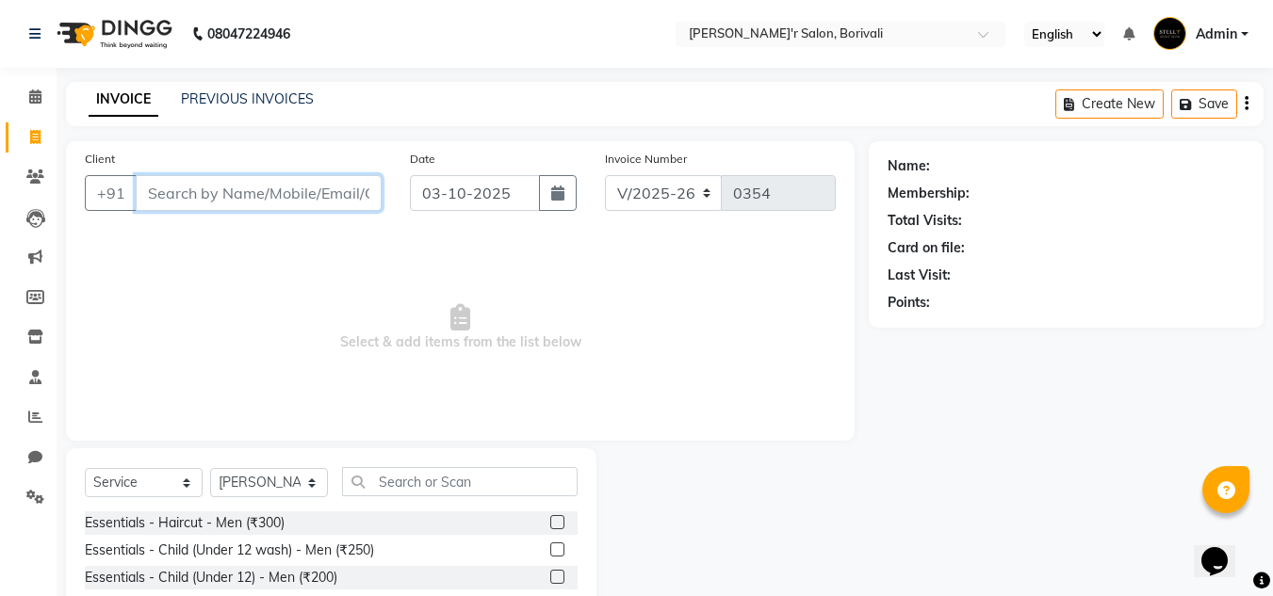
click at [270, 204] on input "Client" at bounding box center [259, 193] width 246 height 36
type input "haircut"
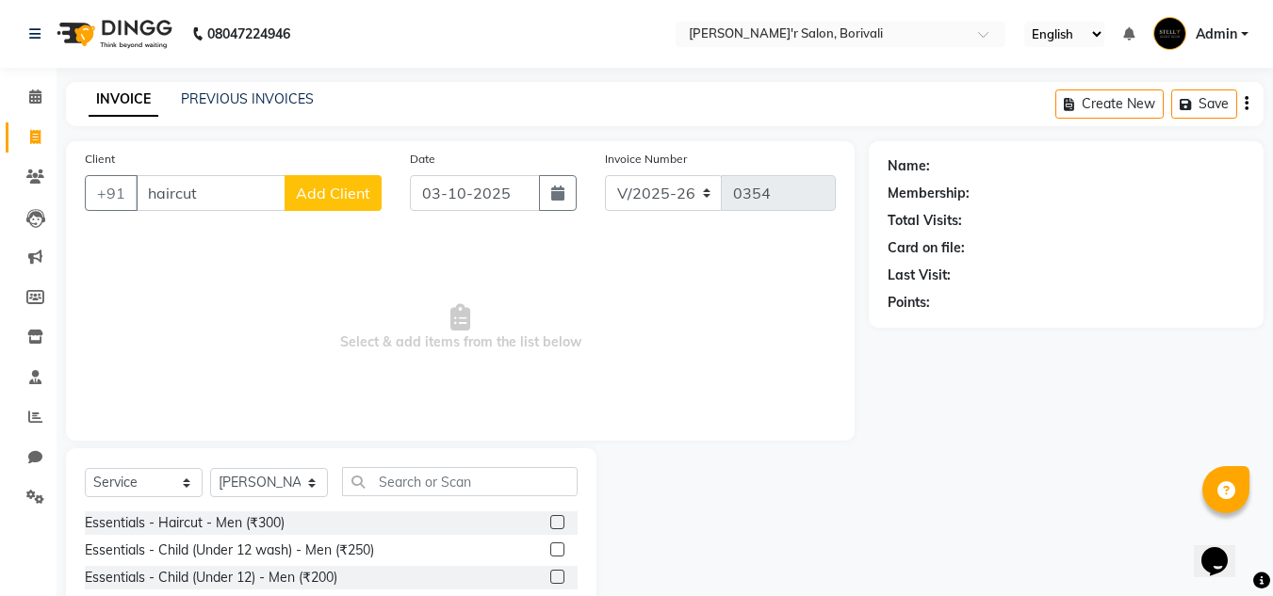
click at [550, 528] on label at bounding box center [557, 522] width 14 height 14
click at [550, 528] on input "checkbox" at bounding box center [556, 523] width 12 height 12
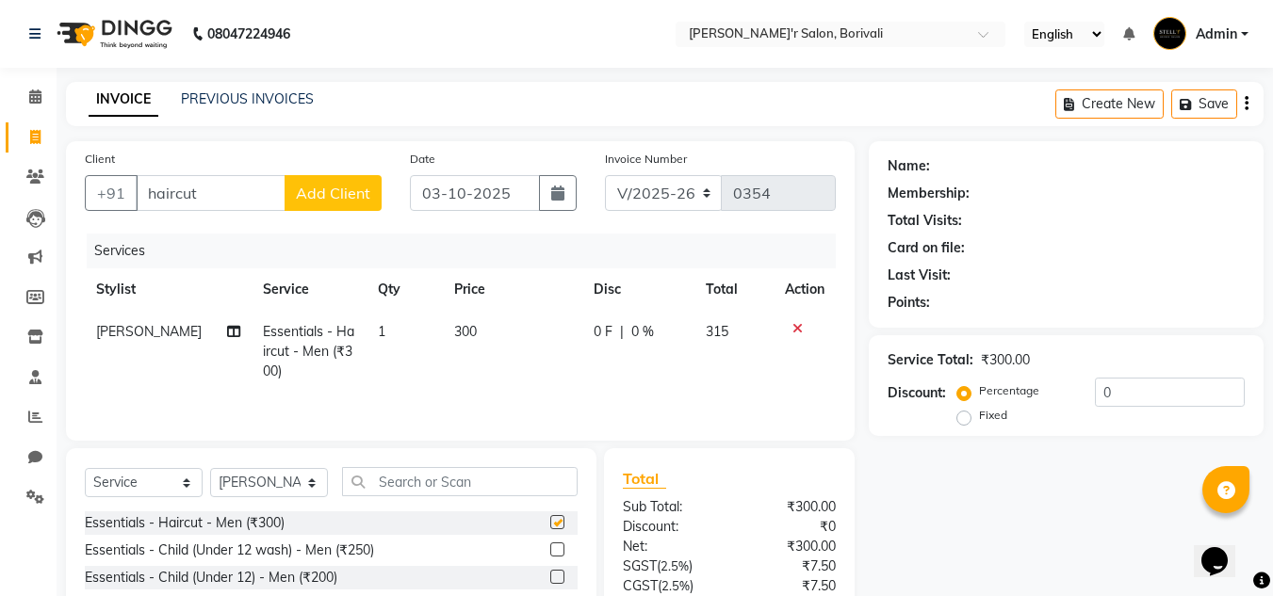
checkbox input "false"
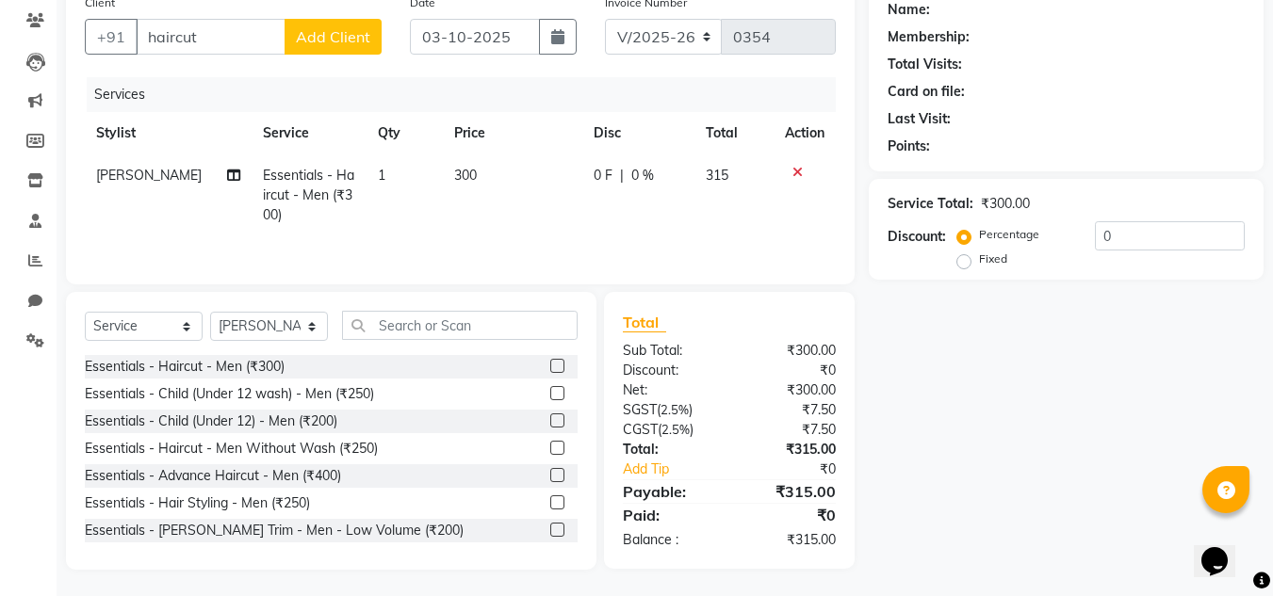
scroll to position [158, 0]
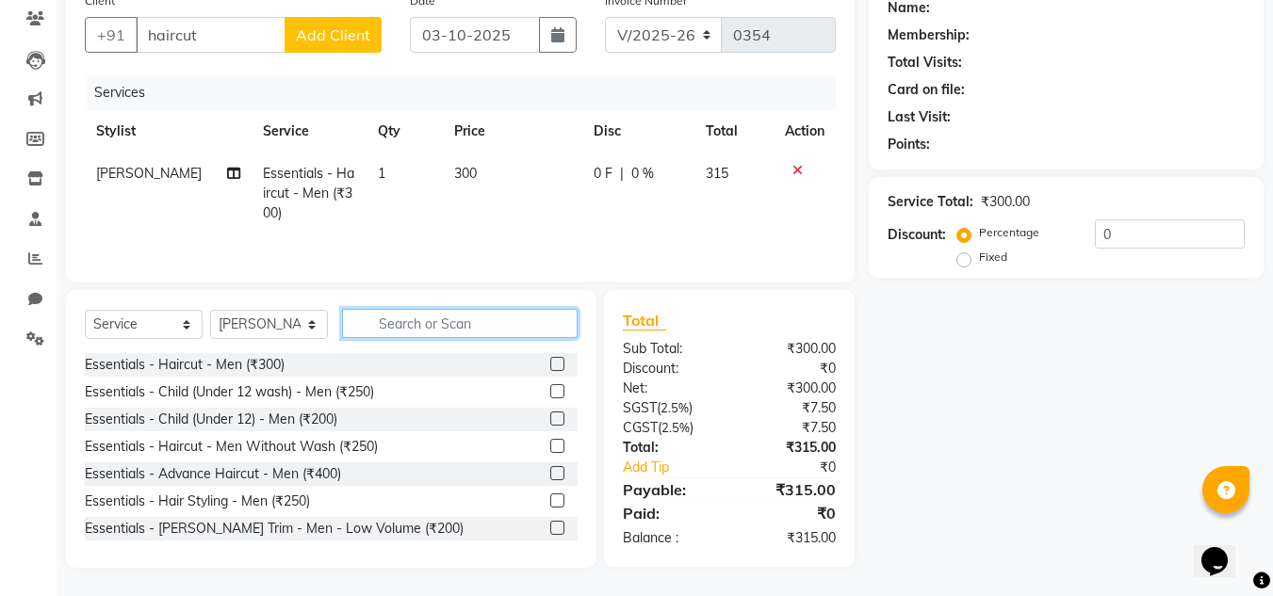
click at [389, 318] on input "text" at bounding box center [460, 323] width 236 height 29
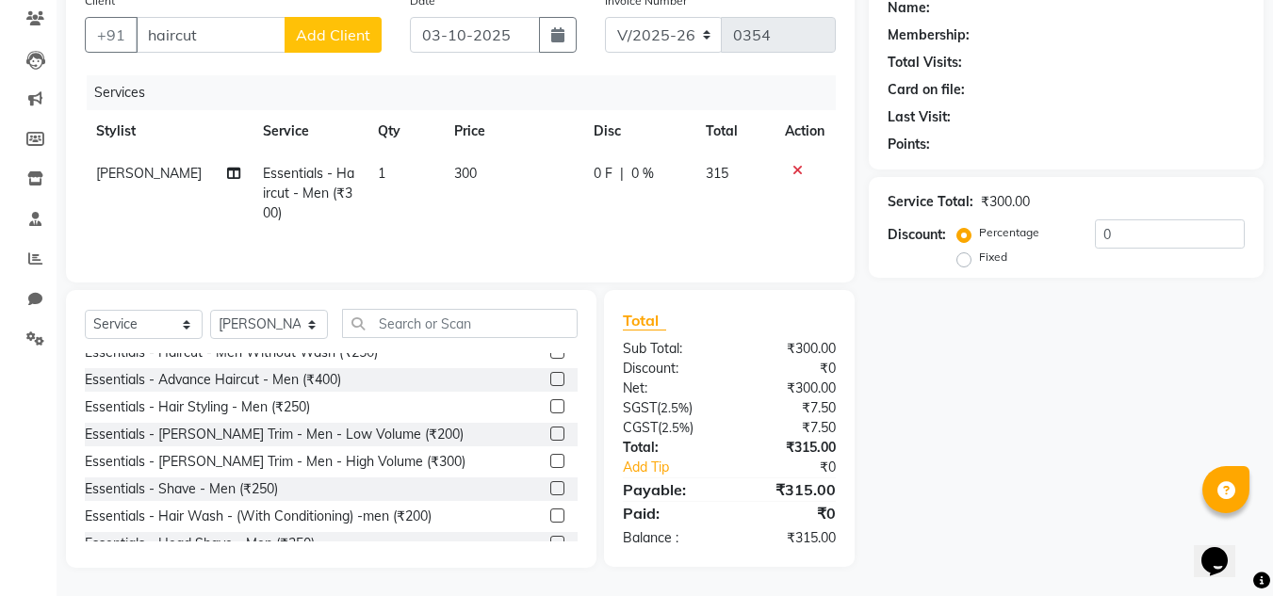
click at [550, 435] on label at bounding box center [557, 434] width 14 height 14
click at [550, 435] on input "checkbox" at bounding box center [556, 435] width 12 height 12
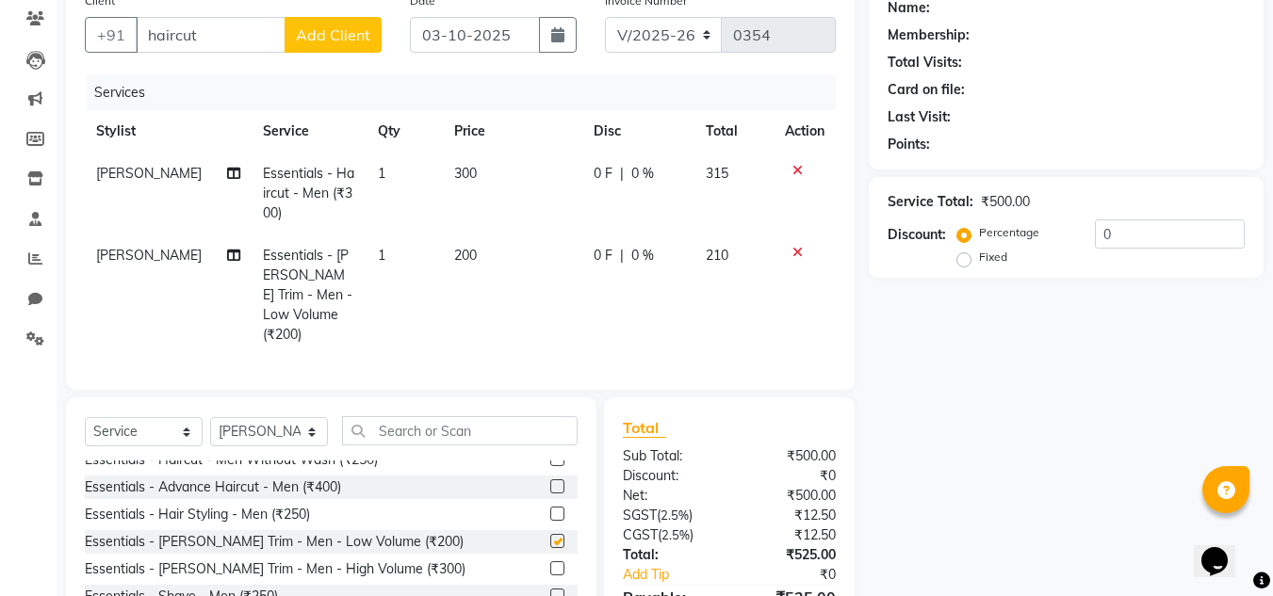
checkbox input "false"
click at [550, 563] on label at bounding box center [557, 569] width 14 height 14
click at [550, 563] on input "checkbox" at bounding box center [556, 569] width 12 height 12
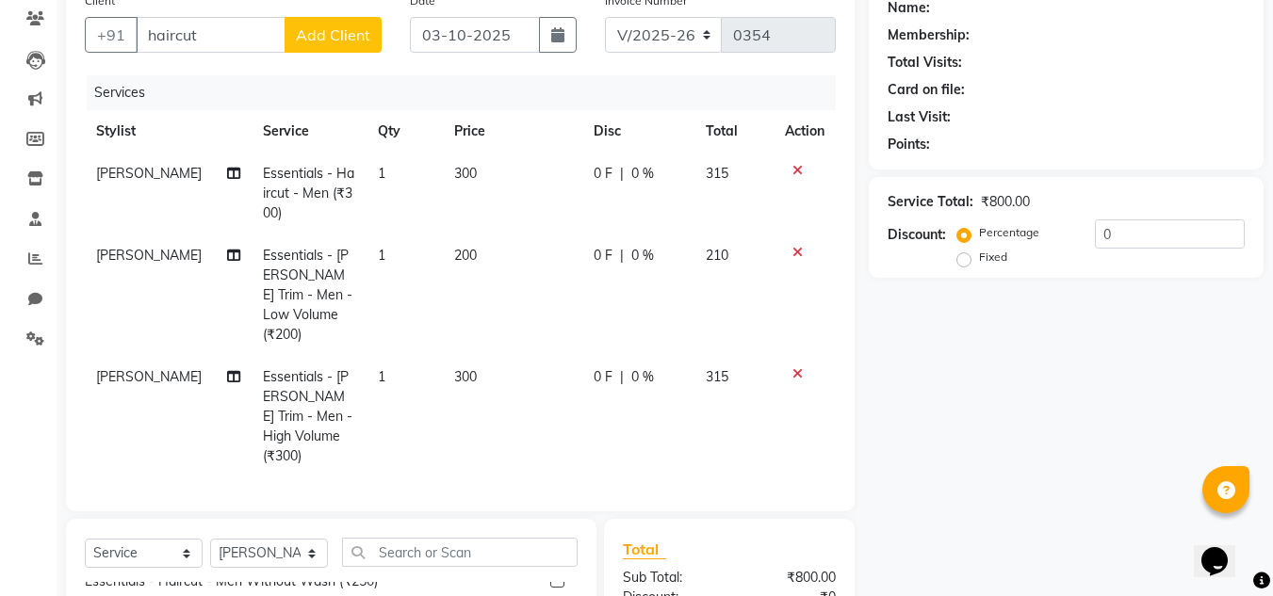
checkbox input "false"
click at [794, 253] on icon at bounding box center [797, 252] width 10 height 13
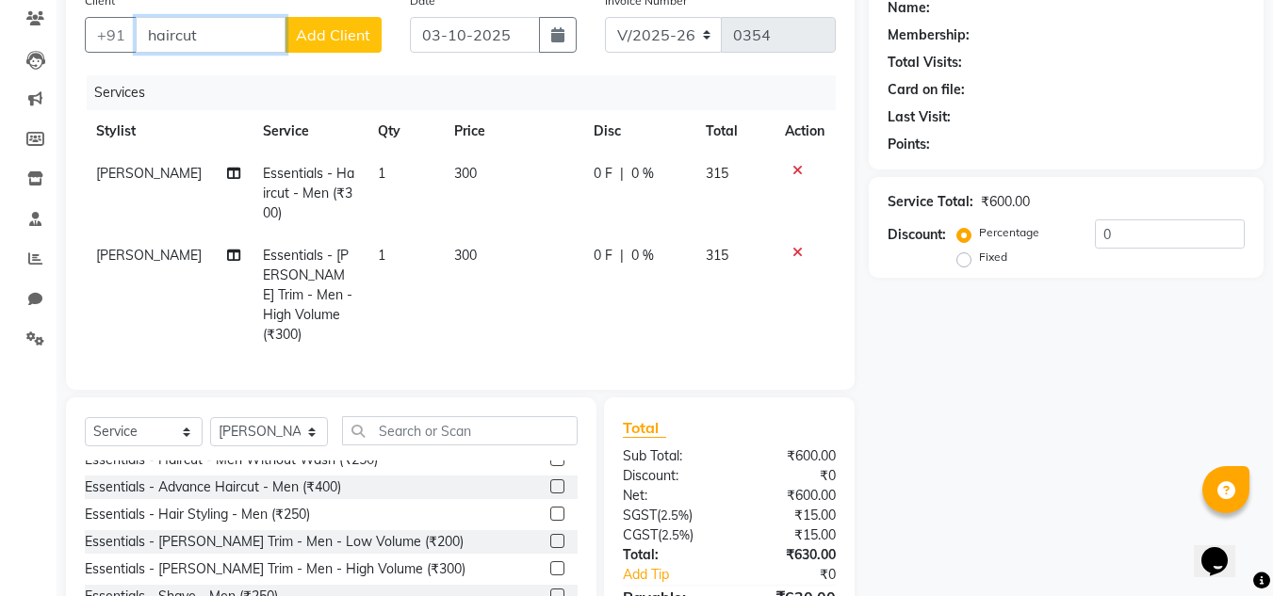
click at [227, 39] on input "haircut" at bounding box center [211, 35] width 150 height 36
type input "h"
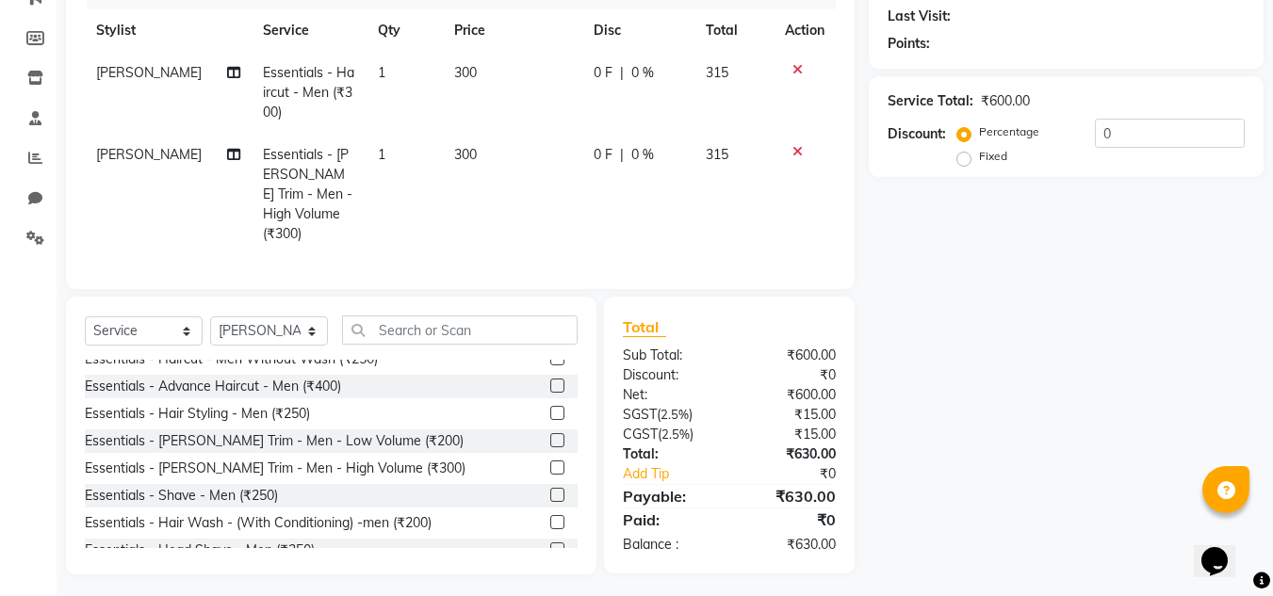
scroll to position [260, 0]
click at [424, 321] on input "text" at bounding box center [460, 329] width 236 height 29
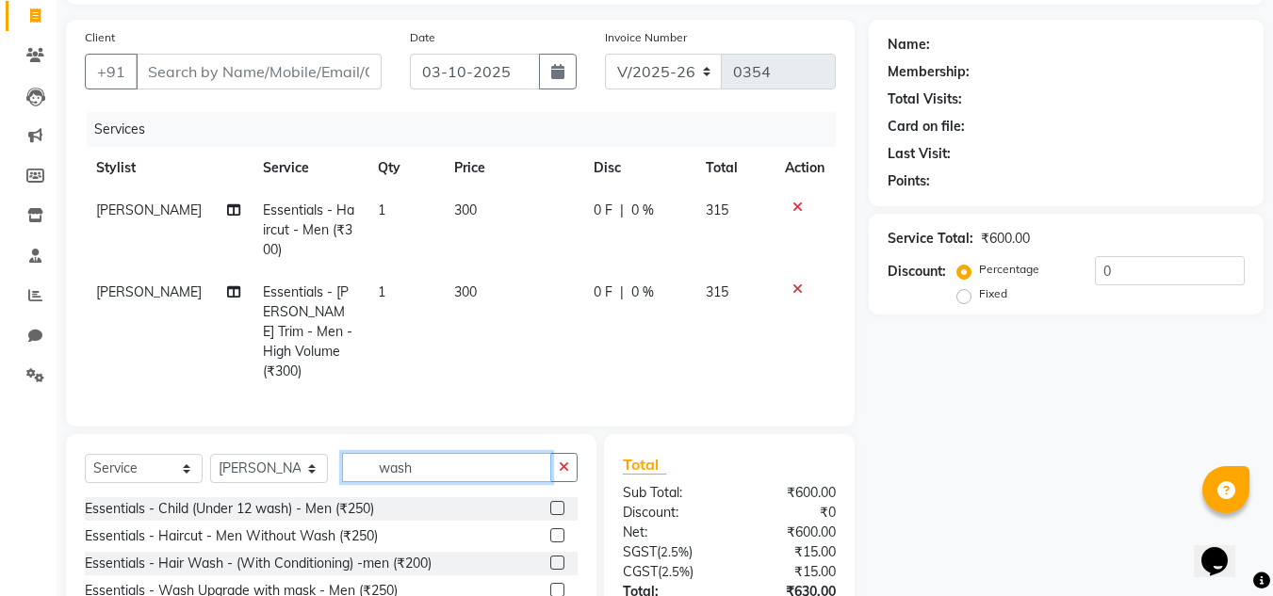
scroll to position [166, 0]
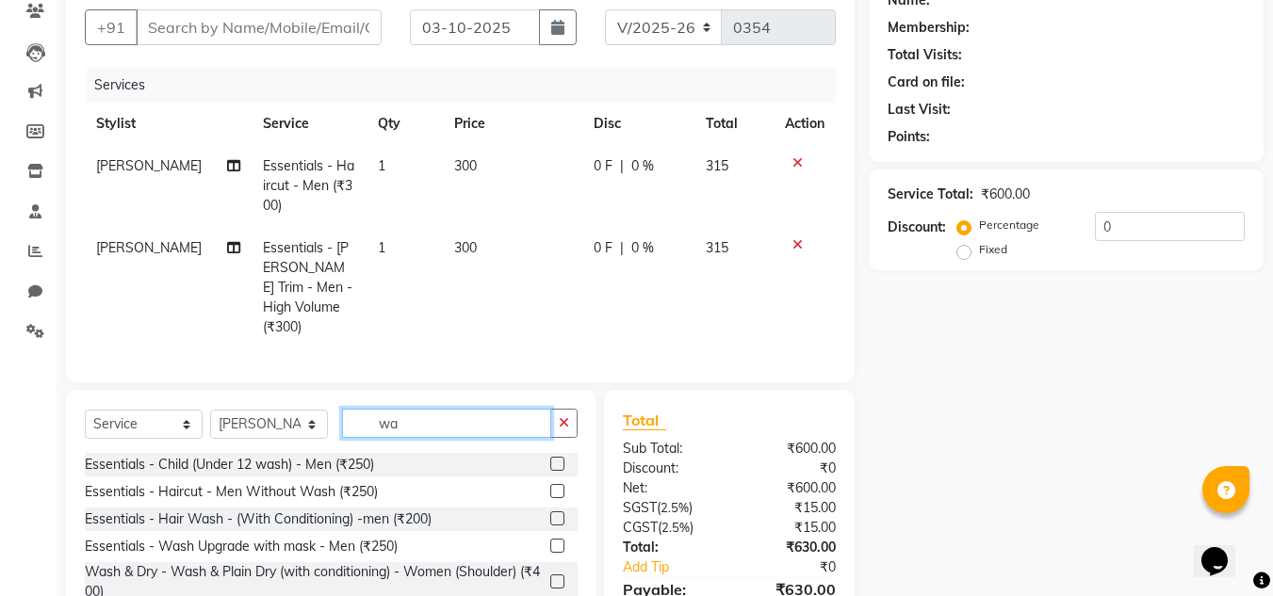
type input "w"
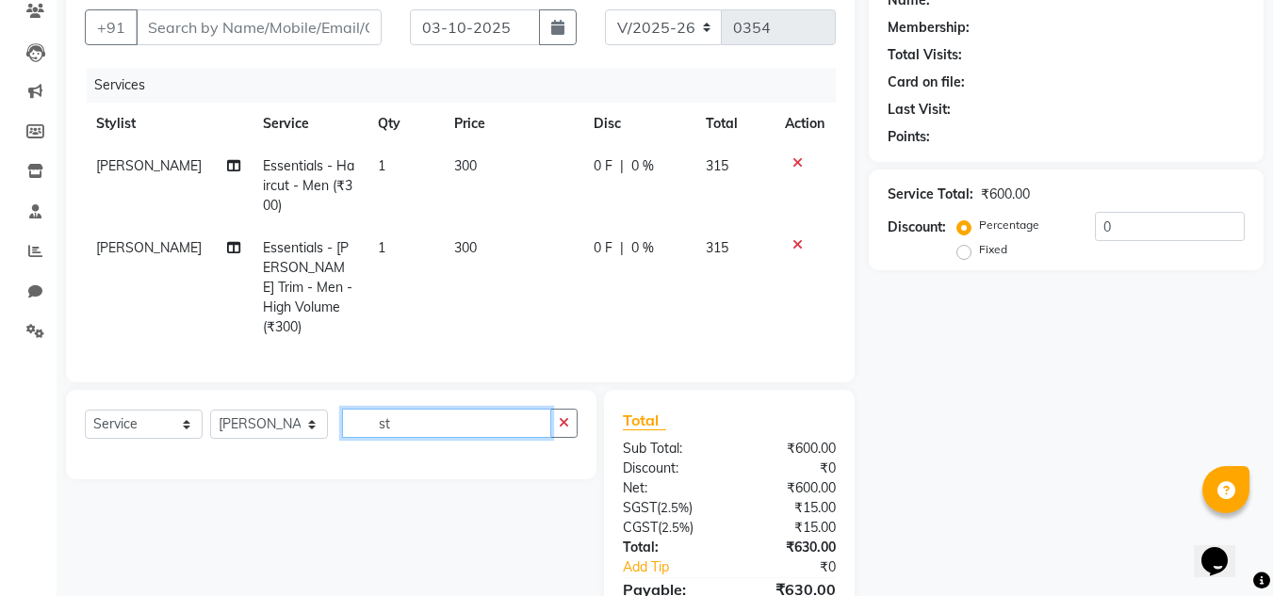
type input "s"
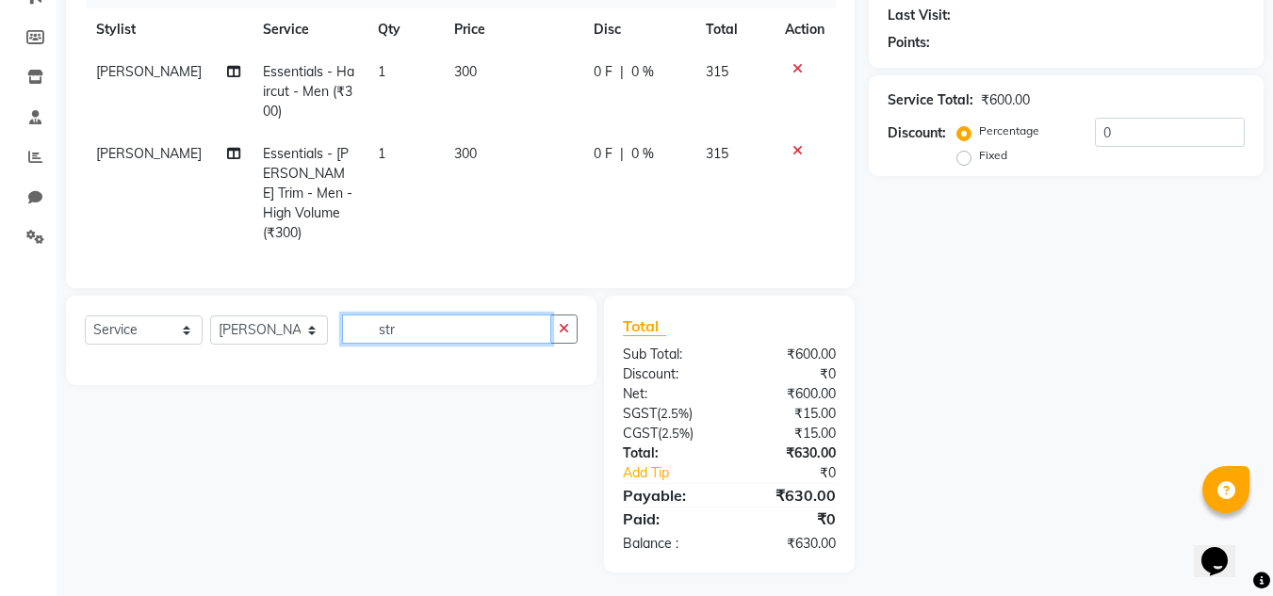
scroll to position [0, 0]
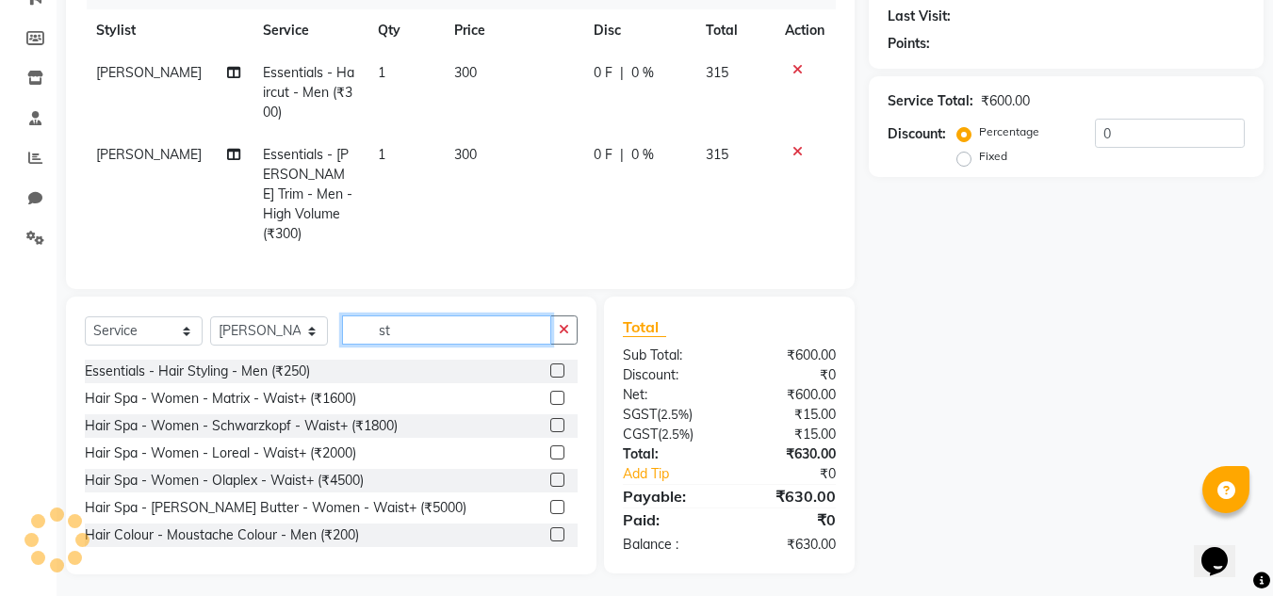
type input "s"
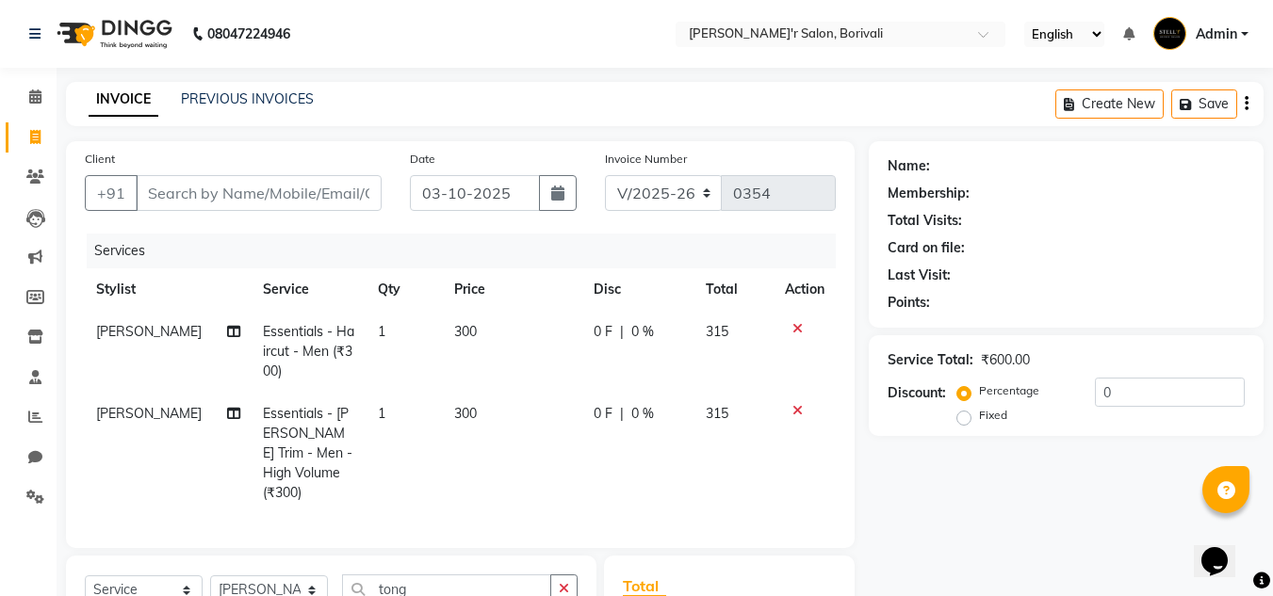
click at [796, 322] on icon at bounding box center [797, 328] width 10 height 13
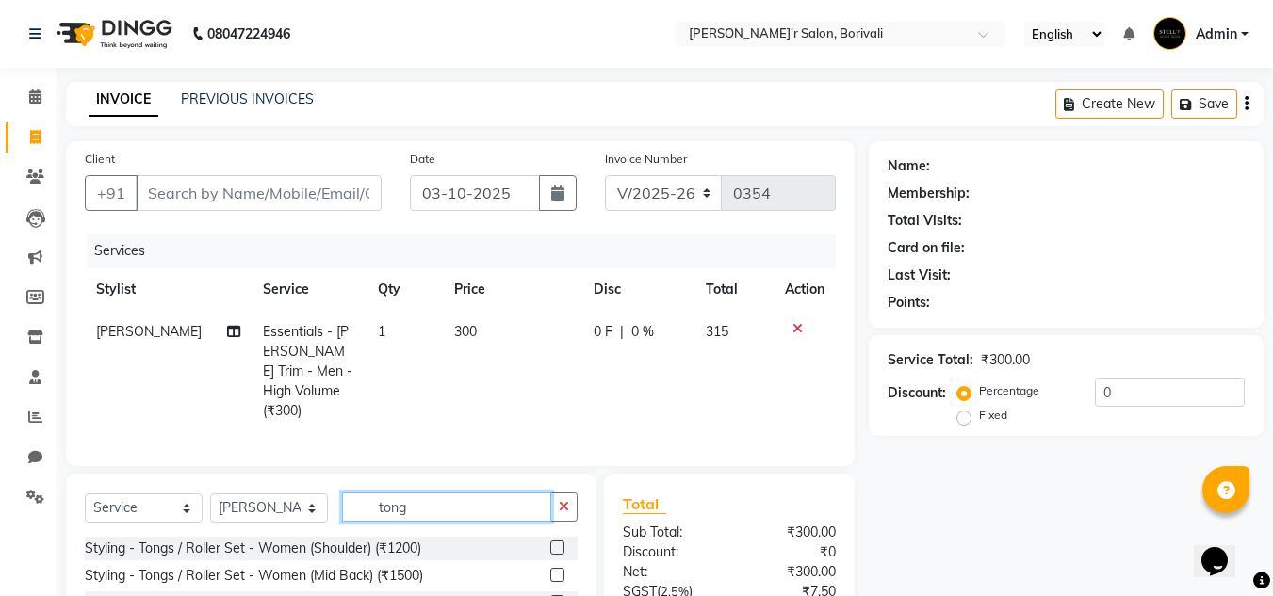
click at [461, 498] on input "tong" at bounding box center [446, 507] width 209 height 29
type input "t"
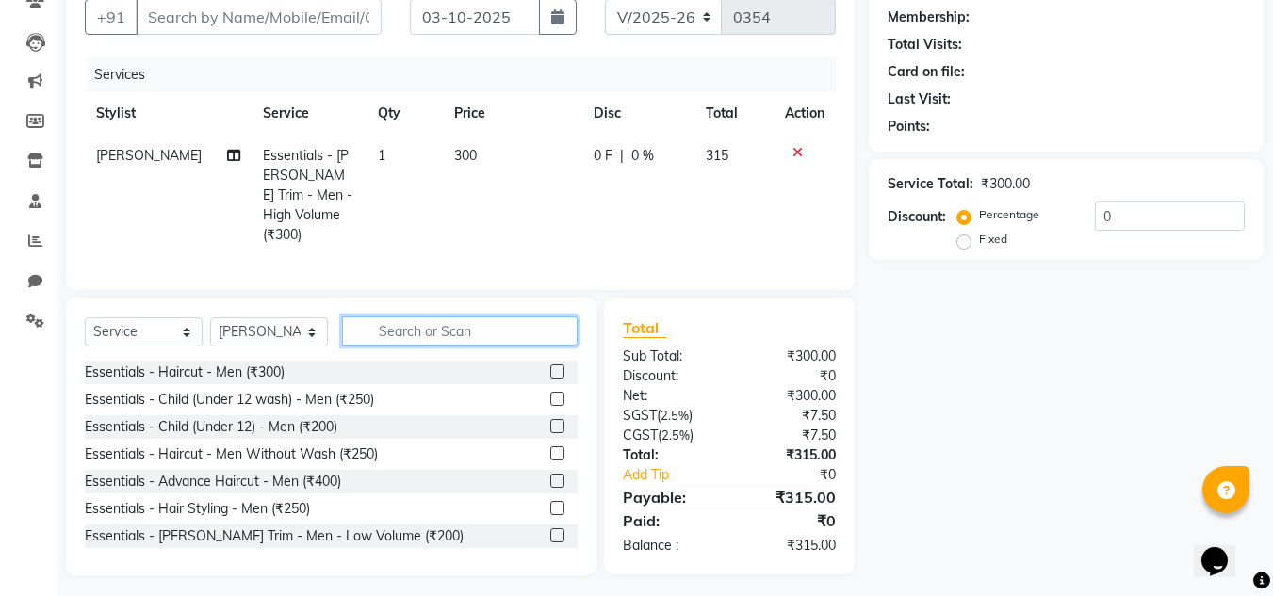
scroll to position [178, 0]
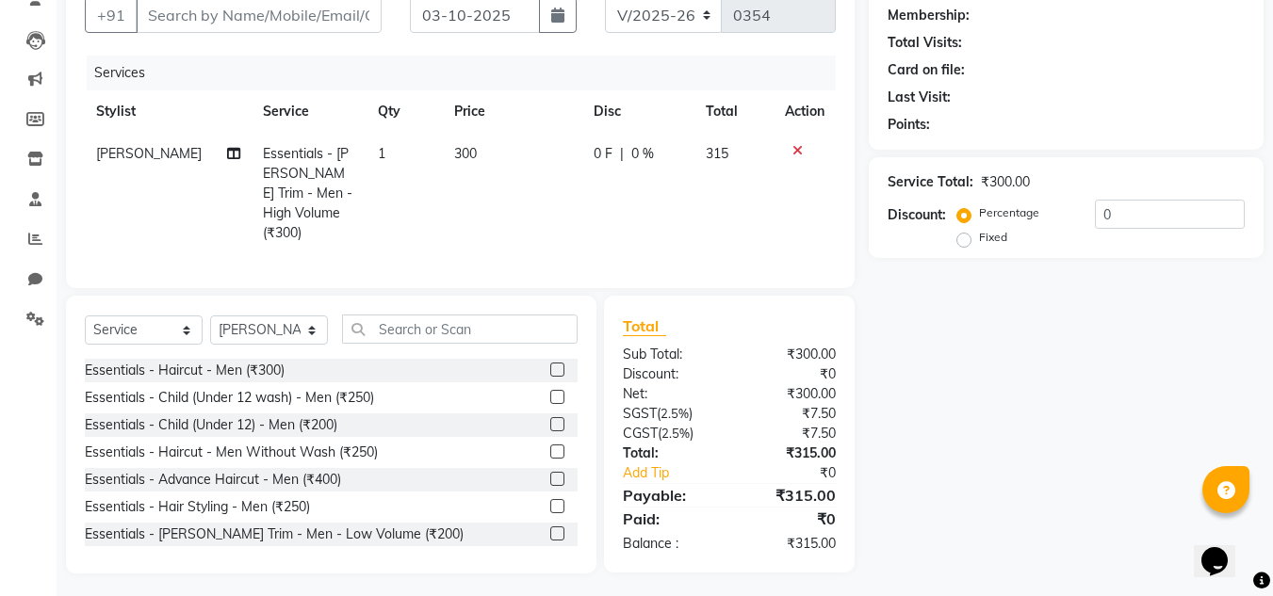
click at [550, 473] on label at bounding box center [557, 479] width 14 height 14
click at [550, 474] on input "checkbox" at bounding box center [556, 480] width 12 height 12
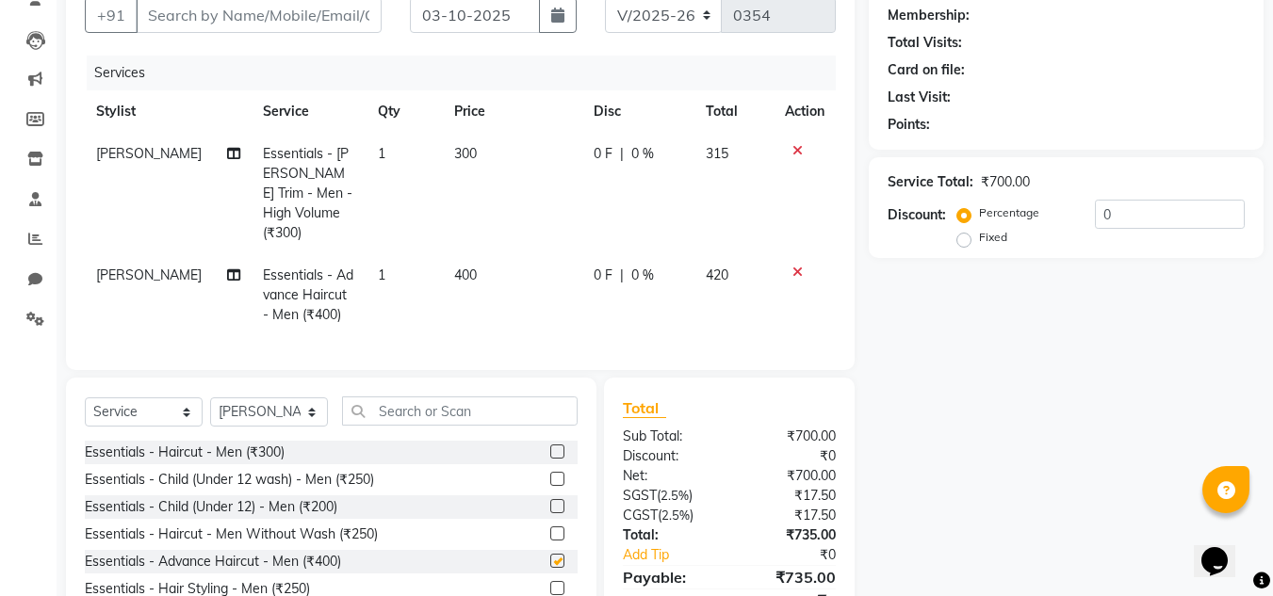
checkbox input "false"
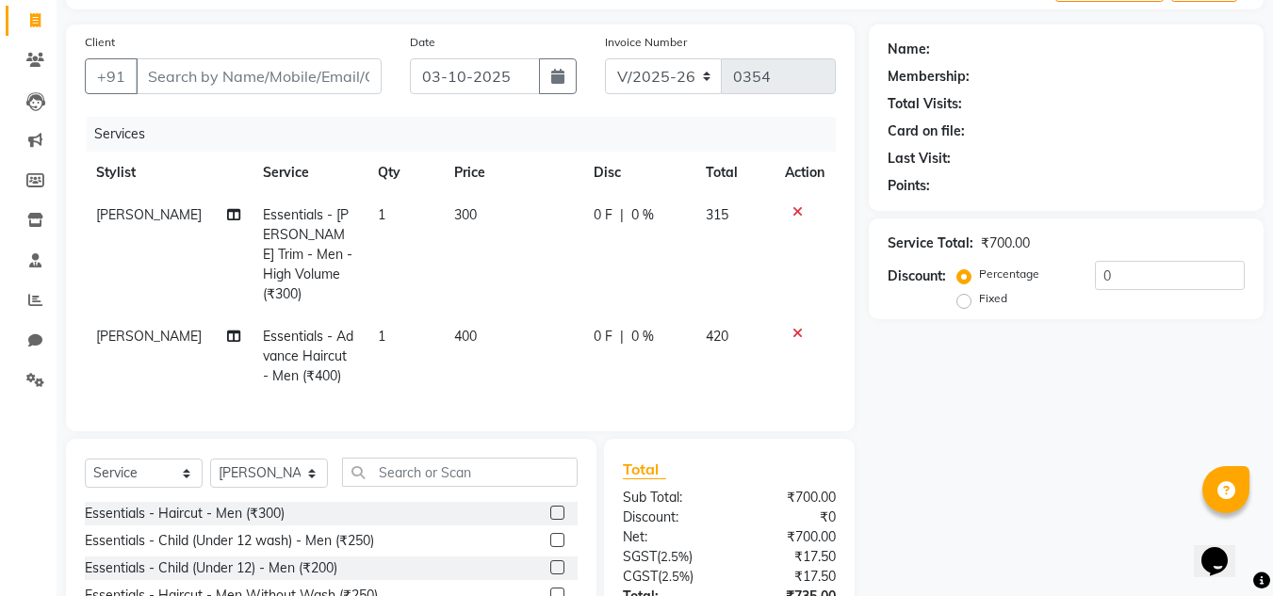
scroll to position [84, 0]
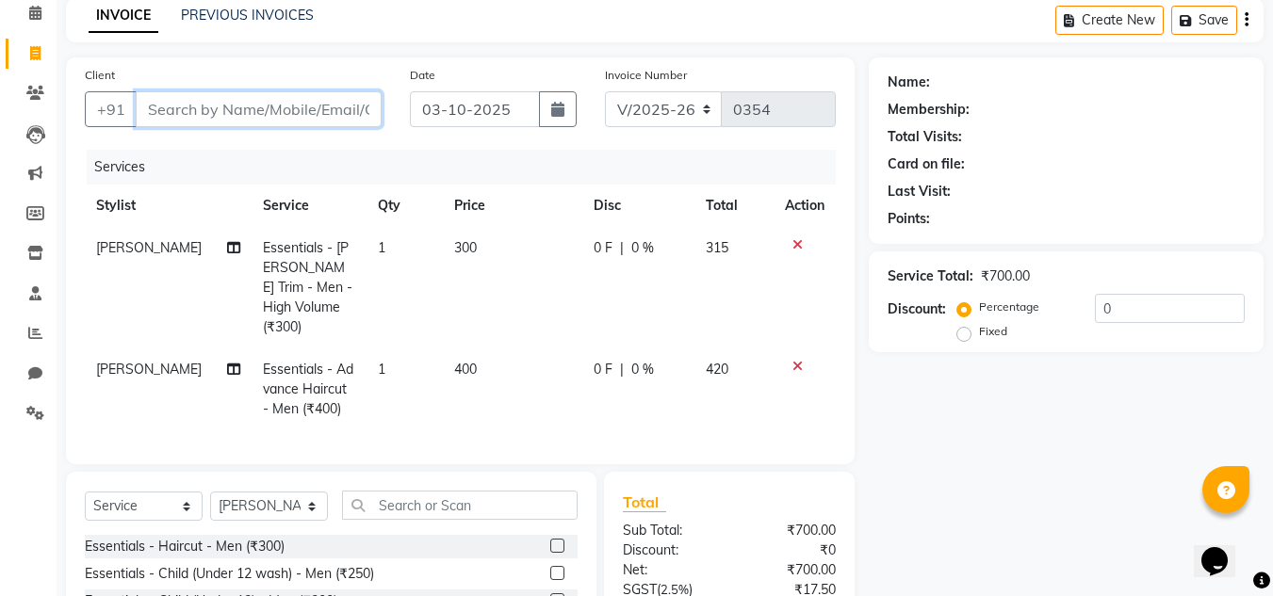
click at [208, 99] on input "Client" at bounding box center [259, 109] width 246 height 36
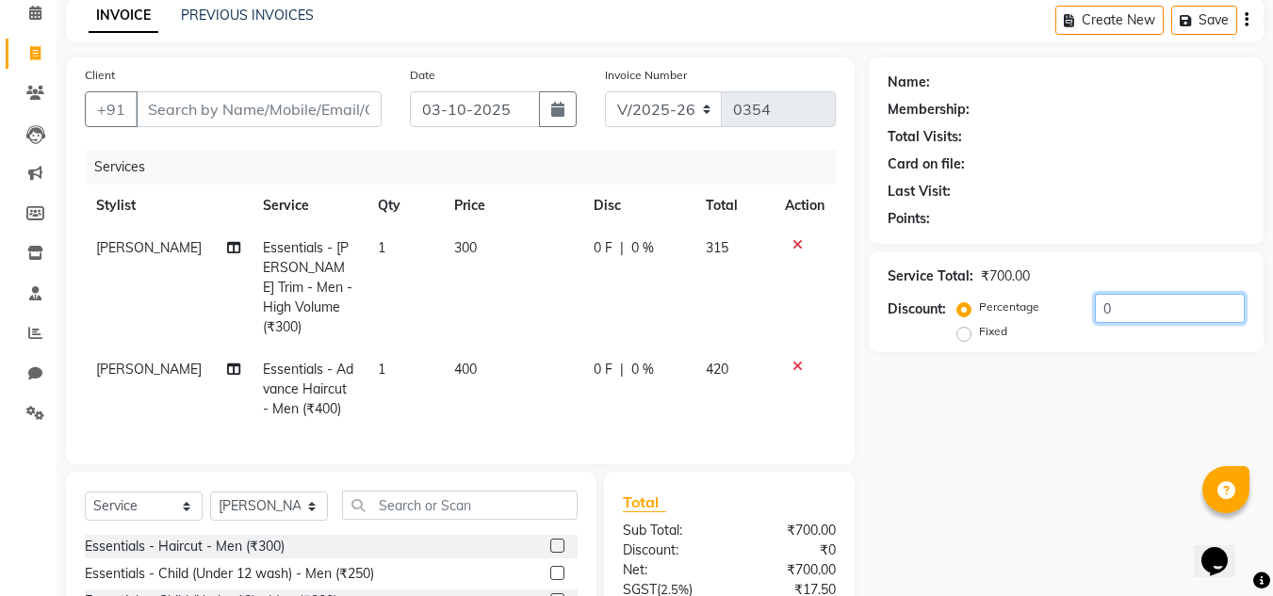
click at [1122, 308] on input "0" at bounding box center [1170, 308] width 150 height 29
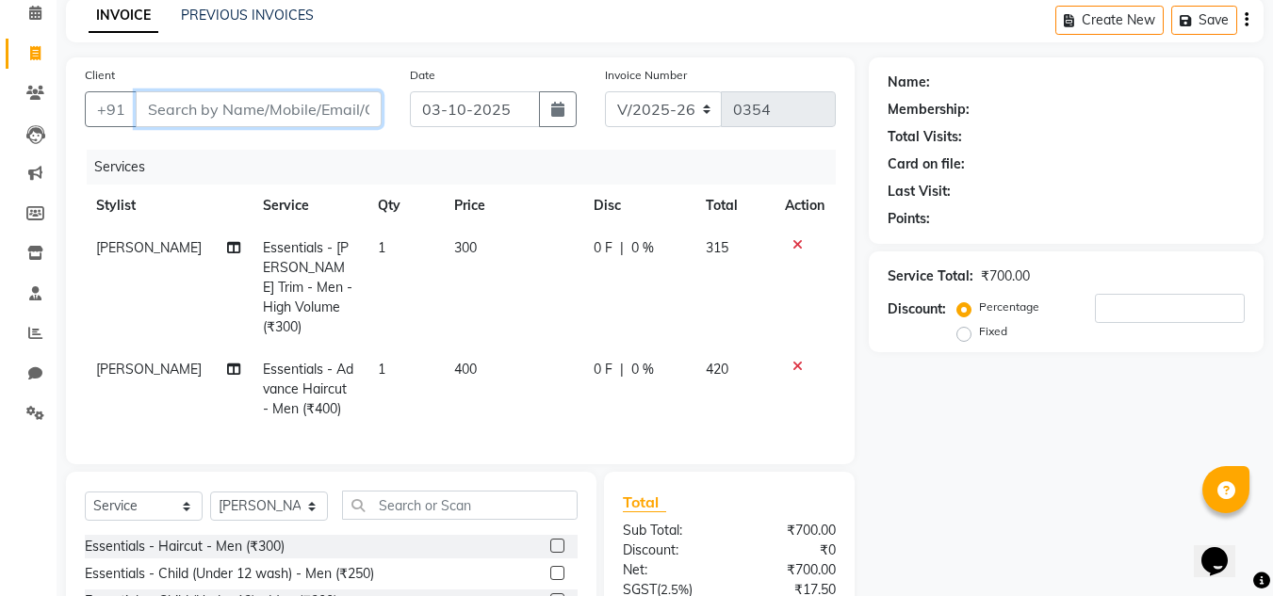
click at [168, 113] on input "Client" at bounding box center [259, 109] width 246 height 36
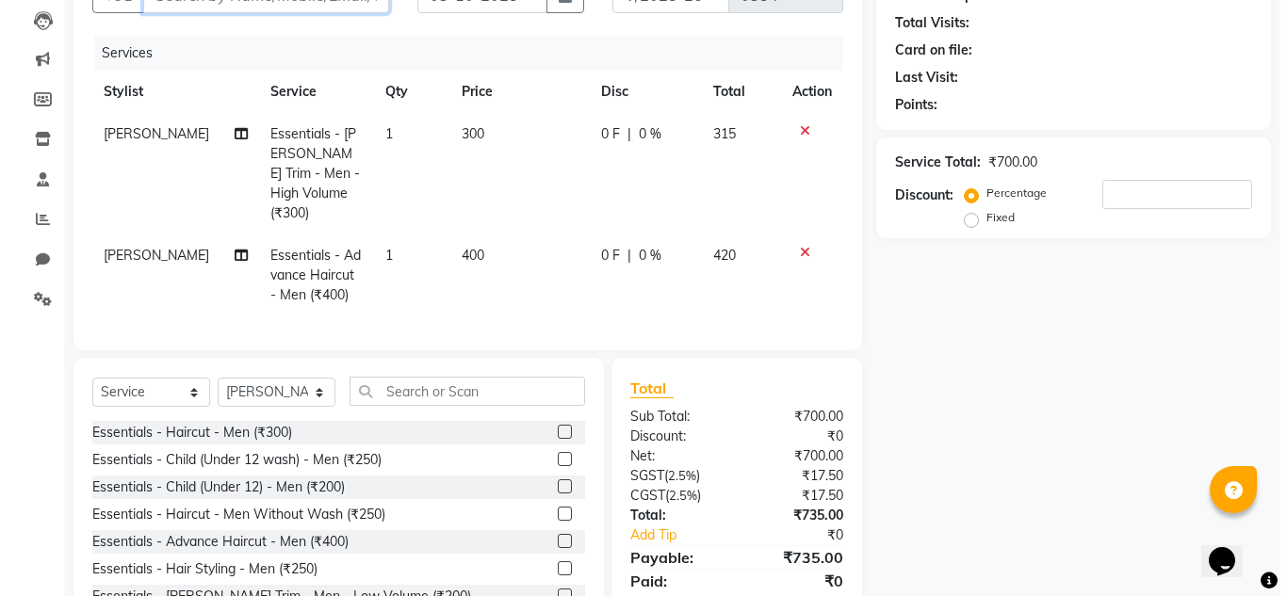
scroll to position [0, 0]
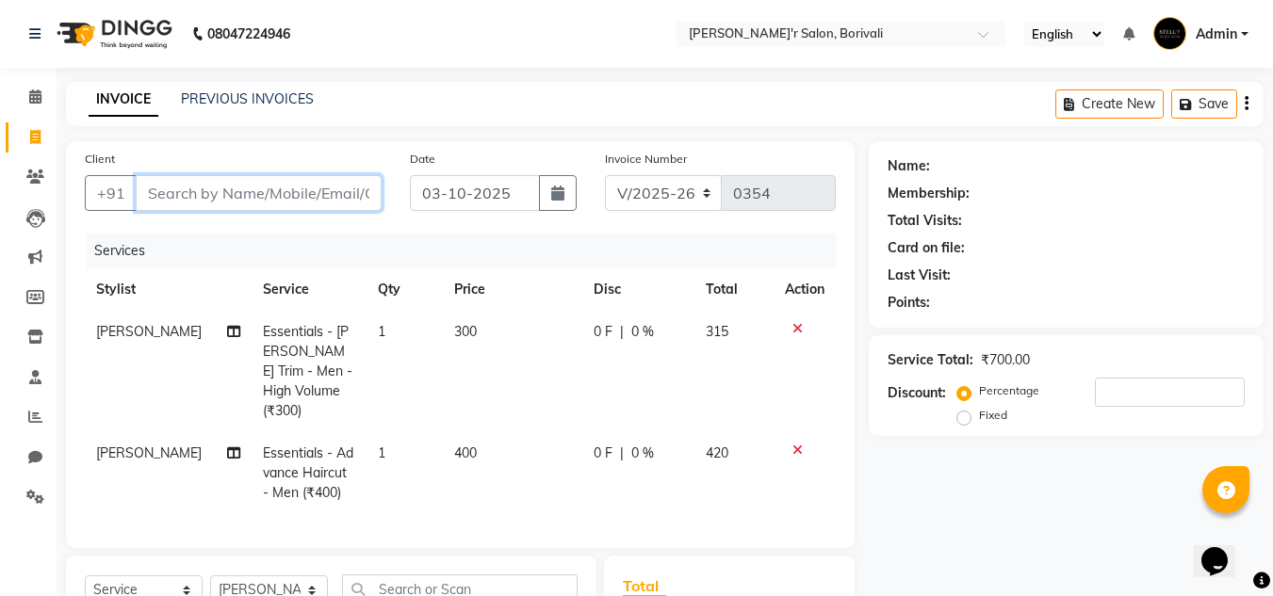
type input "9"
type input "0"
type input "9022303536"
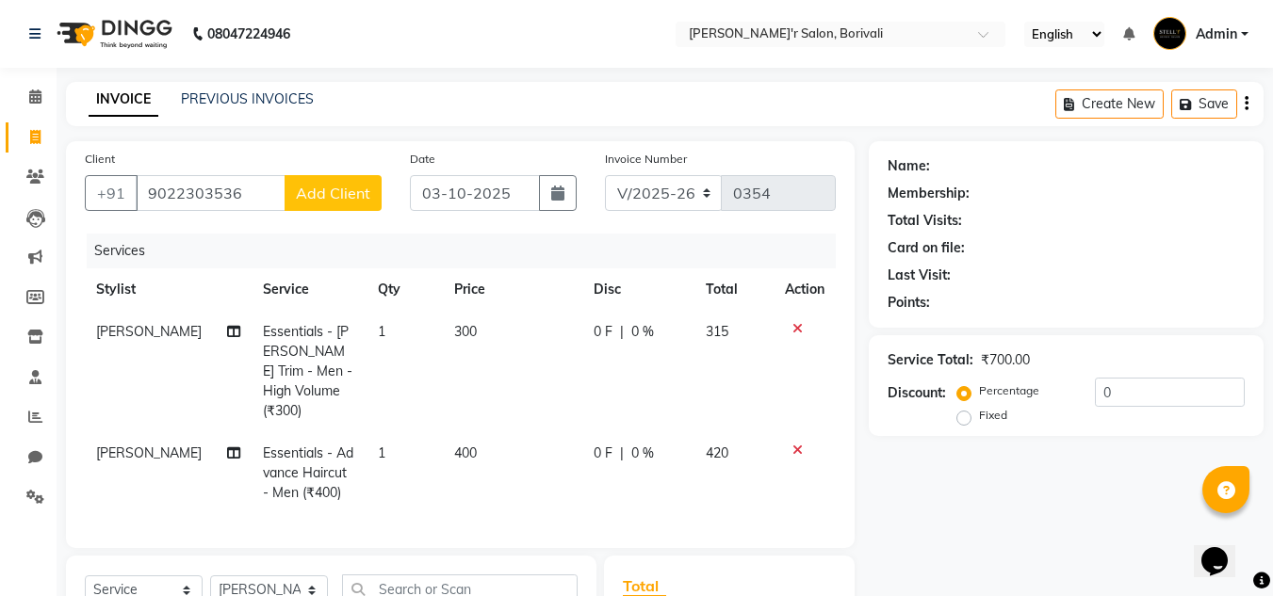
click at [355, 180] on button "Add Client" at bounding box center [333, 193] width 97 height 36
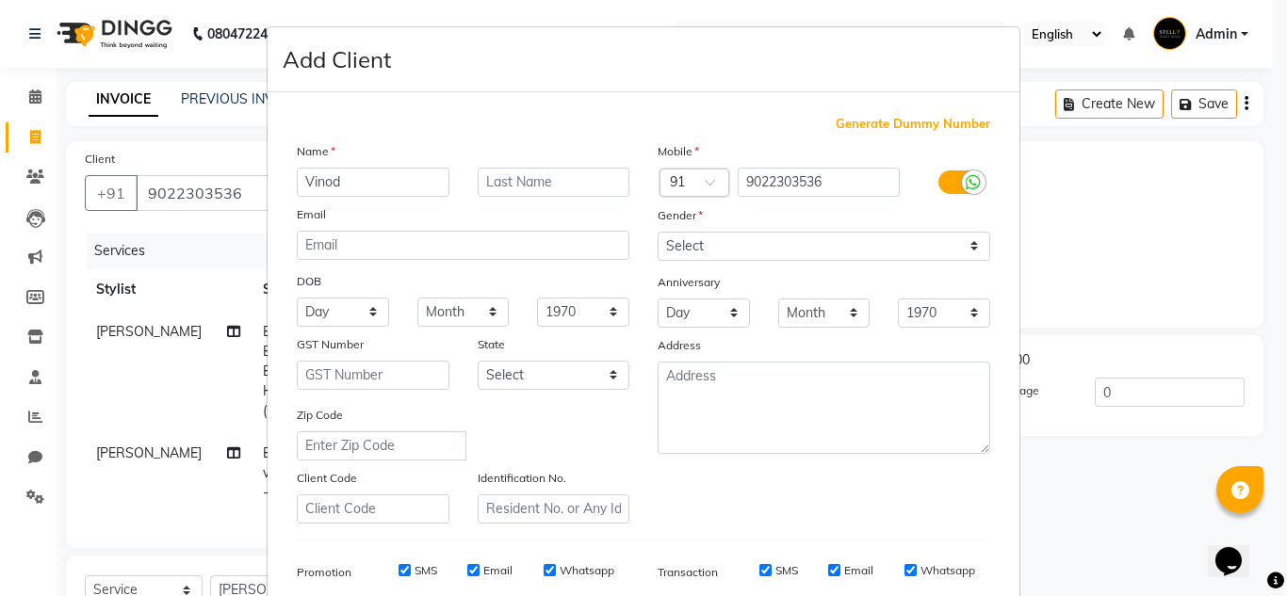
type input "Vinod"
click at [490, 181] on input "text" at bounding box center [554, 182] width 153 height 29
type input "Jadhav"
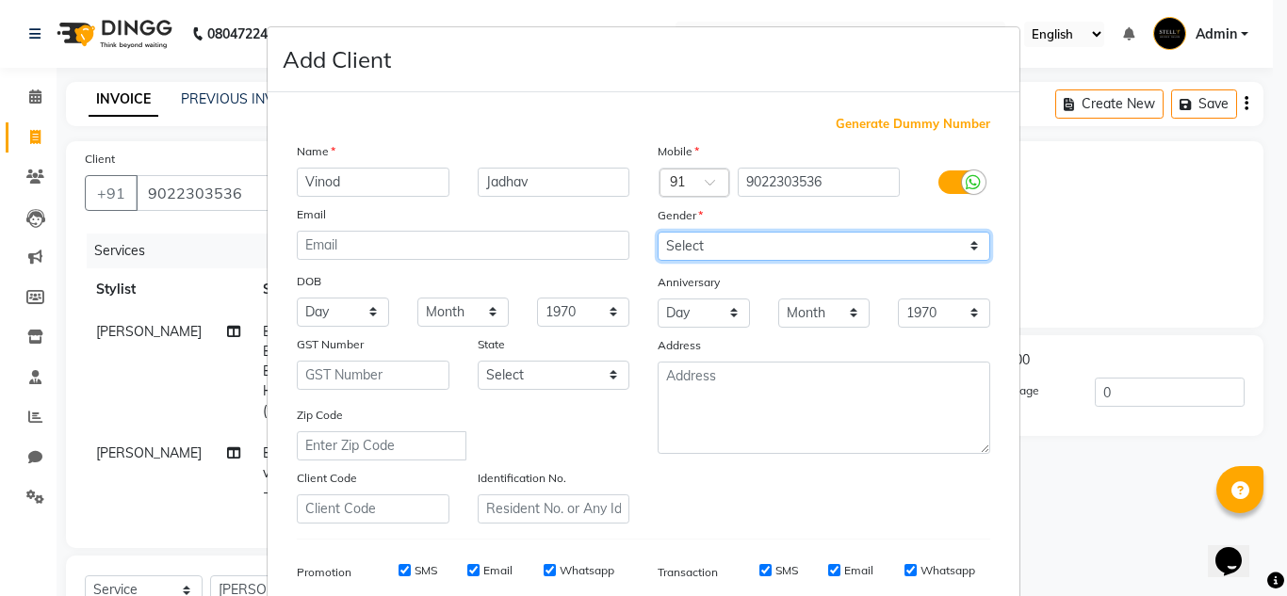
click at [773, 247] on select "Select Male Female Other Prefer Not To Say" at bounding box center [824, 246] width 333 height 29
select select "male"
click at [658, 232] on select "Select Male Female Other Prefer Not To Say" at bounding box center [824, 246] width 333 height 29
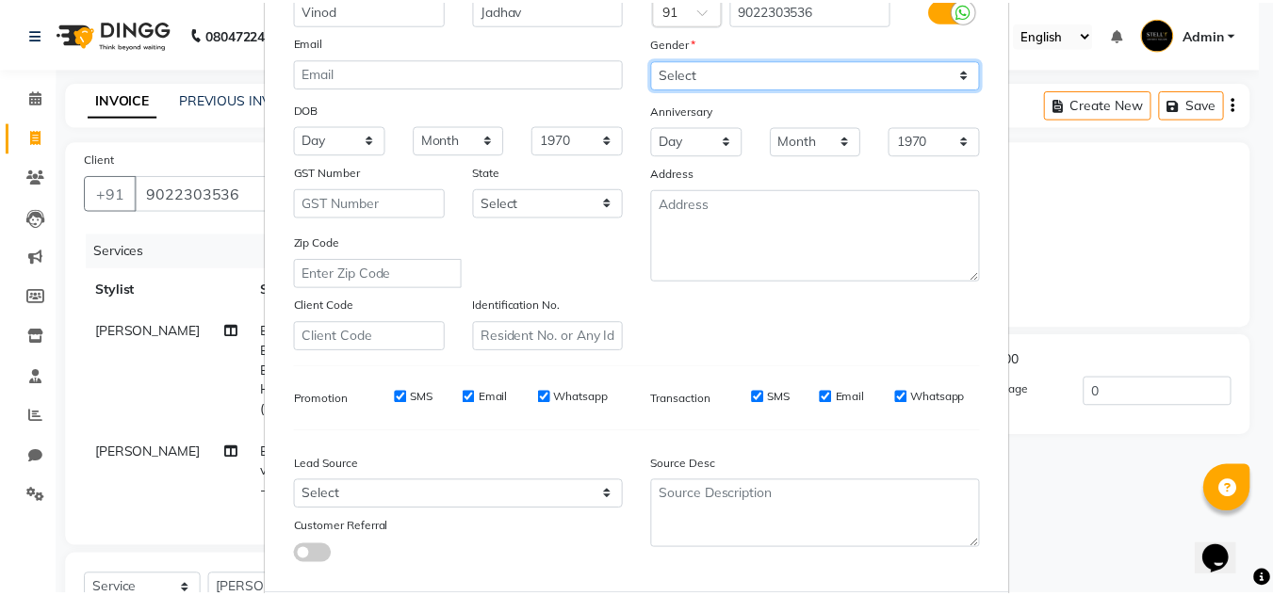
scroll to position [273, 0]
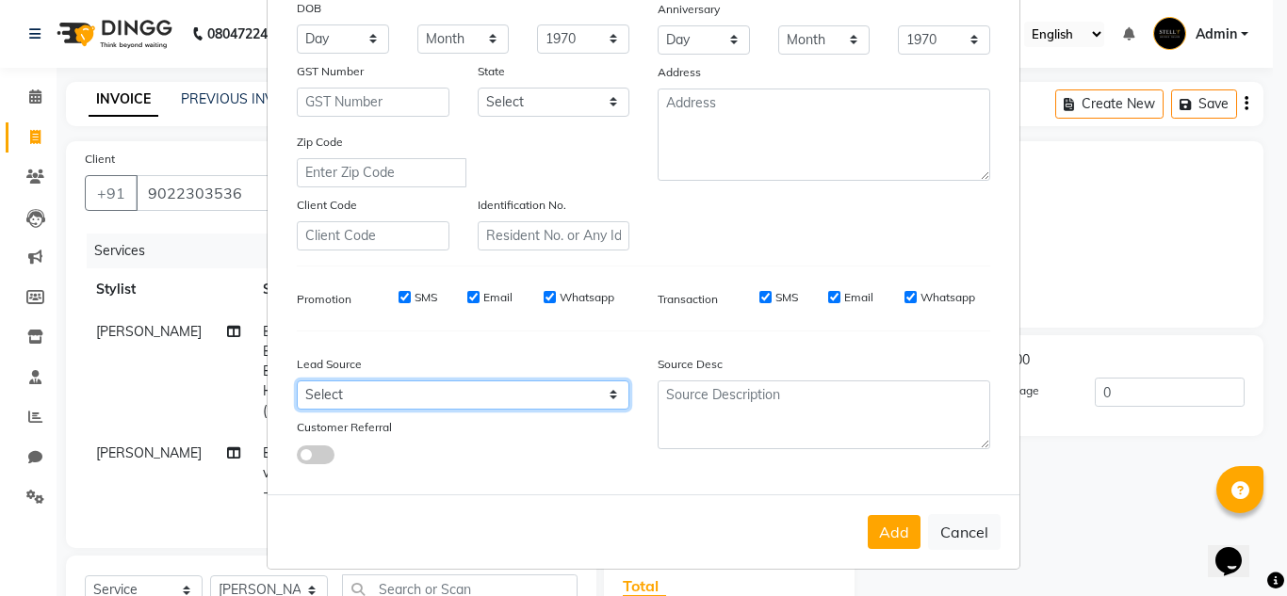
click at [364, 386] on select "Select Walk-in Referral Internet Friend Word of Mouth Advertisement Facebook Ju…" at bounding box center [463, 395] width 333 height 29
select select "56608"
click at [297, 381] on select "Select Walk-in Referral Internet Friend Word of Mouth Advertisement Facebook Ju…" at bounding box center [463, 395] width 333 height 29
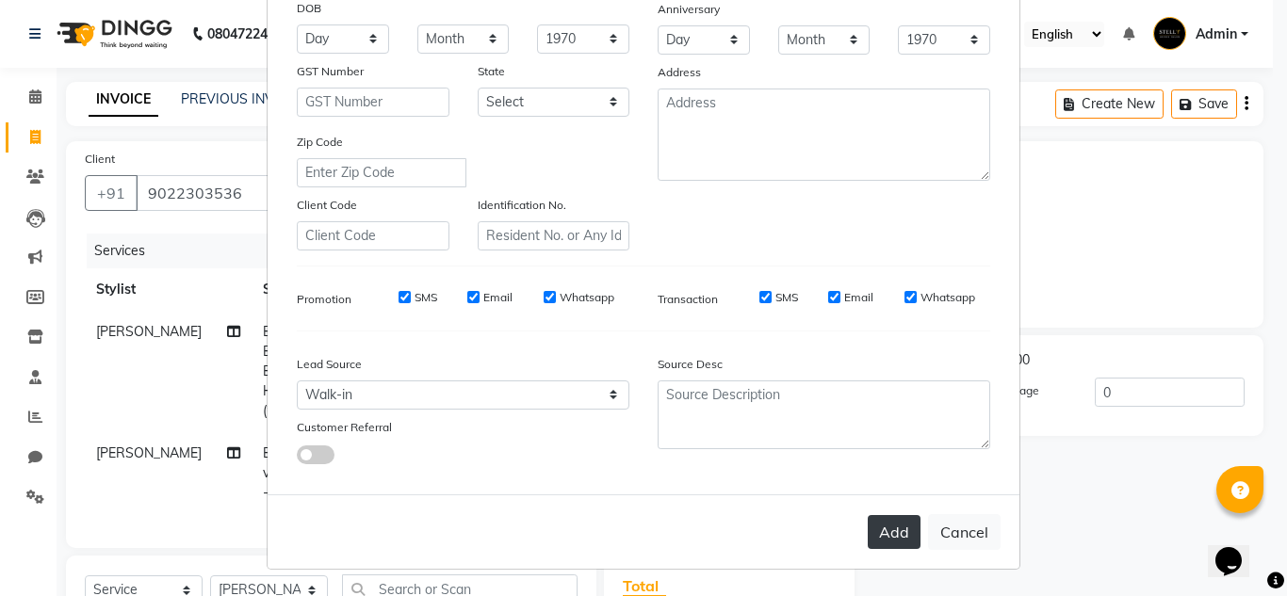
click at [873, 519] on button "Add" at bounding box center [894, 532] width 53 height 34
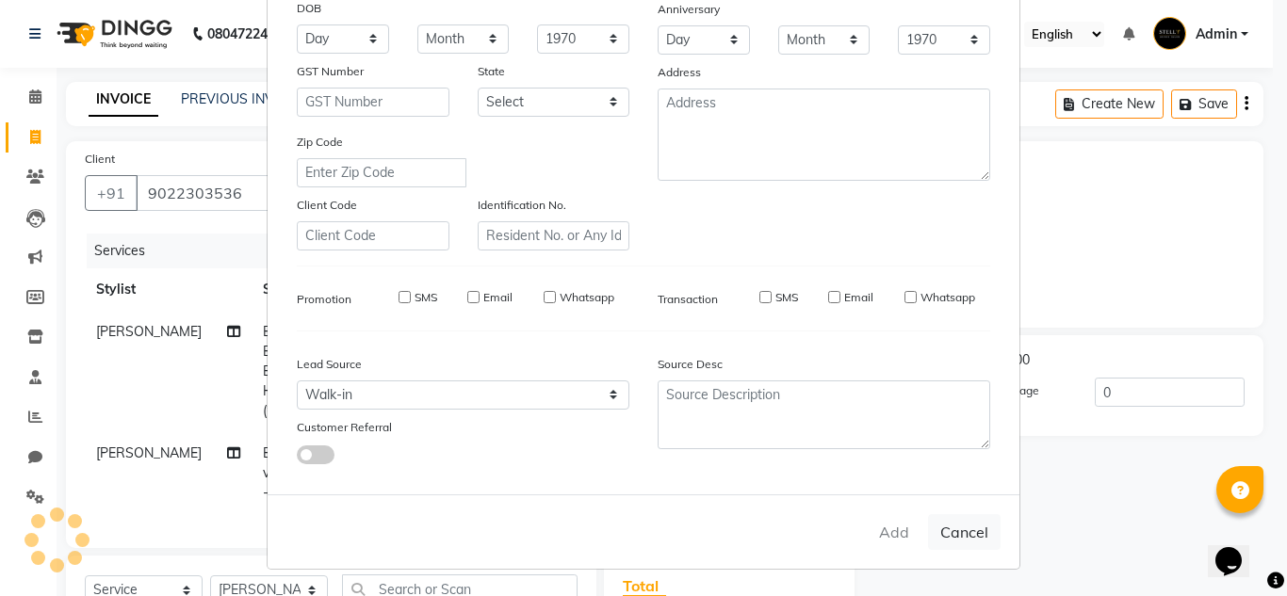
select select
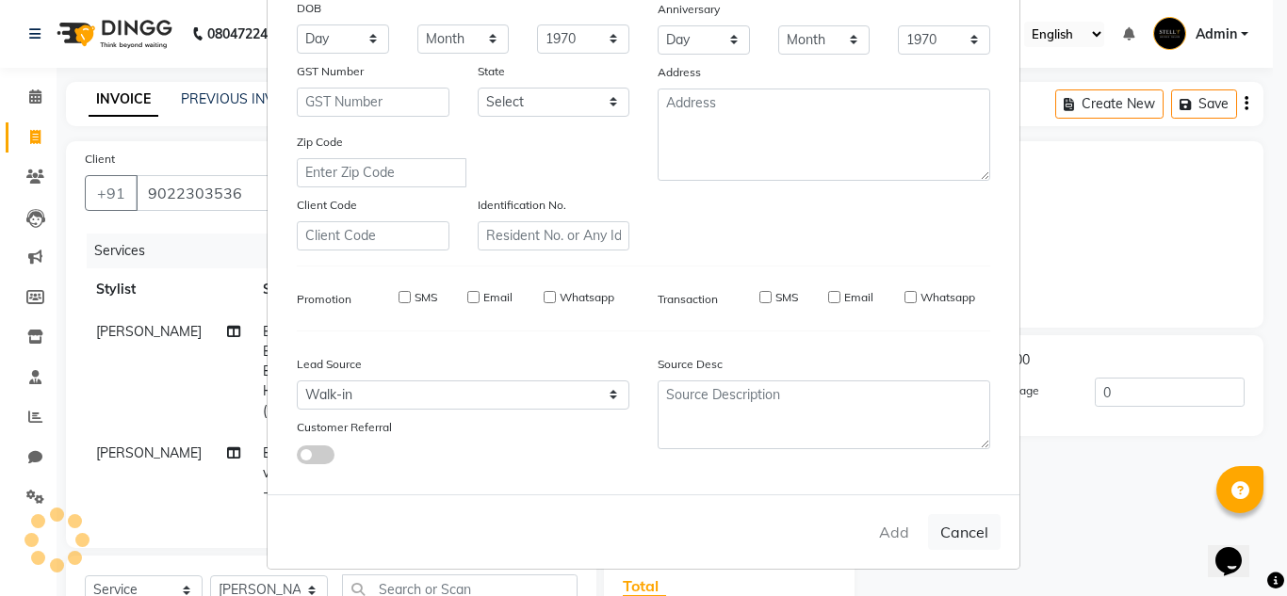
select select
checkbox input "false"
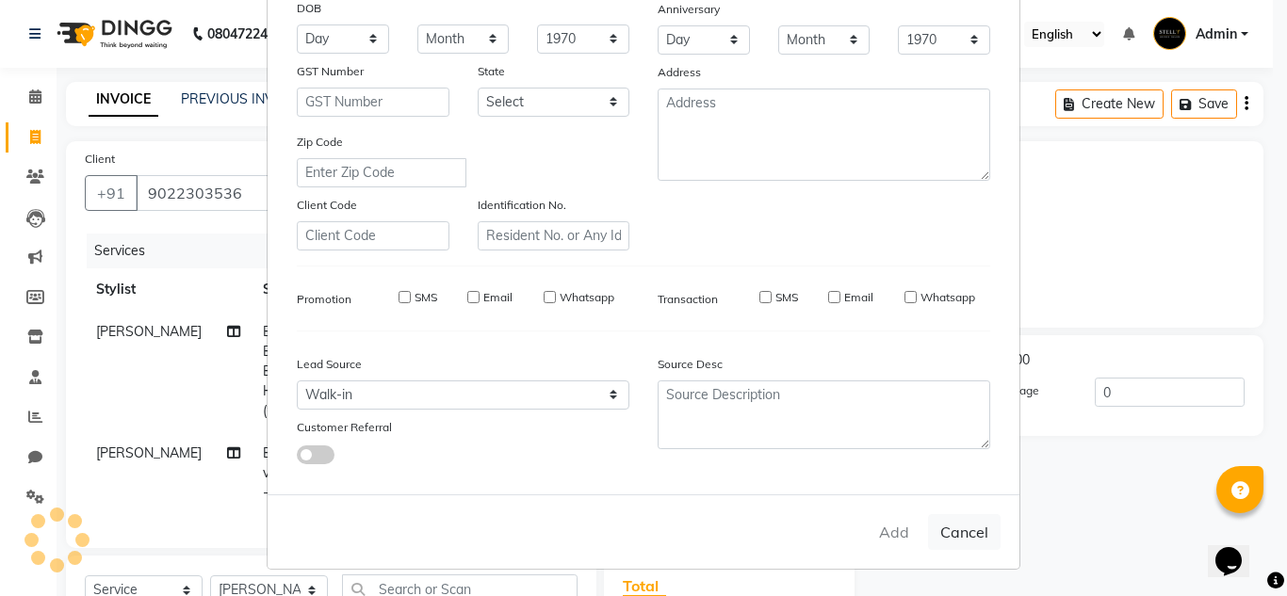
checkbox input "false"
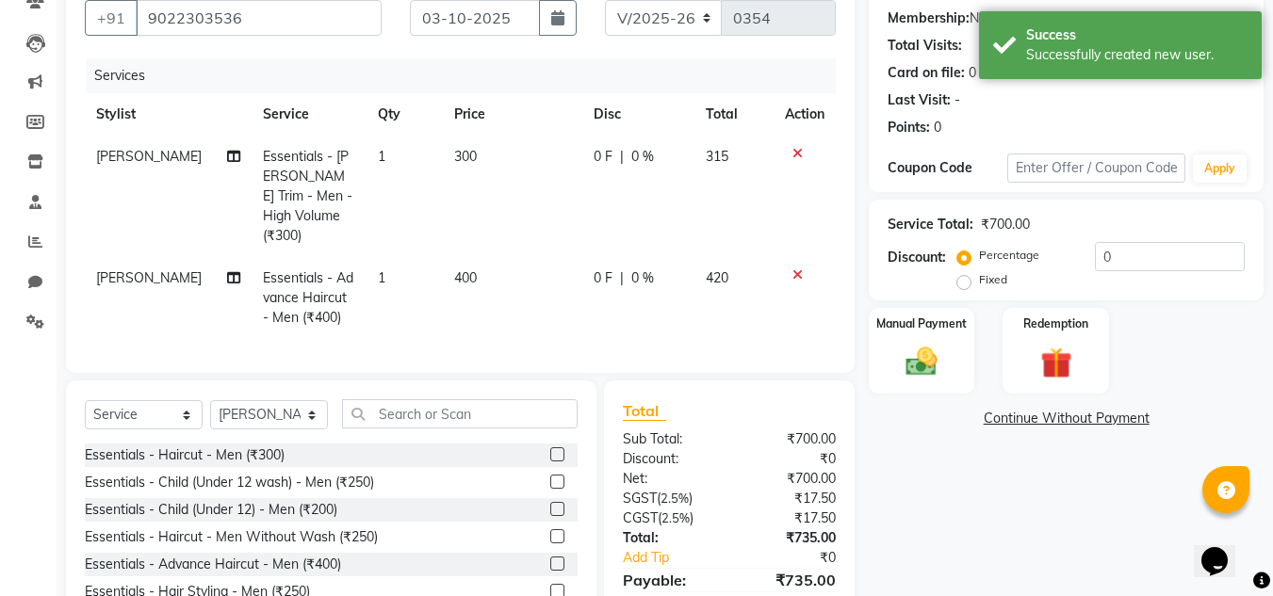
scroll to position [188, 0]
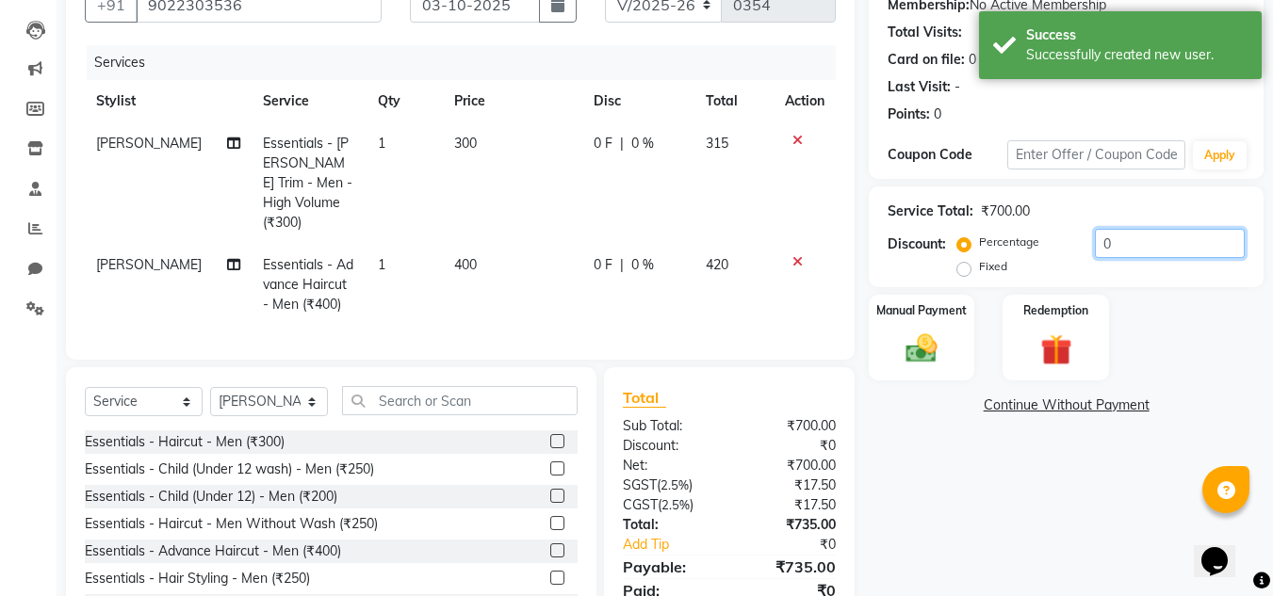
click at [1120, 252] on input "0" at bounding box center [1170, 243] width 150 height 29
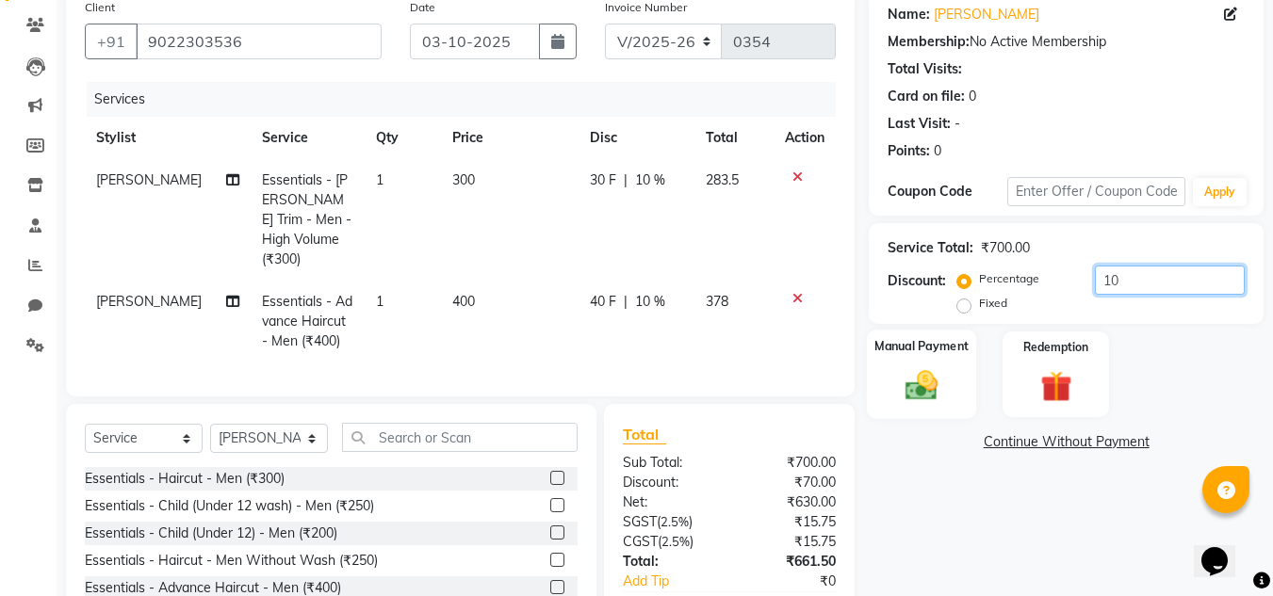
scroll to position [260, 0]
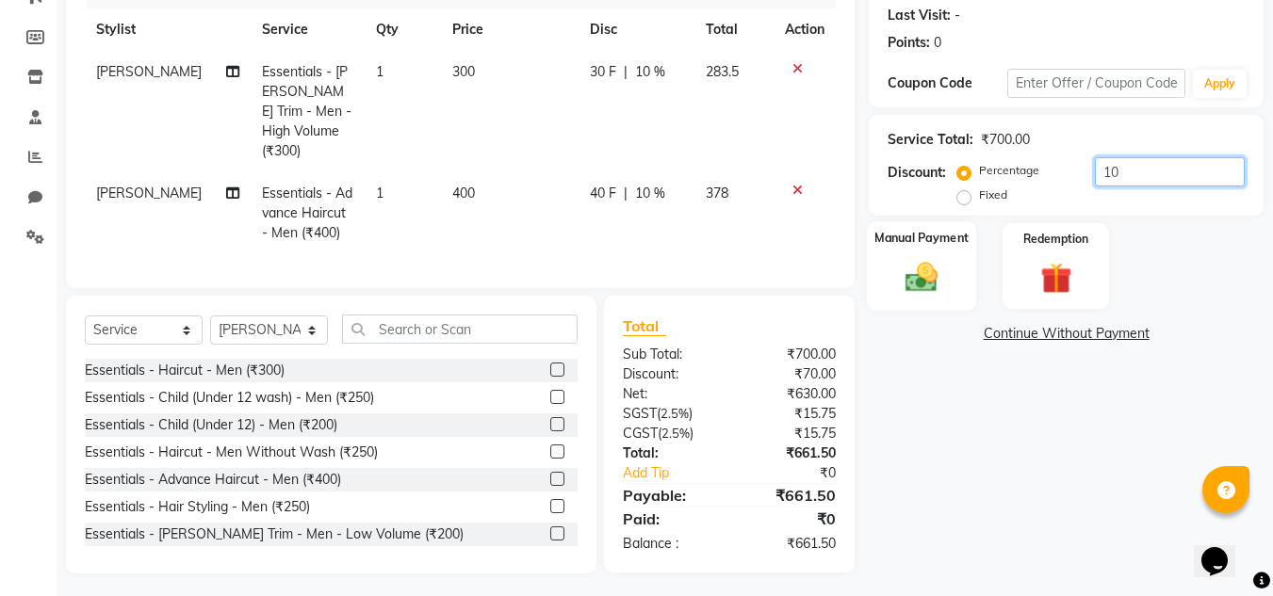
type input "10"
click at [949, 286] on div "Manual Payment" at bounding box center [922, 266] width 110 height 90
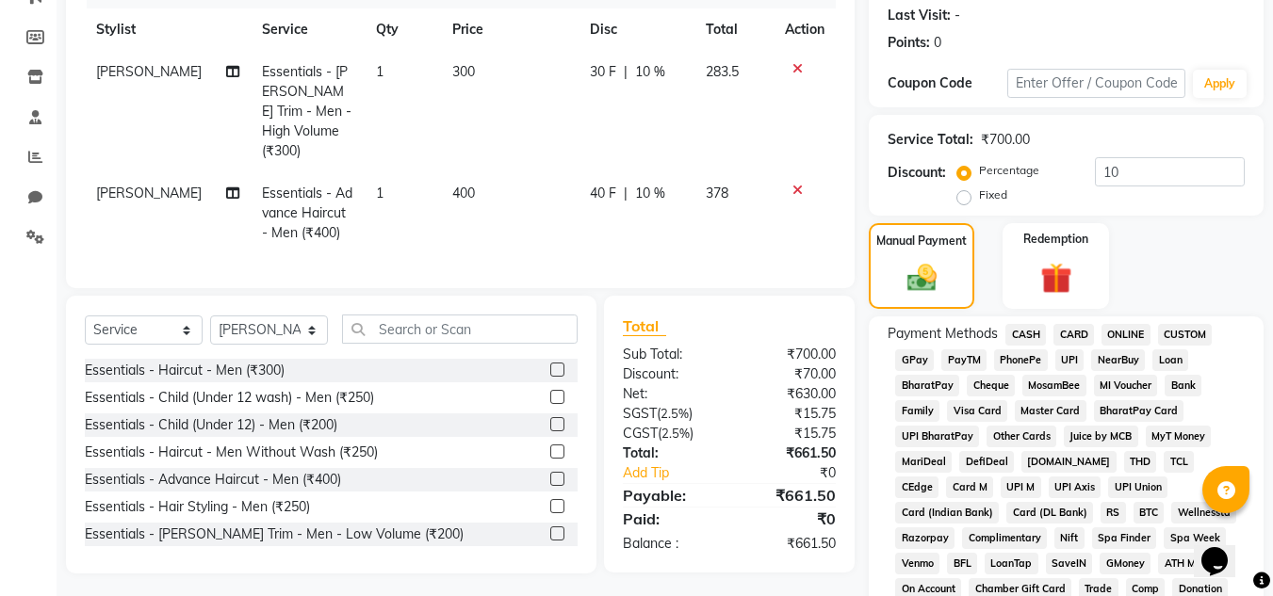
click at [921, 357] on span "GPay" at bounding box center [914, 361] width 39 height 22
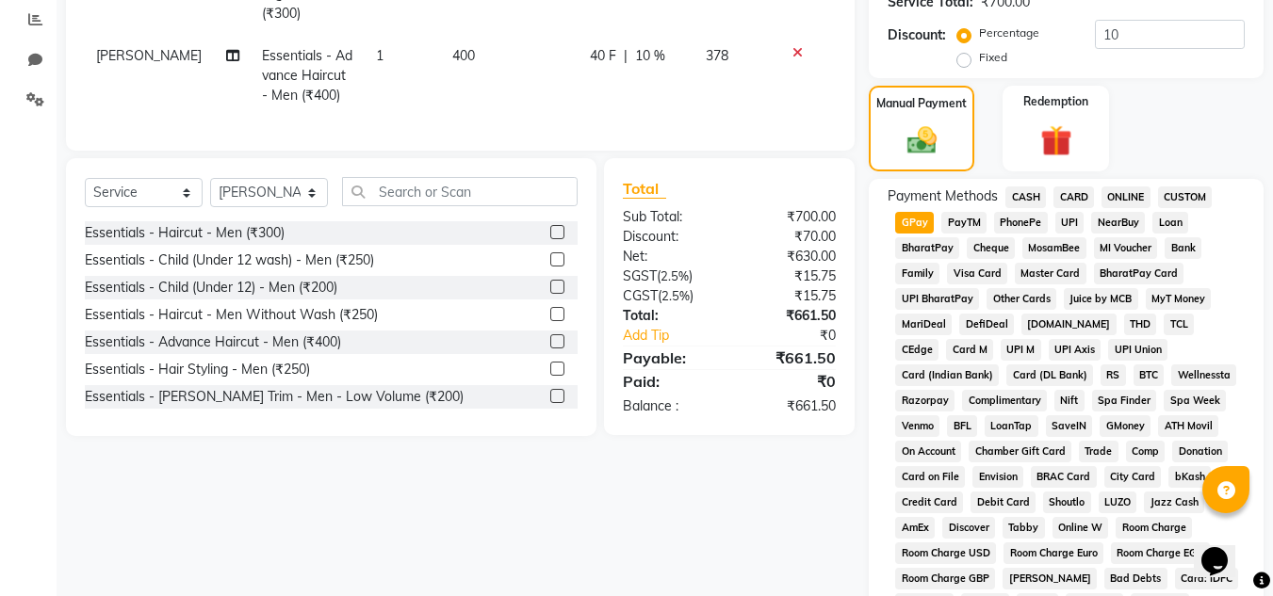
scroll to position [825, 0]
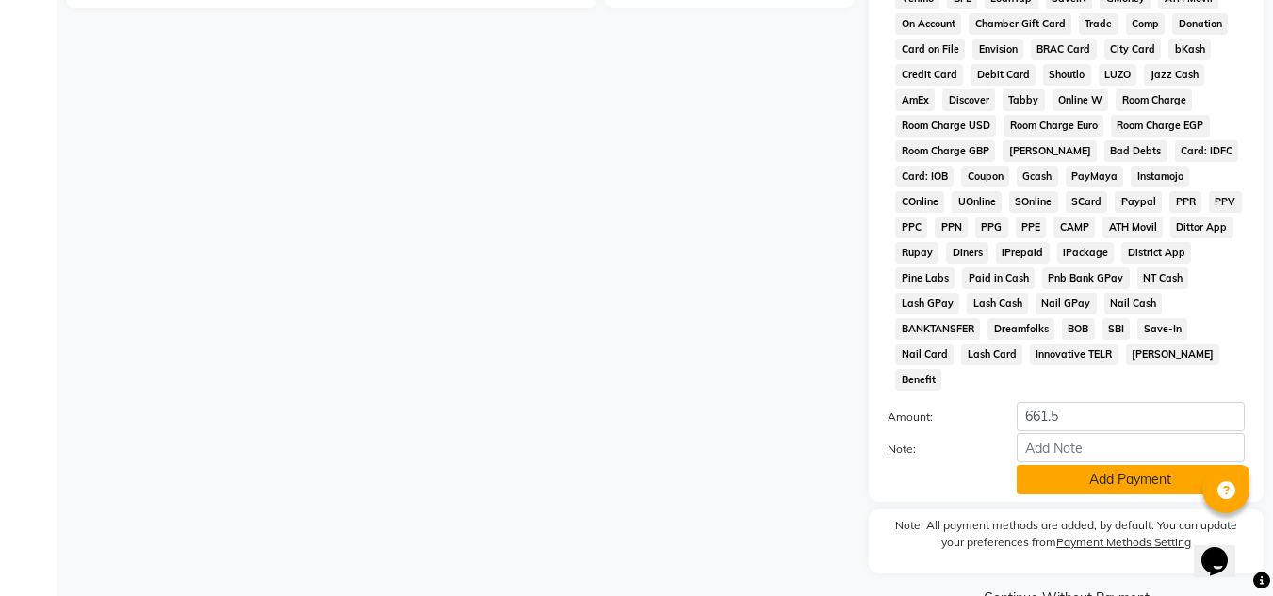
click at [1115, 465] on button "Add Payment" at bounding box center [1131, 479] width 228 height 29
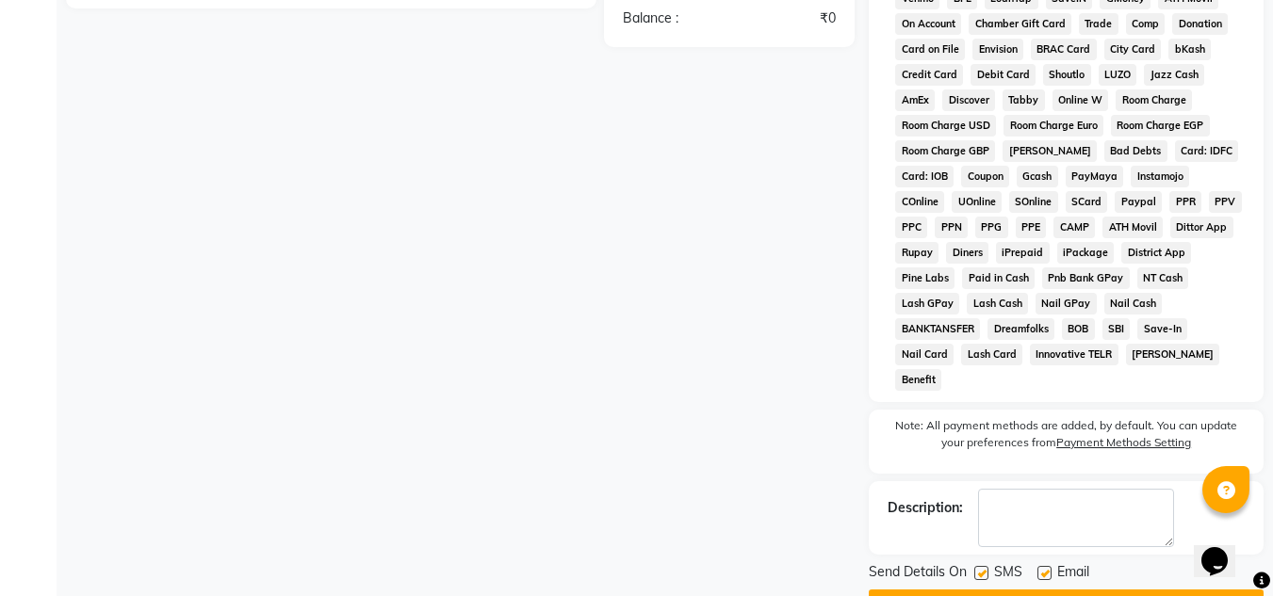
click at [1115, 590] on button "Checkout" at bounding box center [1066, 604] width 395 height 29
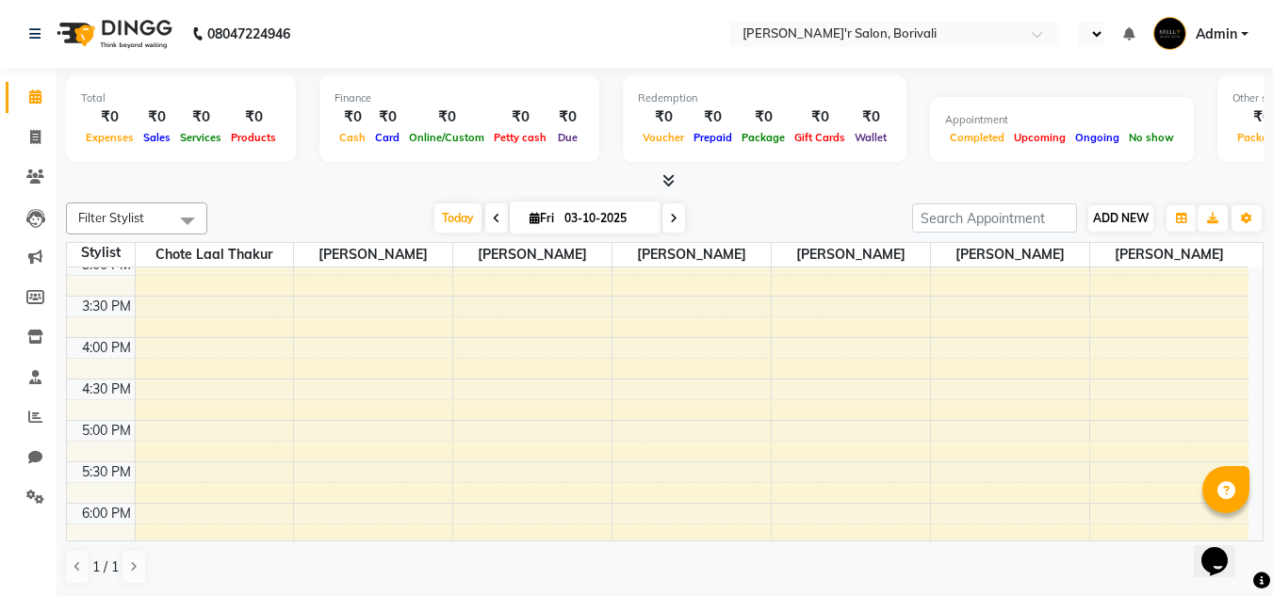
select select "en"
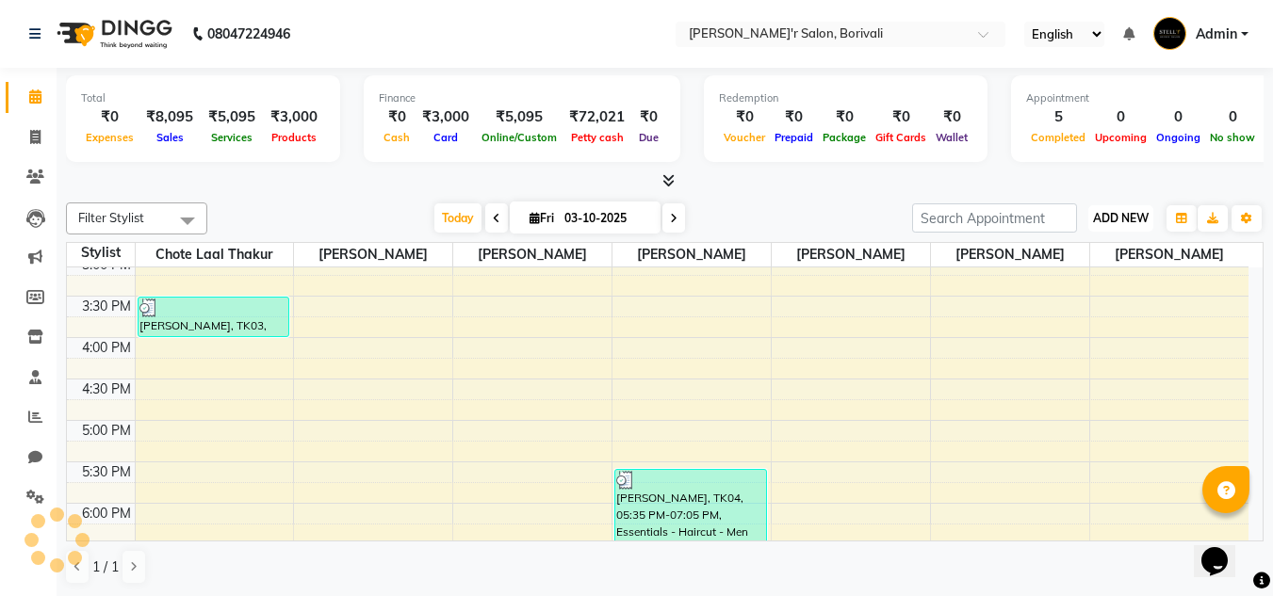
click at [1102, 213] on span "ADD NEW" at bounding box center [1121, 218] width 56 height 14
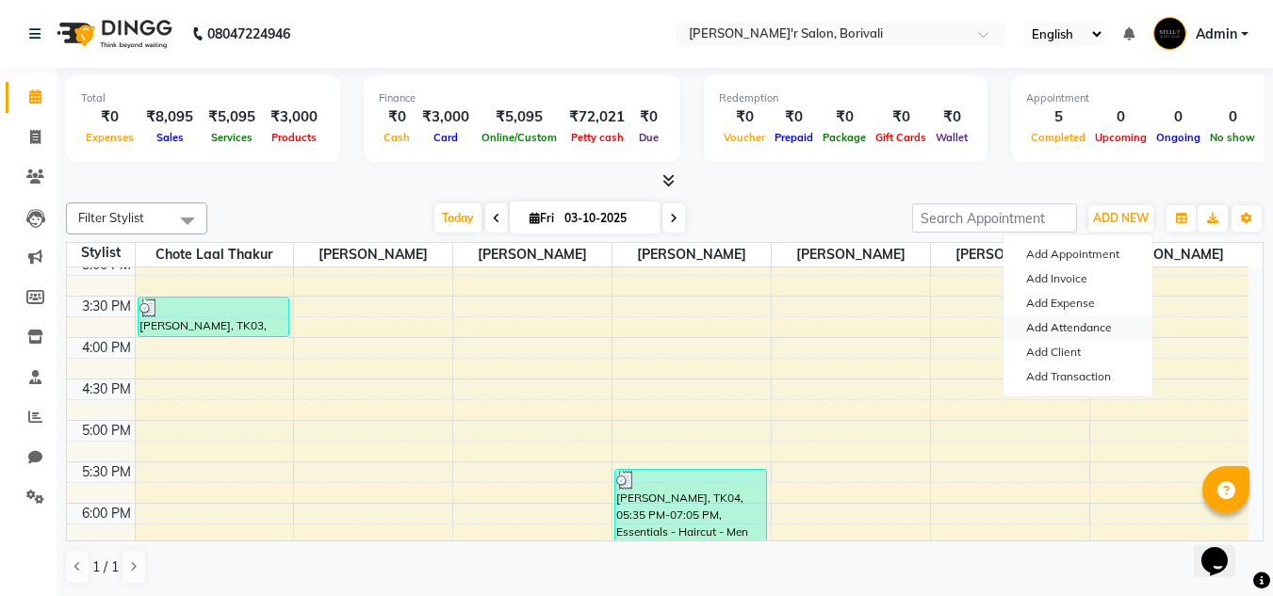
click at [1106, 329] on link "Add Attendance" at bounding box center [1078, 328] width 149 height 24
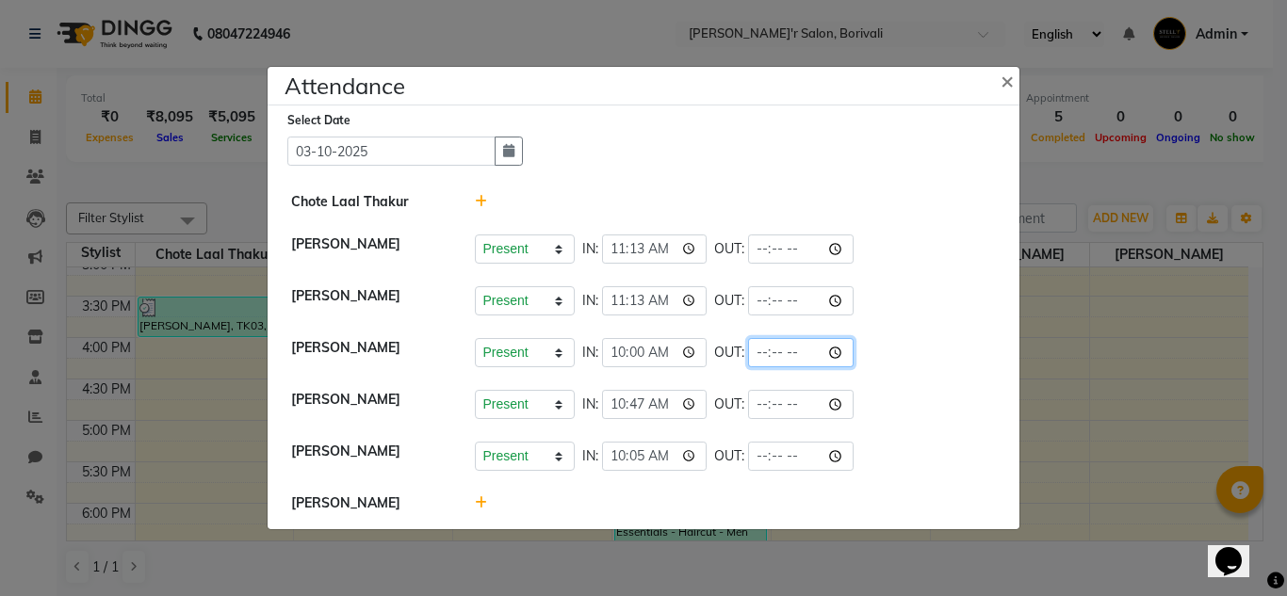
click at [790, 350] on input "time" at bounding box center [801, 352] width 106 height 29
type input "19:31"
click at [1078, 282] on ngb-modal-window "Attendance × Select Date [DATE] Chote Laal [PERSON_NAME] Present Absent Late Ha…" at bounding box center [643, 298] width 1287 height 596
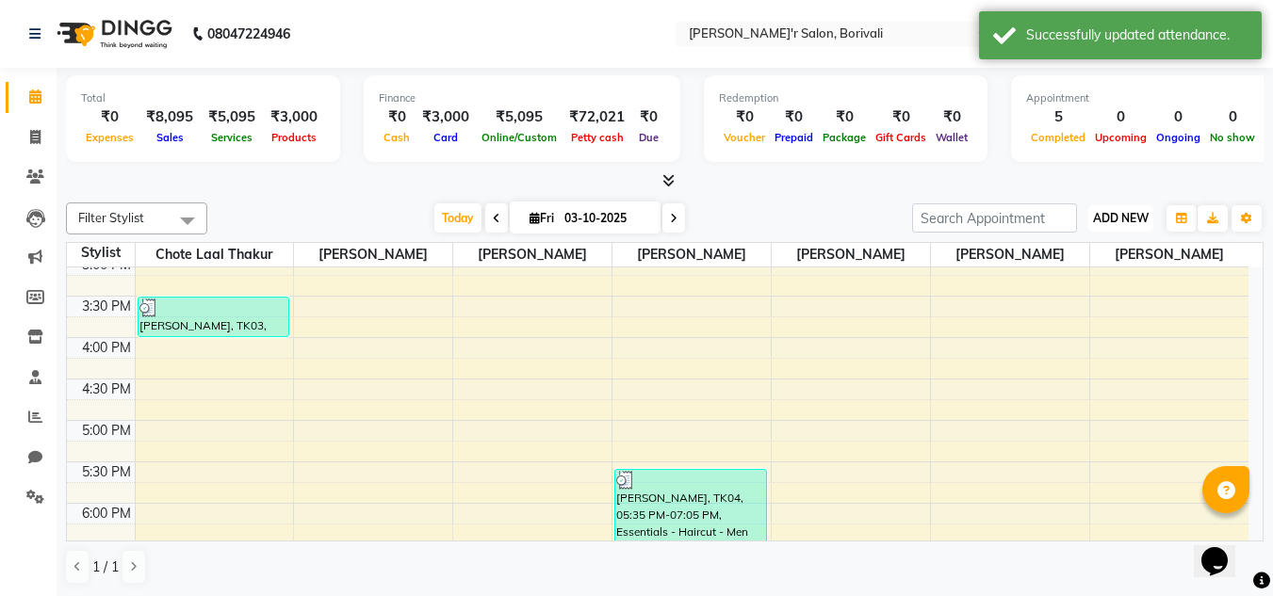
click at [1124, 211] on span "ADD NEW" at bounding box center [1121, 218] width 56 height 14
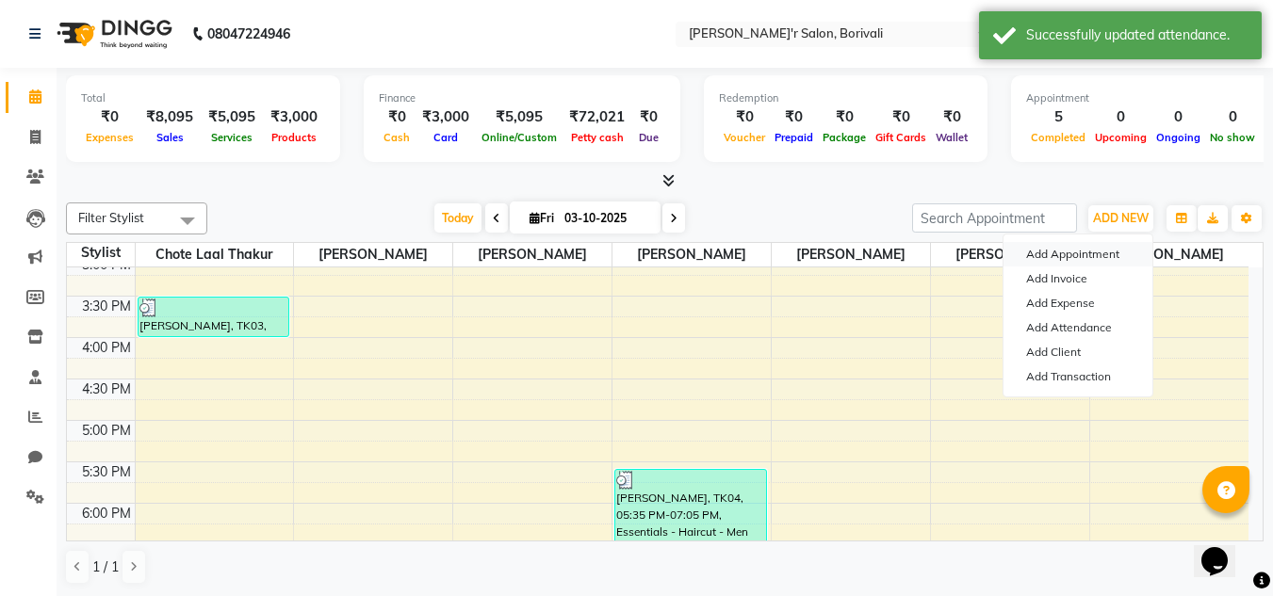
click at [1079, 249] on button "Add Appointment" at bounding box center [1078, 254] width 149 height 24
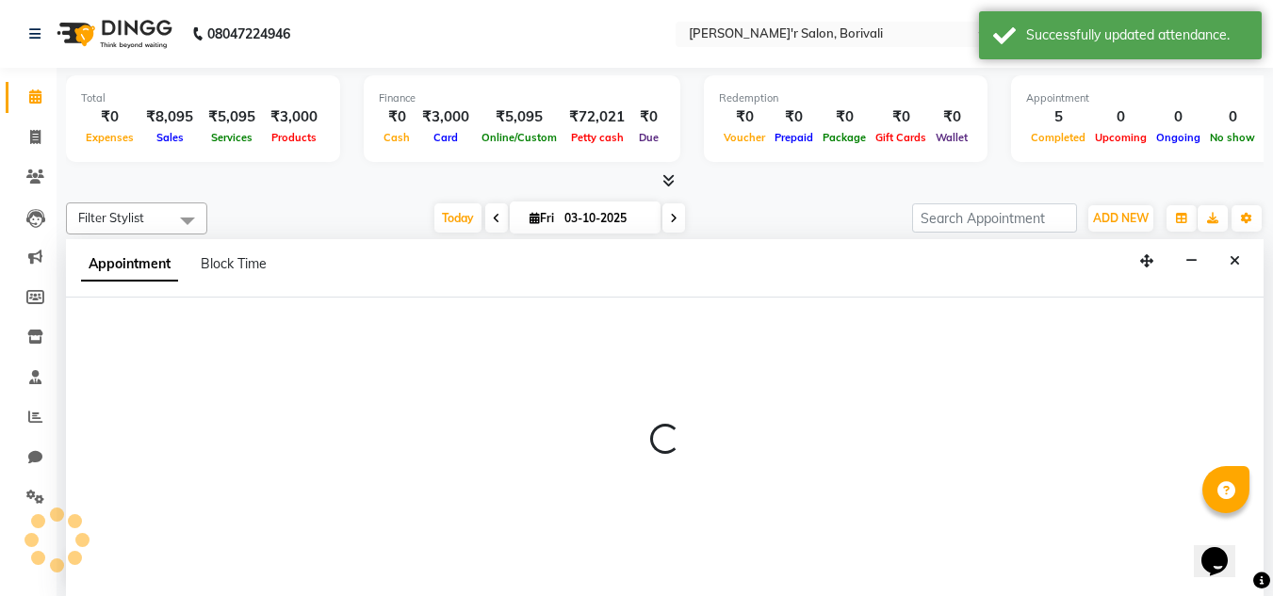
scroll to position [1, 0]
select select "tentative"
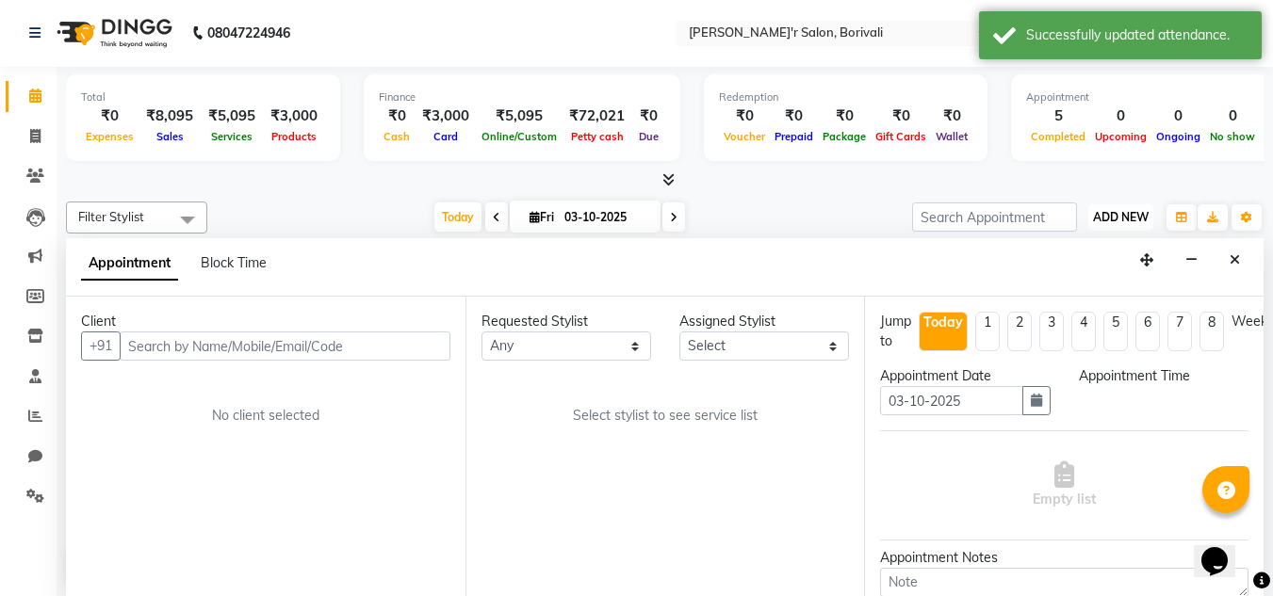
click at [1118, 204] on button "ADD NEW Toggle Dropdown" at bounding box center [1120, 217] width 65 height 26
click at [1110, 215] on span "ADD NEW" at bounding box center [1121, 217] width 56 height 14
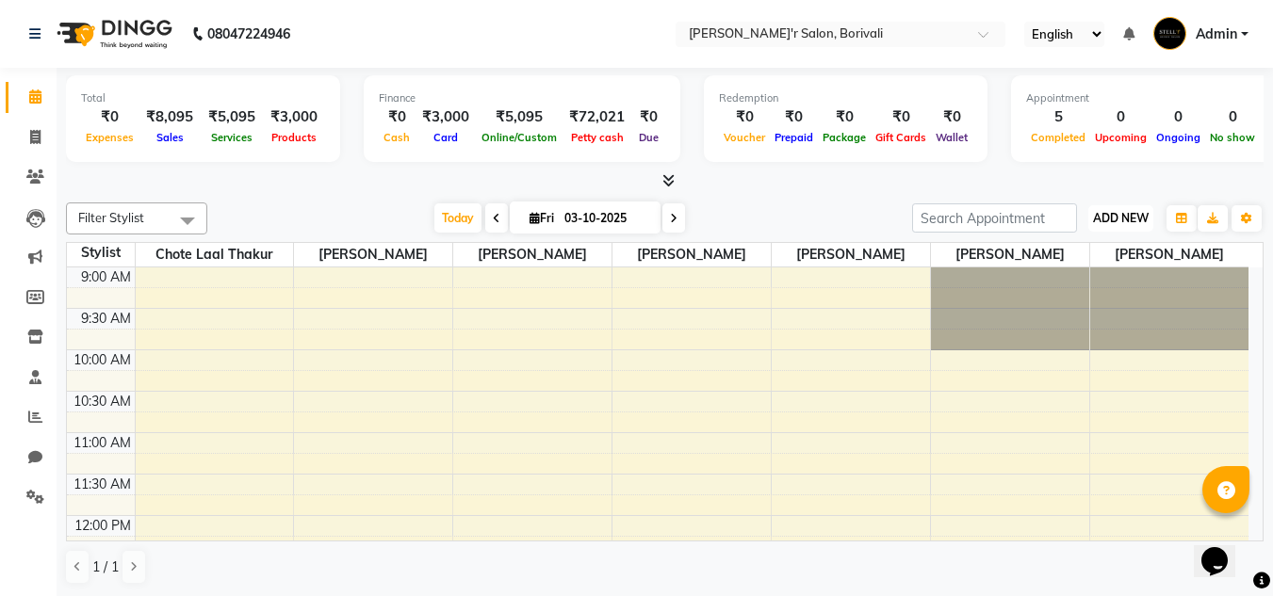
click at [1125, 212] on span "ADD NEW" at bounding box center [1121, 218] width 56 height 14
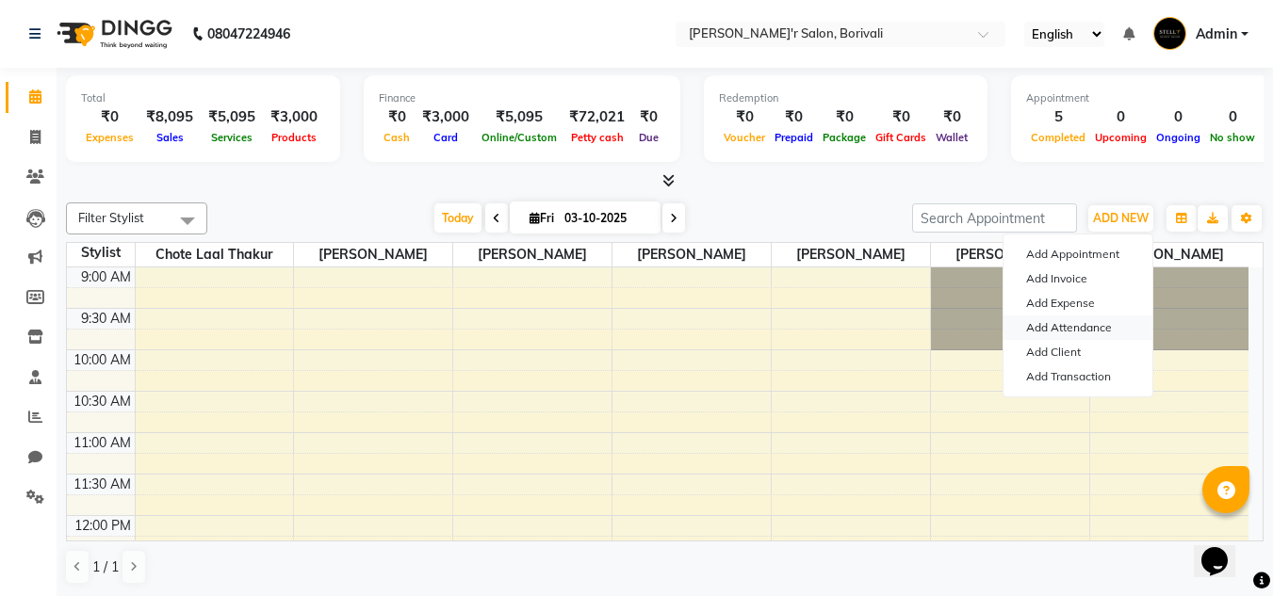
click at [1077, 328] on link "Add Attendance" at bounding box center [1078, 328] width 149 height 24
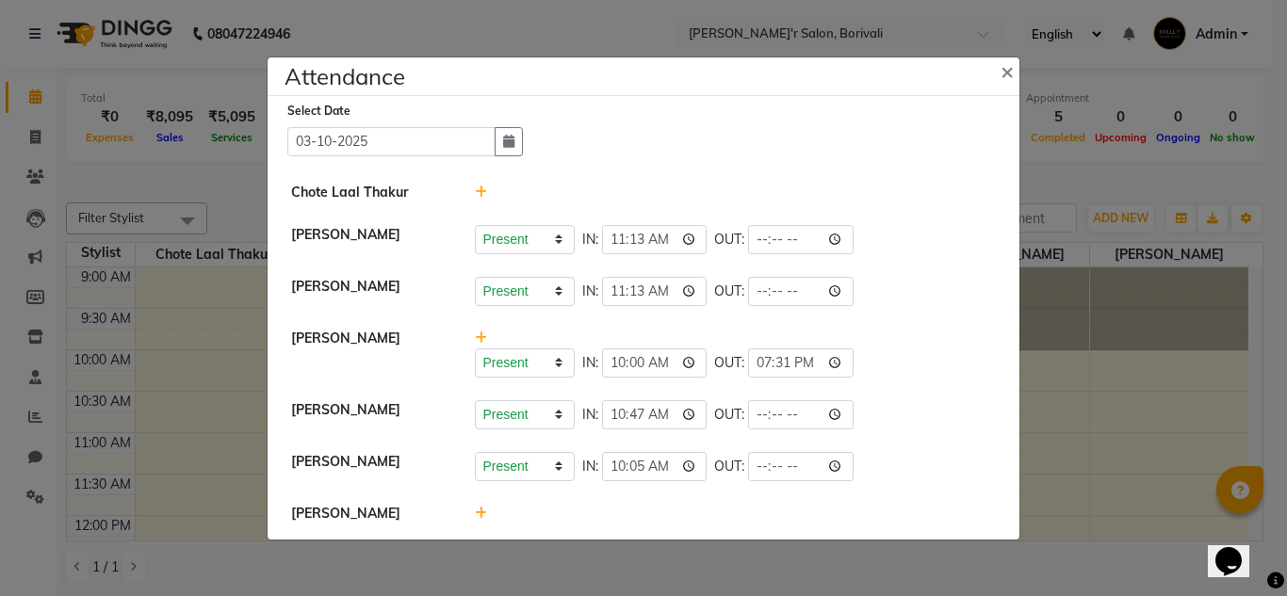
click at [481, 188] on icon at bounding box center [481, 192] width 12 height 13
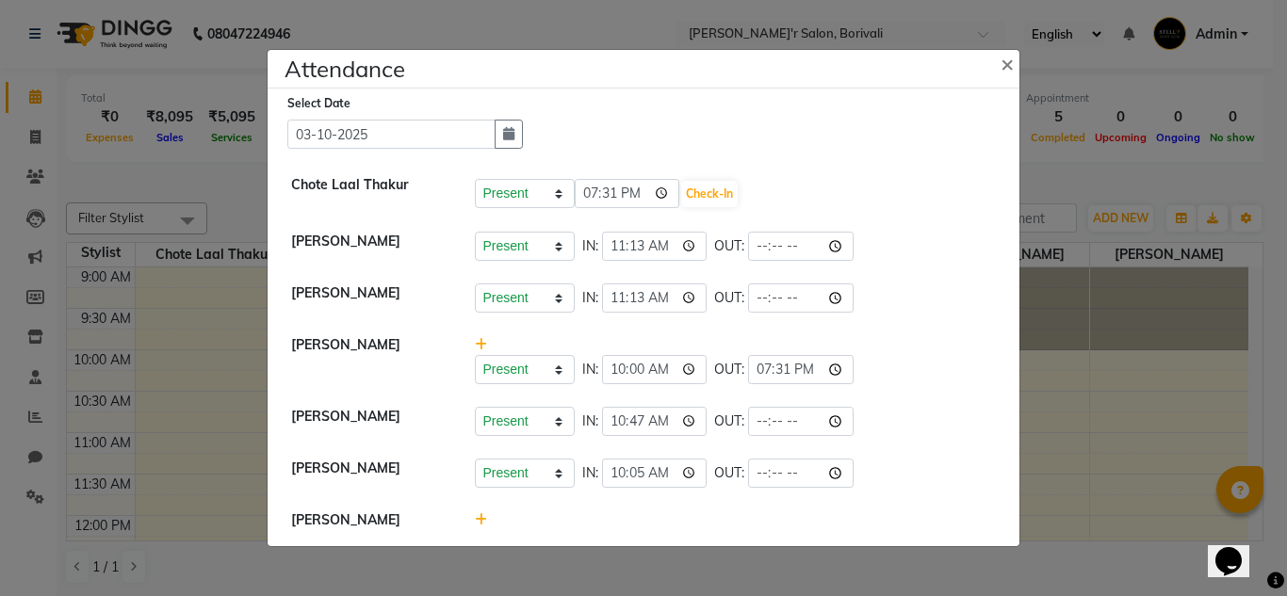
click at [477, 520] on icon at bounding box center [481, 520] width 12 height 13
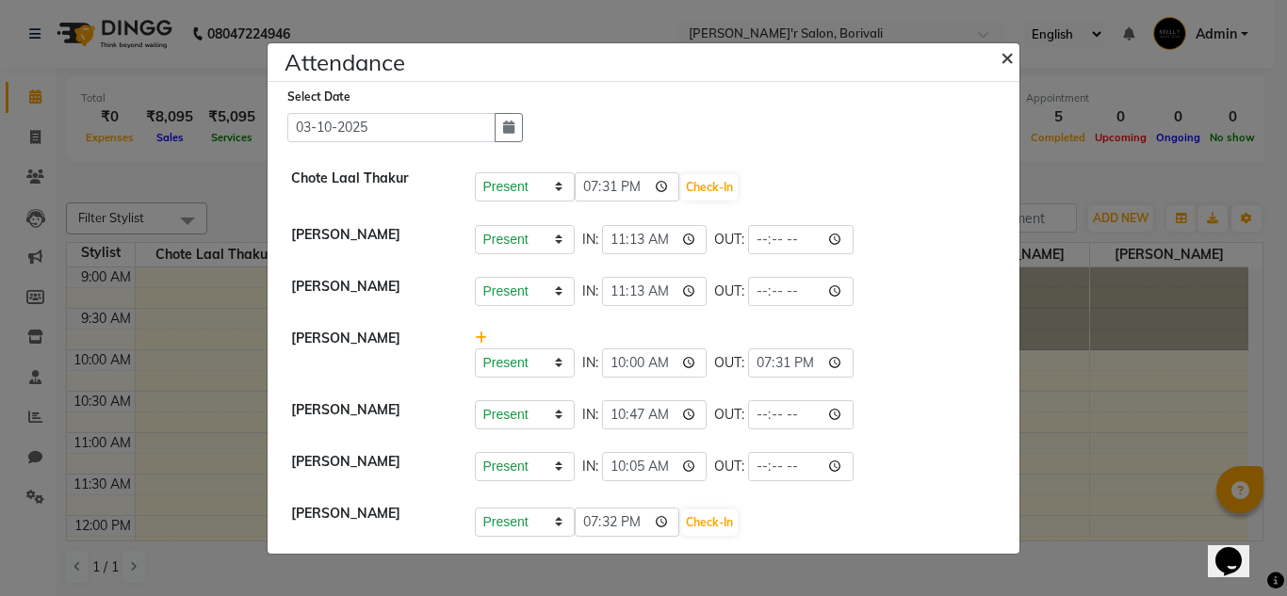
click at [1003, 58] on span "×" at bounding box center [1007, 56] width 13 height 28
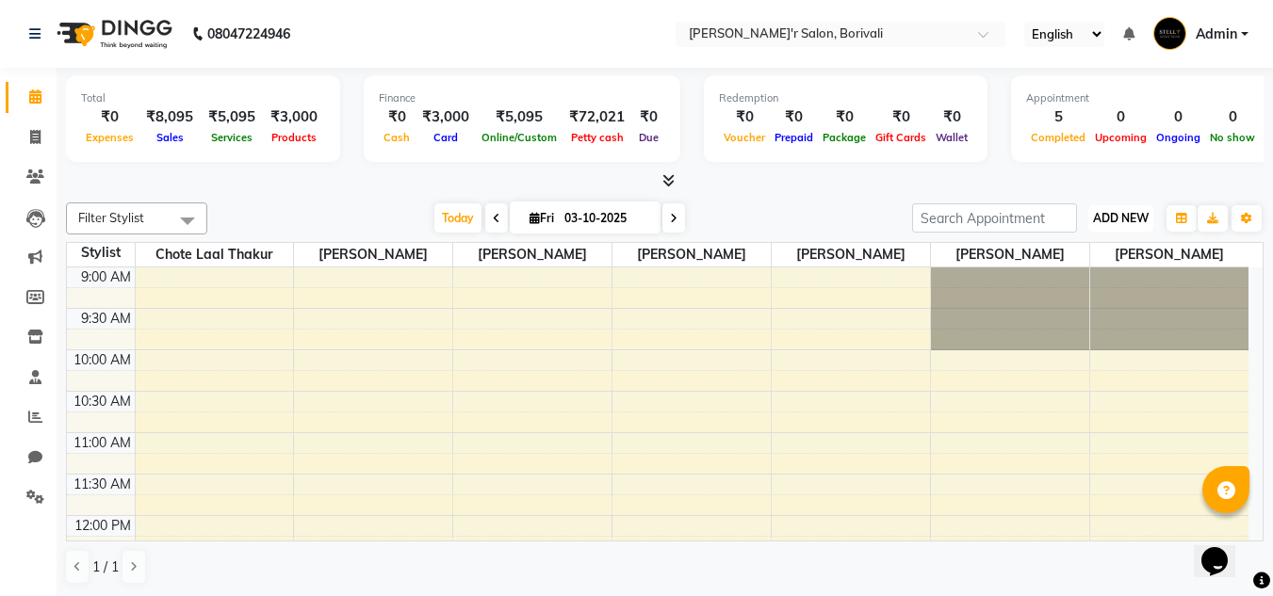
click at [1112, 207] on button "ADD NEW Toggle Dropdown" at bounding box center [1120, 218] width 65 height 26
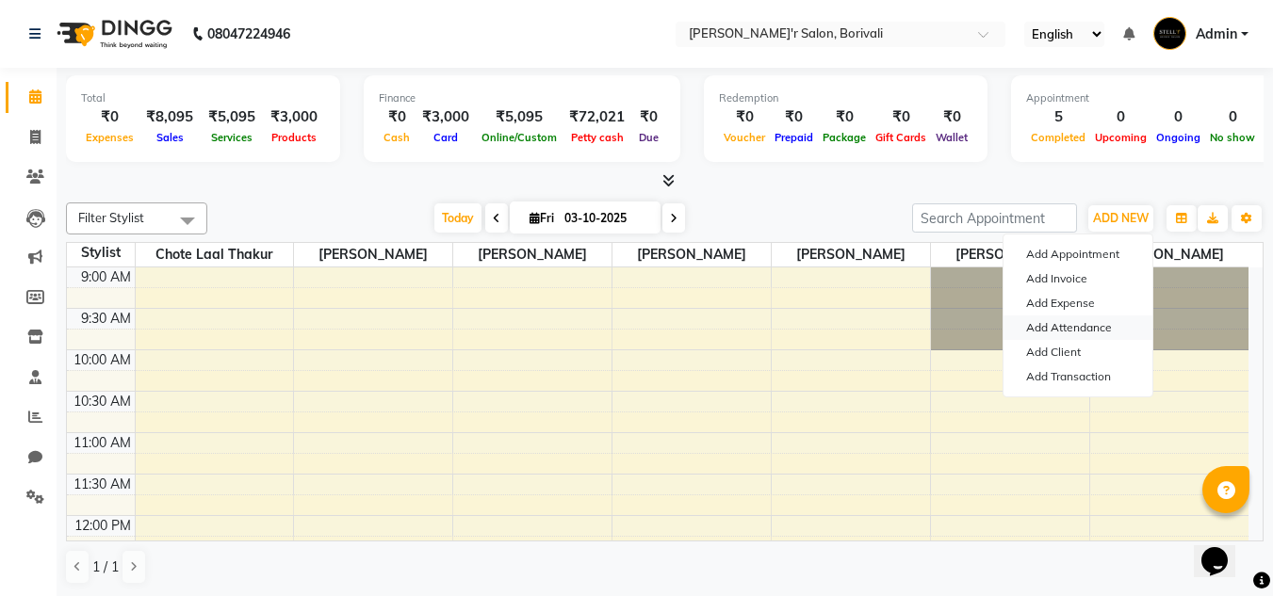
click at [1099, 326] on link "Add Attendance" at bounding box center [1078, 328] width 149 height 24
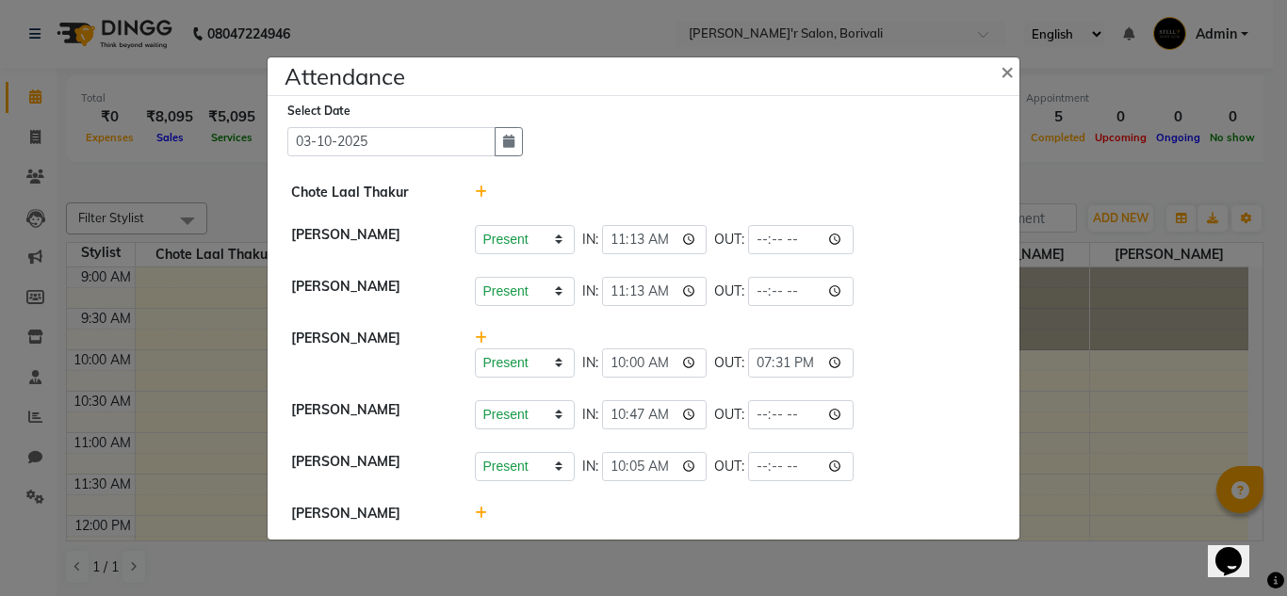
click at [478, 192] on icon at bounding box center [481, 192] width 12 height 13
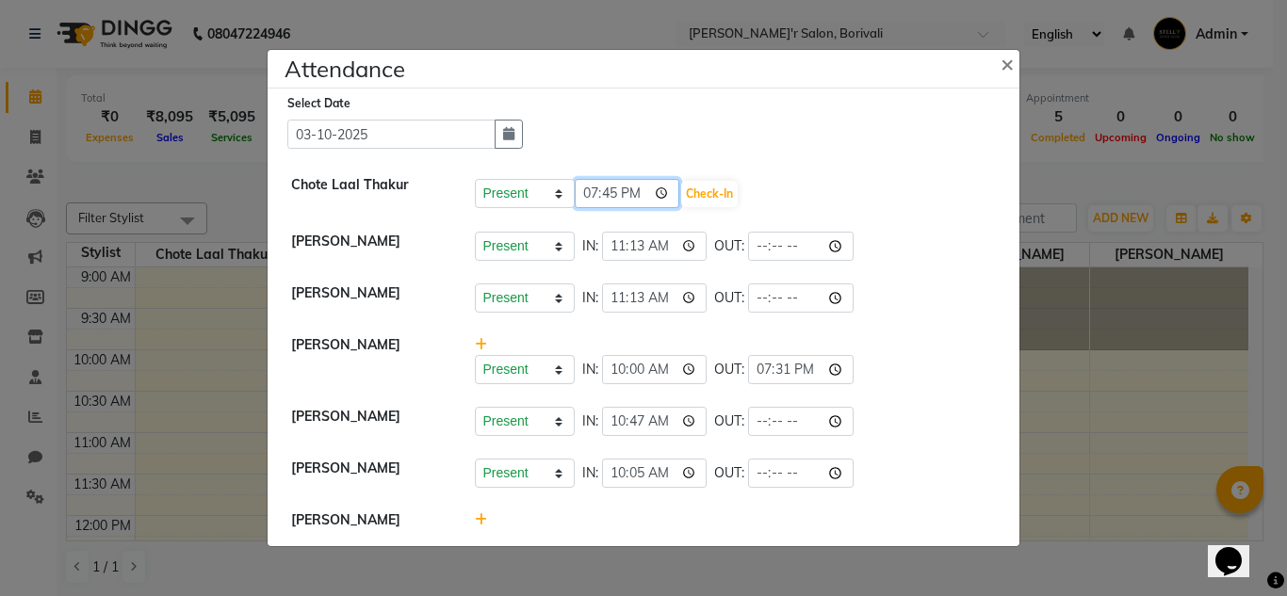
click at [634, 190] on input "19:45" at bounding box center [628, 193] width 106 height 29
type input "12:00"
click at [703, 192] on button "Check-In" at bounding box center [709, 194] width 57 height 26
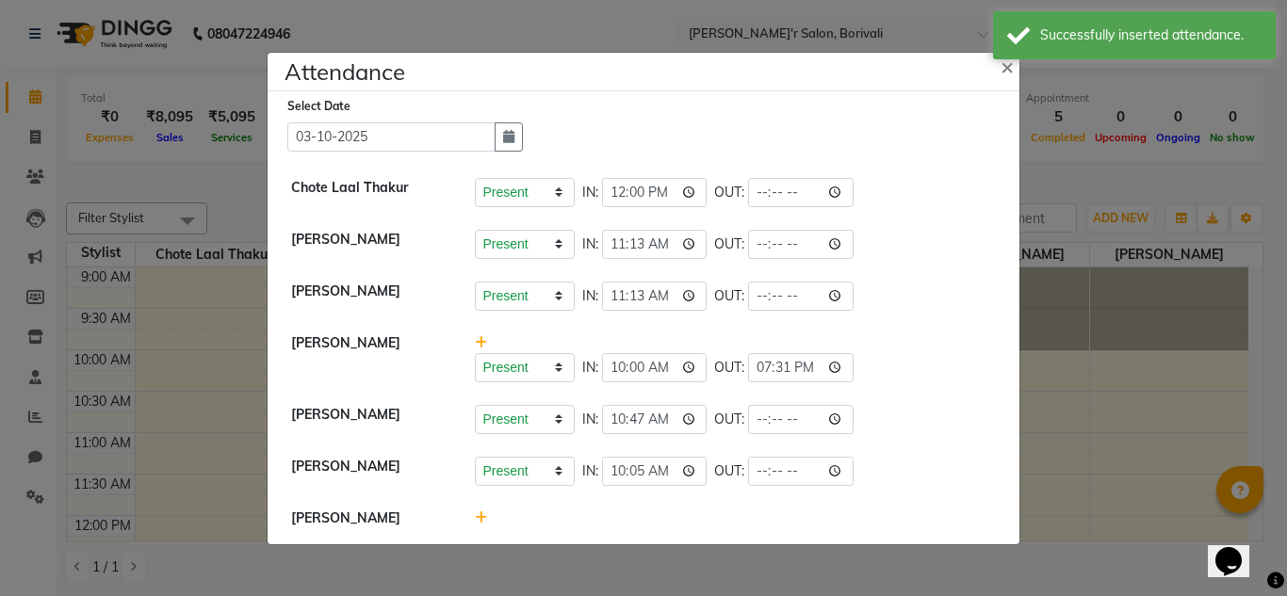
click at [482, 520] on icon at bounding box center [481, 518] width 12 height 13
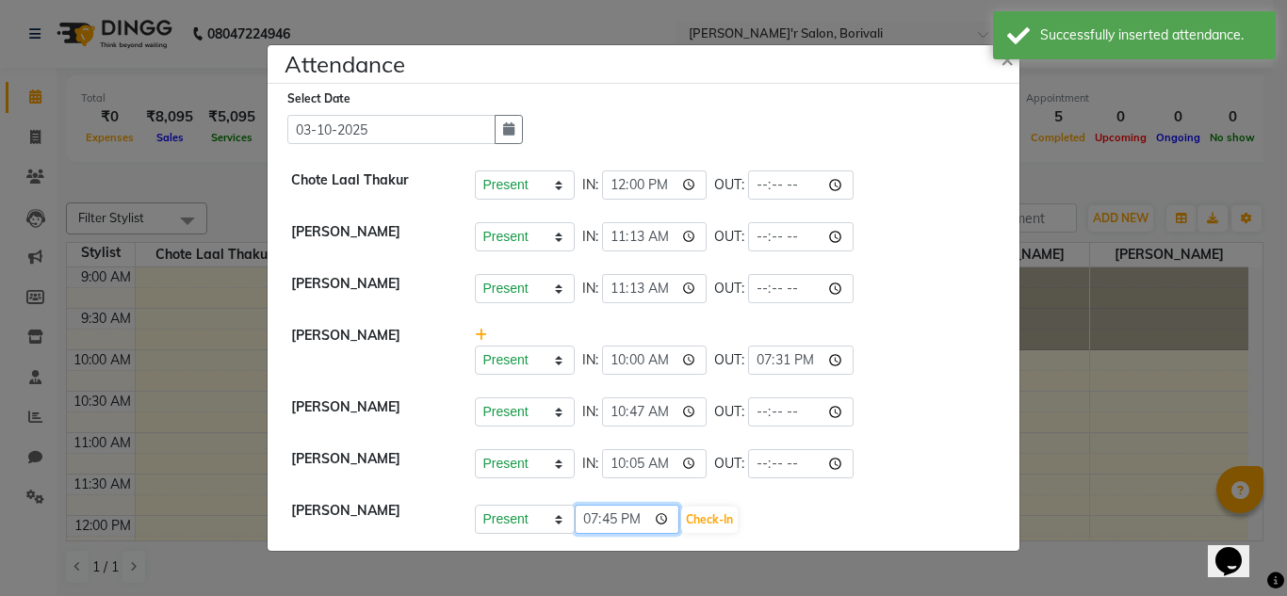
click at [641, 518] on input "19:45" at bounding box center [628, 519] width 106 height 29
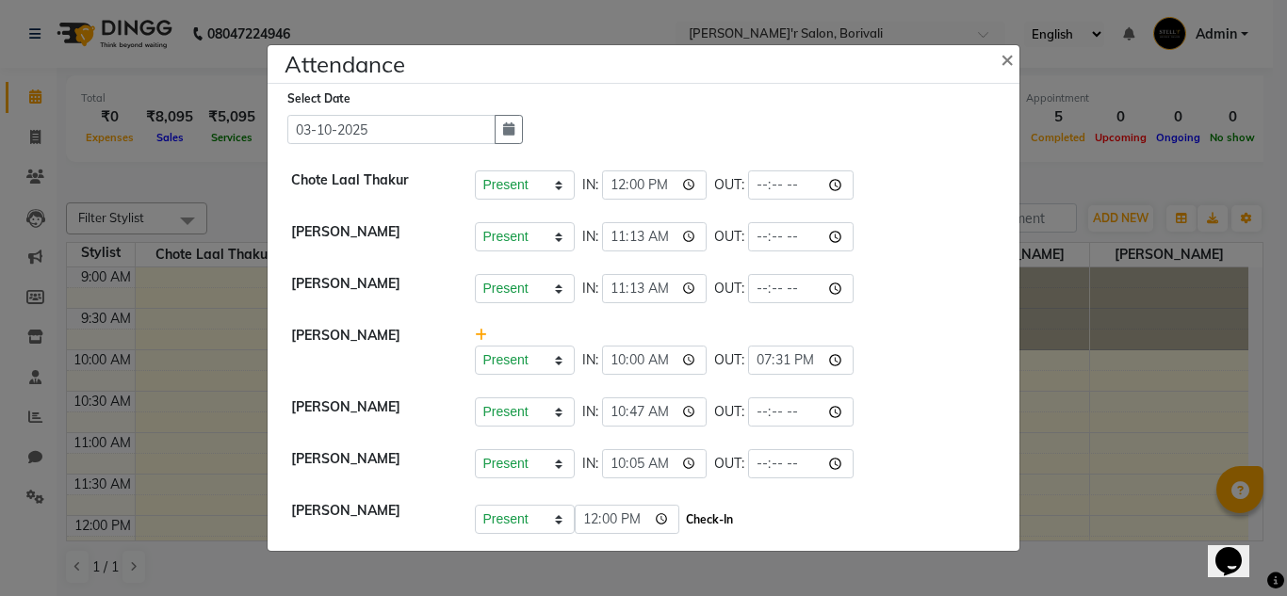
type input "12:00"
click at [681, 517] on button "Check-In" at bounding box center [709, 520] width 57 height 26
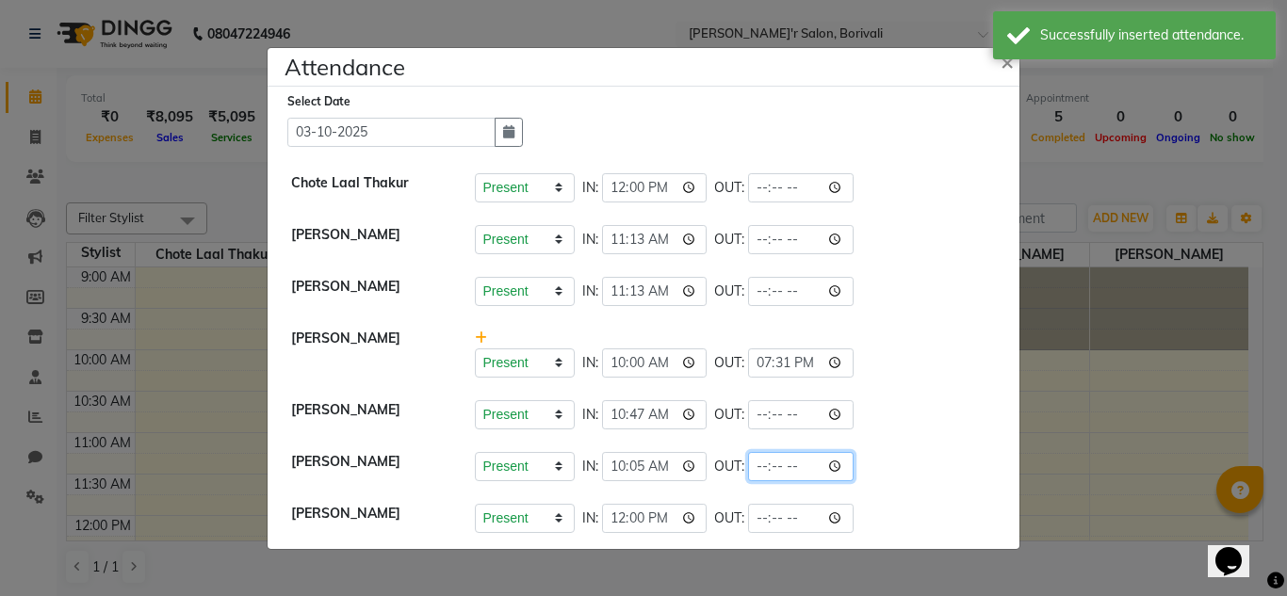
click at [790, 472] on input "time" at bounding box center [801, 466] width 106 height 29
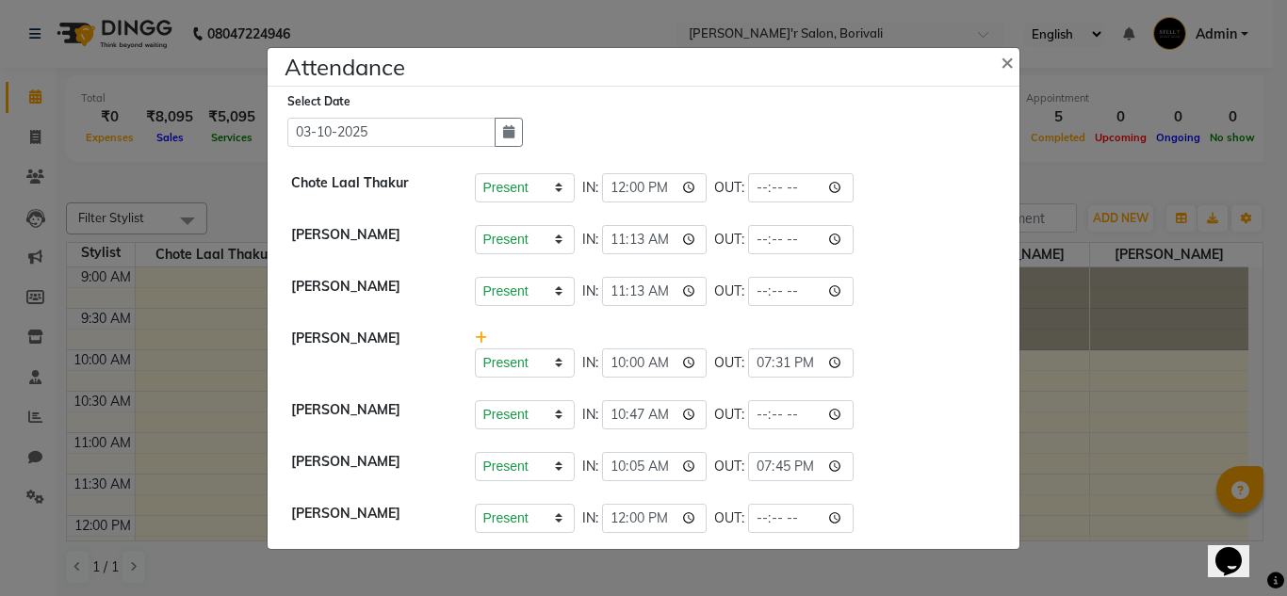
type input "19:45"
click at [964, 364] on div "Present Absent Late Half Day Weekly Off IN: 10:00 OUT: 19:31" at bounding box center [736, 363] width 522 height 29
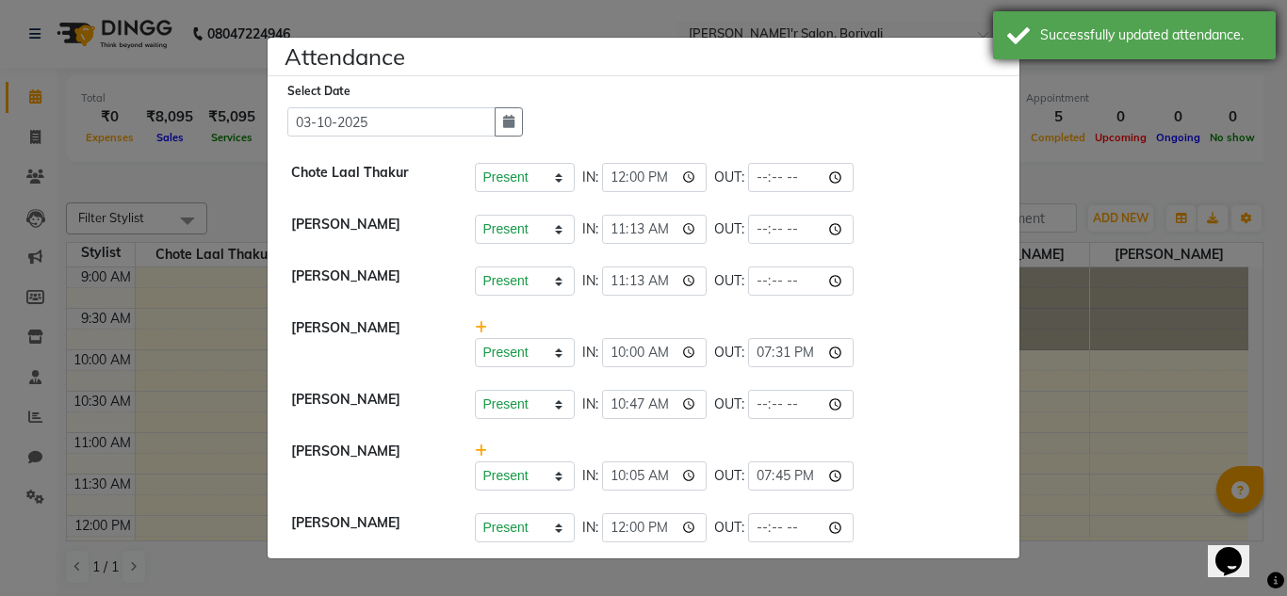
click at [1008, 44] on div "Successfully updated attendance." at bounding box center [1134, 35] width 283 height 48
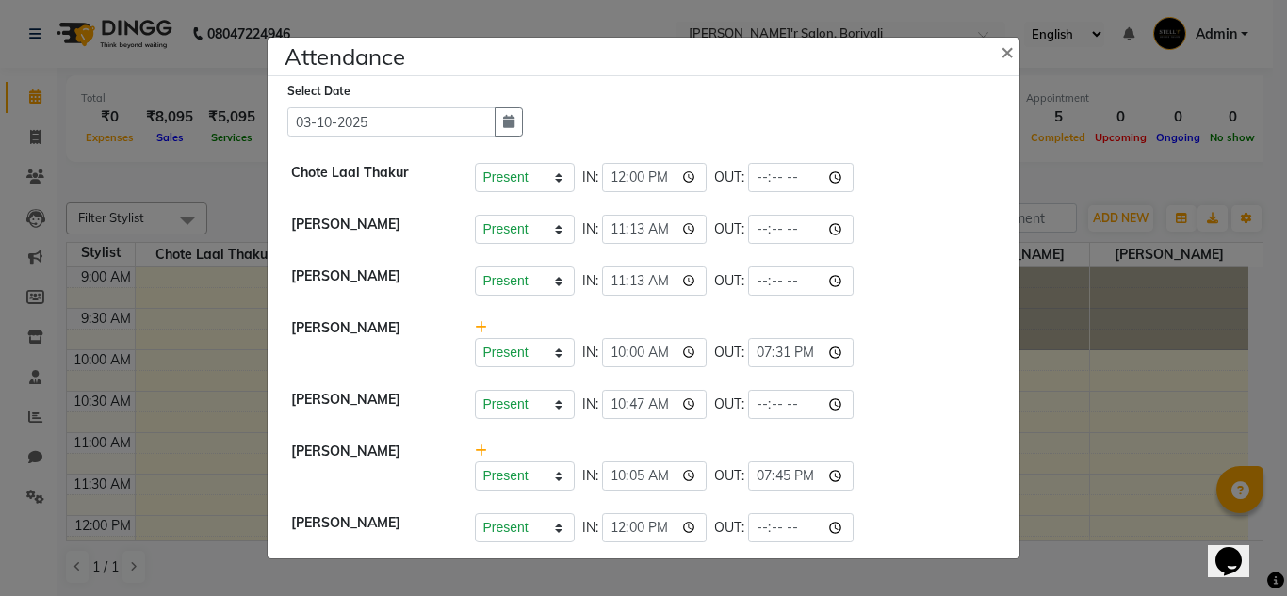
click at [1008, 44] on div "Successfully updated attendance." at bounding box center [1134, 35] width 283 height 48
click at [1002, 44] on span "×" at bounding box center [1007, 51] width 13 height 28
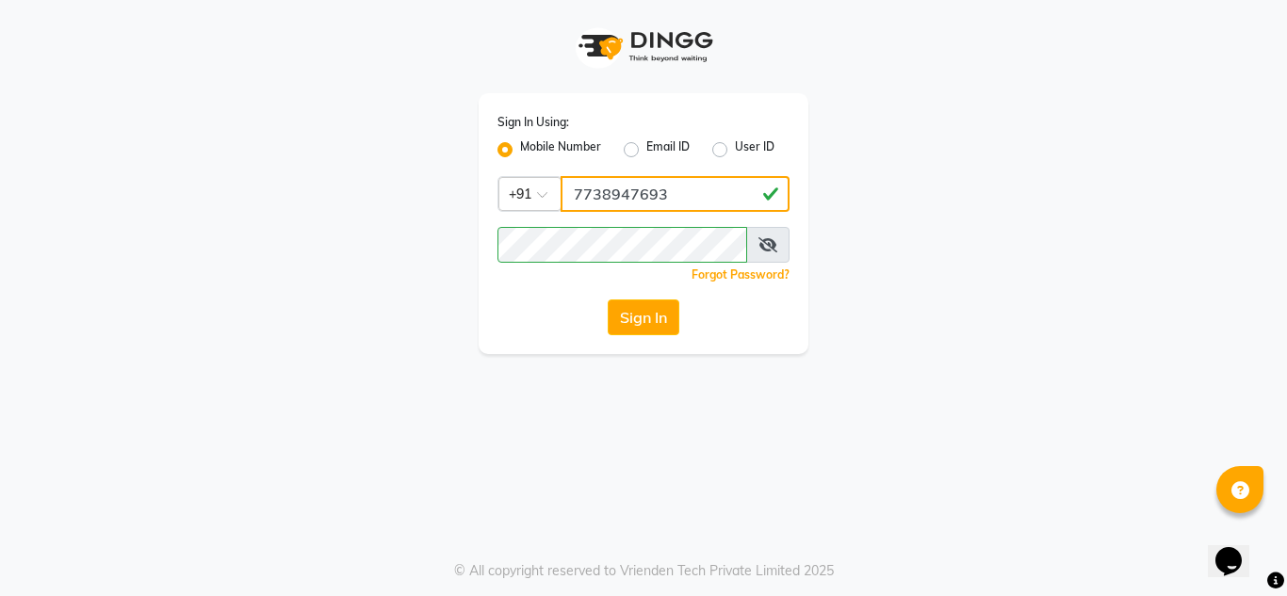
click at [708, 187] on input "7738947693" at bounding box center [675, 194] width 229 height 36
type input "7977020806"
click at [635, 315] on button "Sign In" at bounding box center [644, 318] width 72 height 36
